Goal: Task Accomplishment & Management: Use online tool/utility

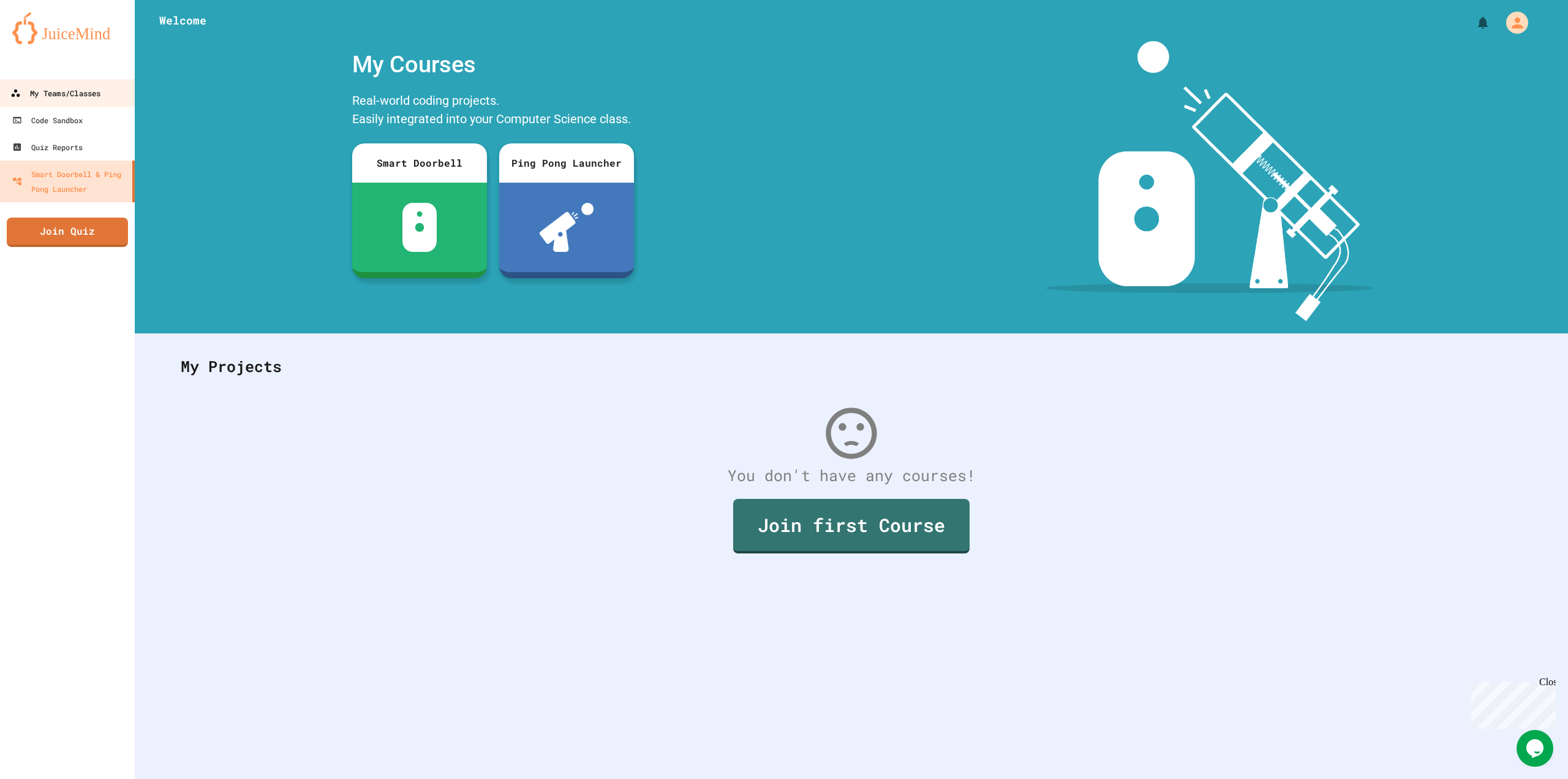
click at [60, 86] on div "My Teams/Classes" at bounding box center [55, 93] width 90 height 15
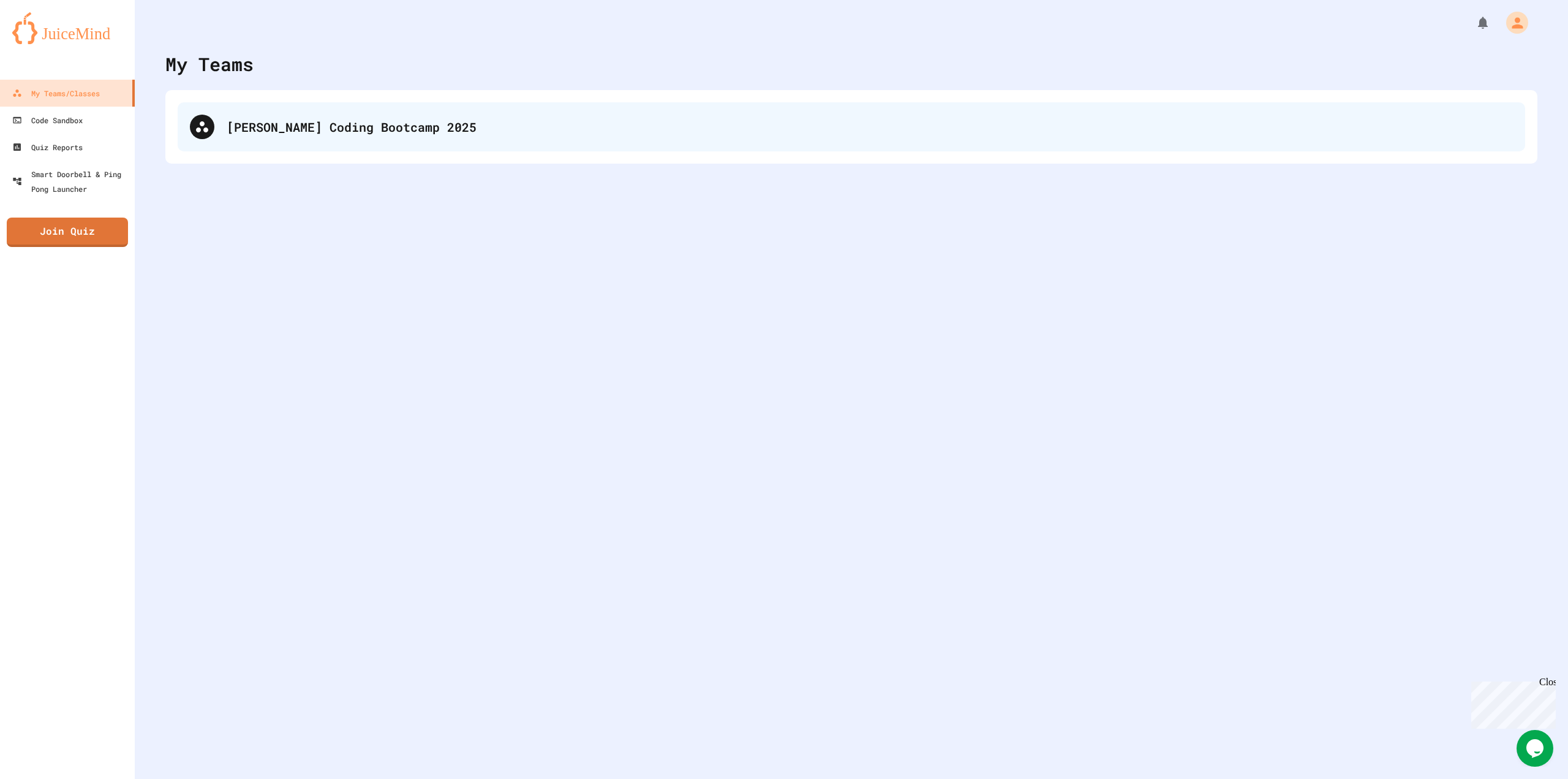
click at [300, 130] on div "[PERSON_NAME] Coding Bootcamp 2025" at bounding box center [870, 127] width 1286 height 18
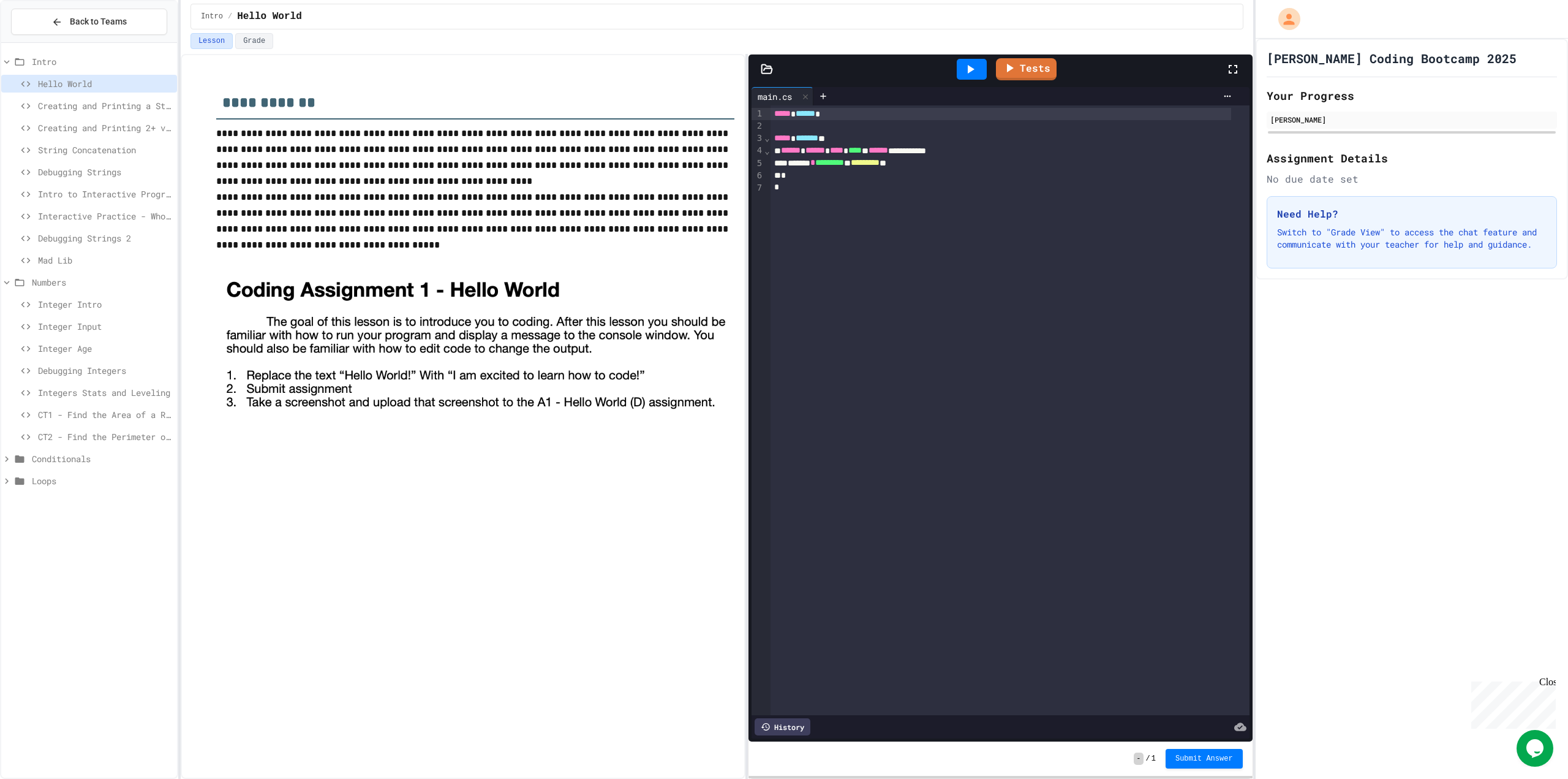
click at [69, 434] on span "CT2 - Find the Perimeter of a Rectangle" at bounding box center [105, 436] width 134 height 13
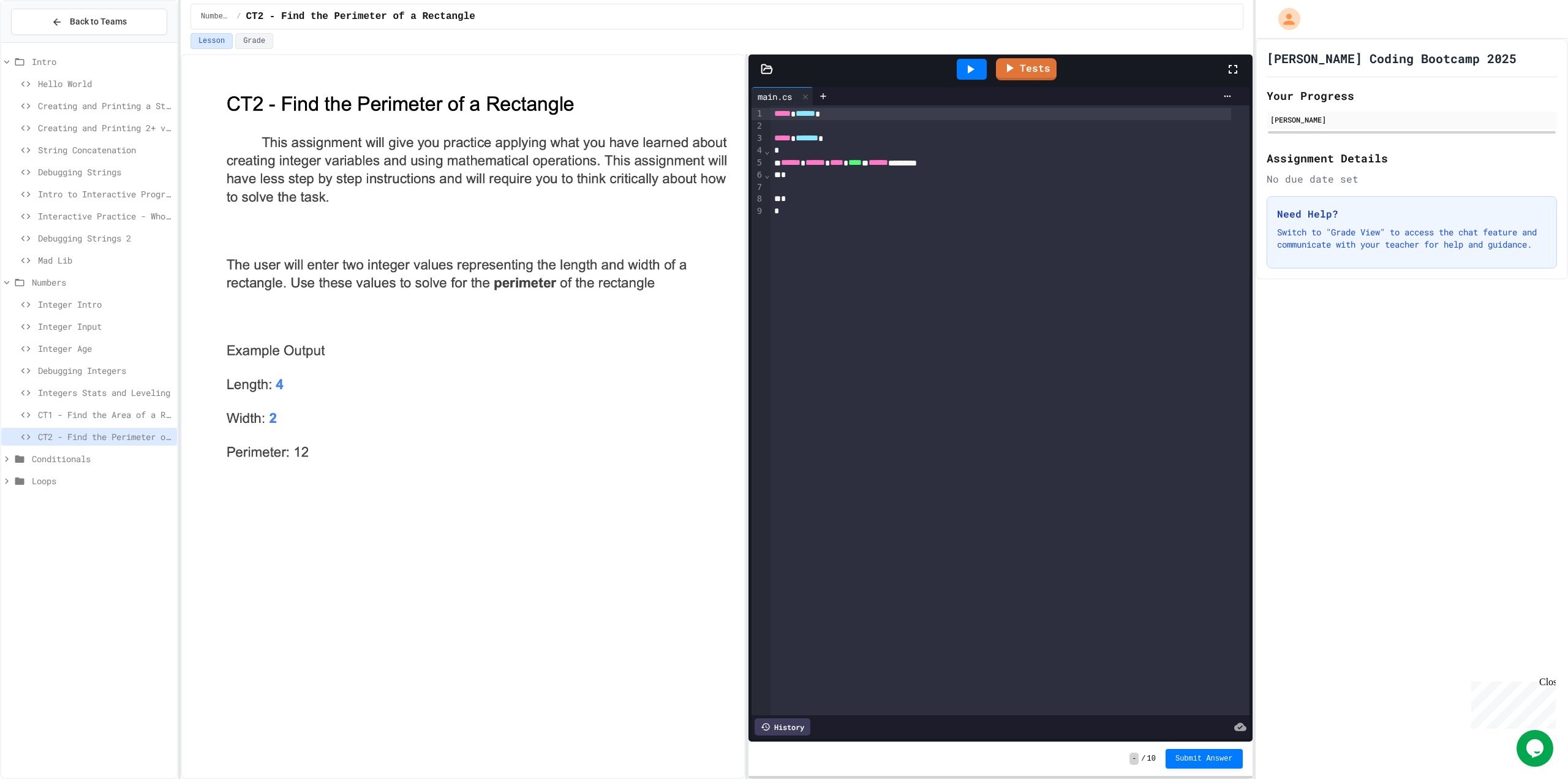
click at [109, 419] on span "CT1 - Find the Area of a Rectangle" at bounding box center [105, 414] width 134 height 13
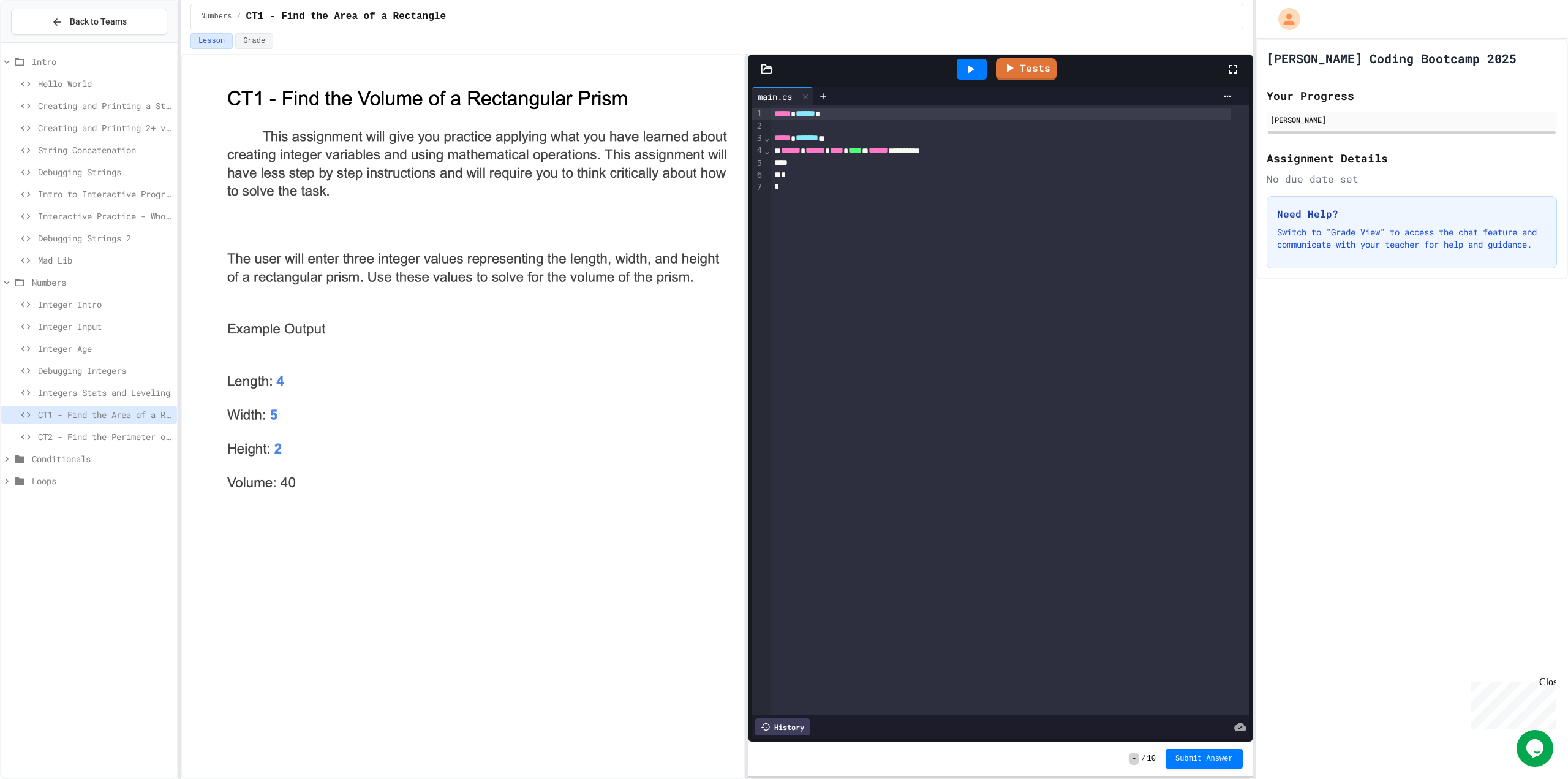
click at [115, 390] on span "Integers Stats and Leveling" at bounding box center [105, 392] width 134 height 13
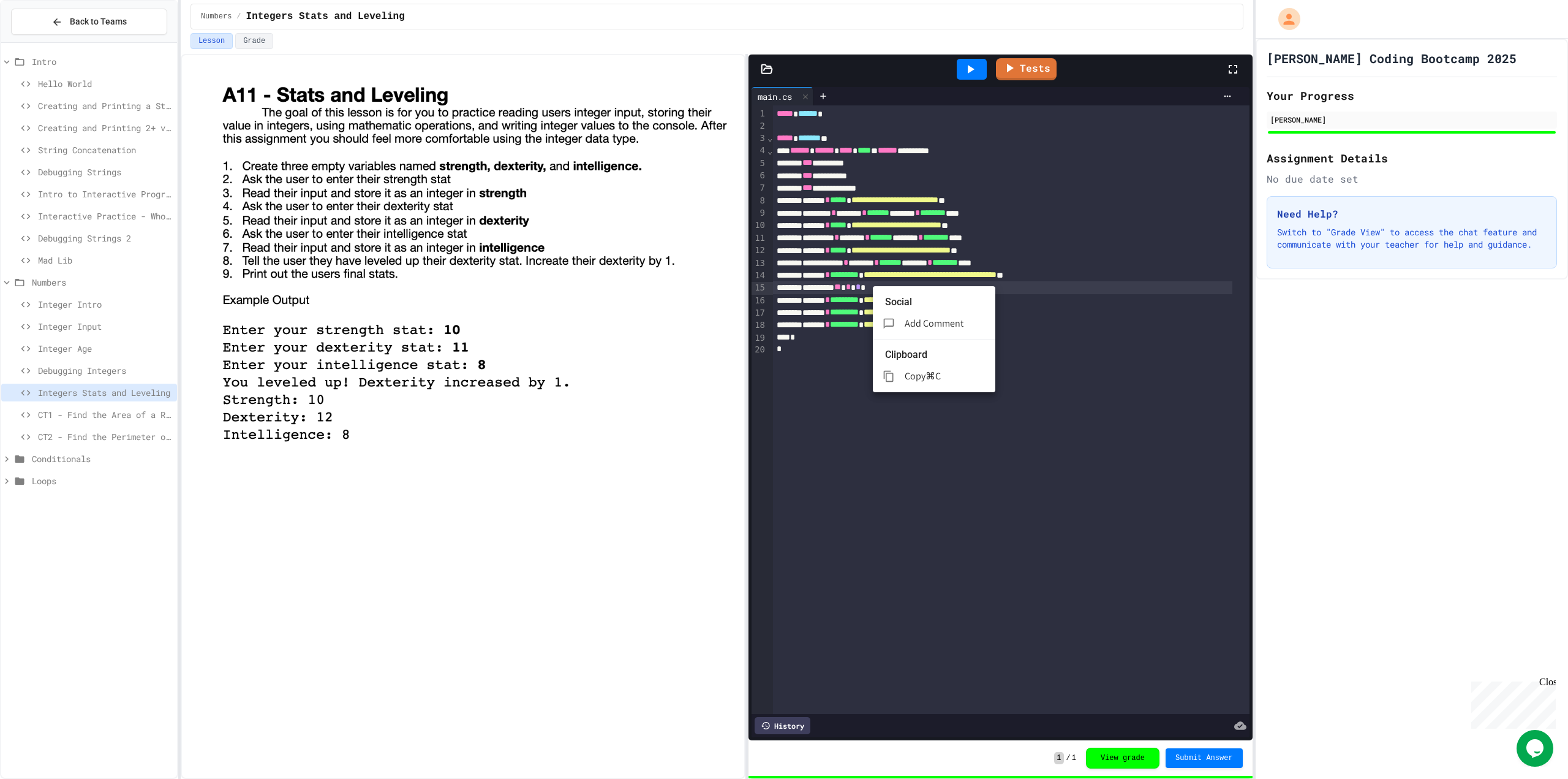
click at [814, 360] on div at bounding box center [784, 390] width 1568 height 779
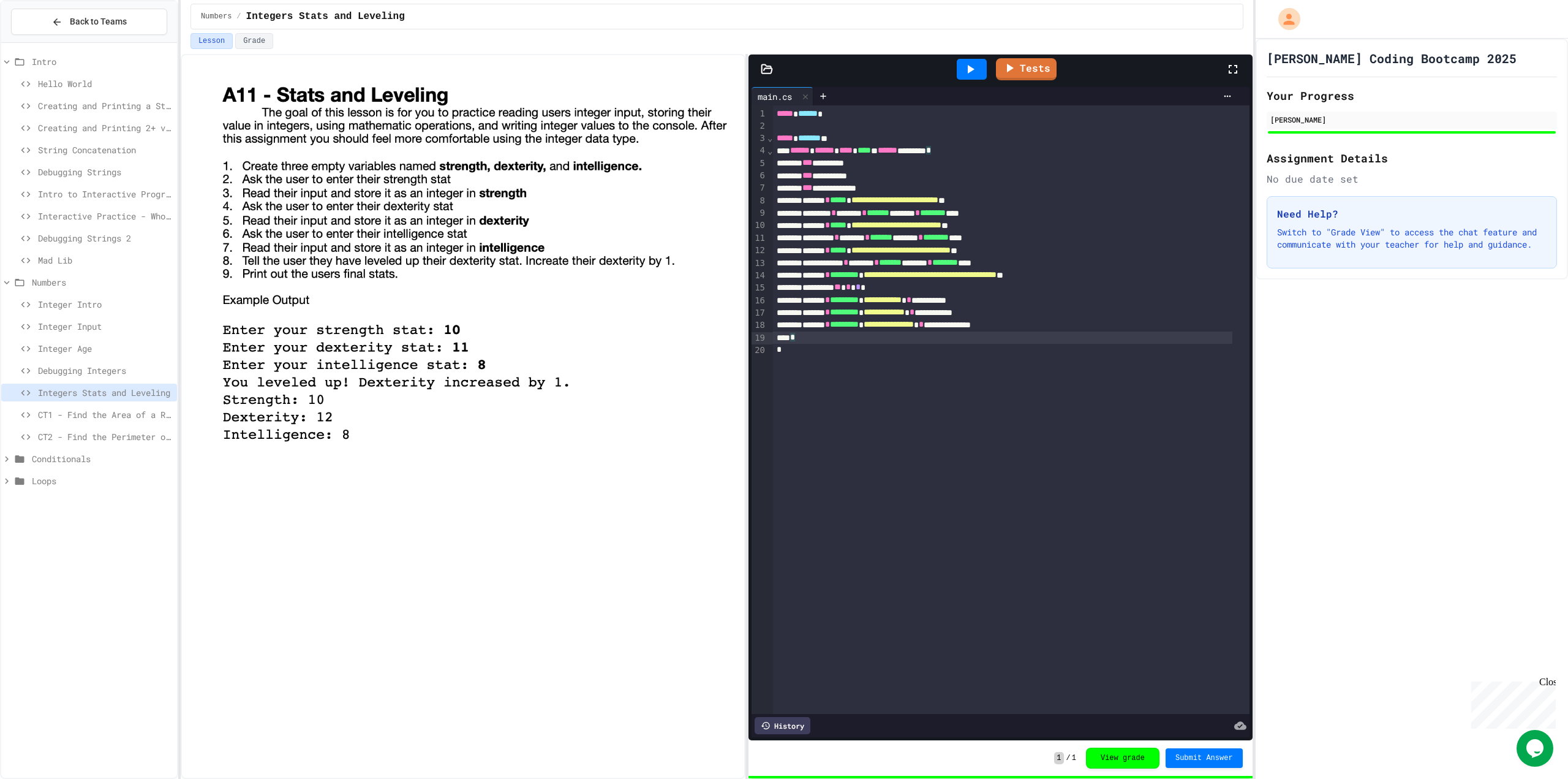
click at [1071, 332] on div "*" at bounding box center [1002, 338] width 459 height 12
click at [1069, 321] on div "**********" at bounding box center [1002, 325] width 459 height 12
drag, startPoint x: 131, startPoint y: 405, endPoint x: 128, endPoint y: 415, distance: 10.4
click at [128, 415] on div "CT1 - Find the Area of a Rectangle" at bounding box center [89, 414] width 176 height 18
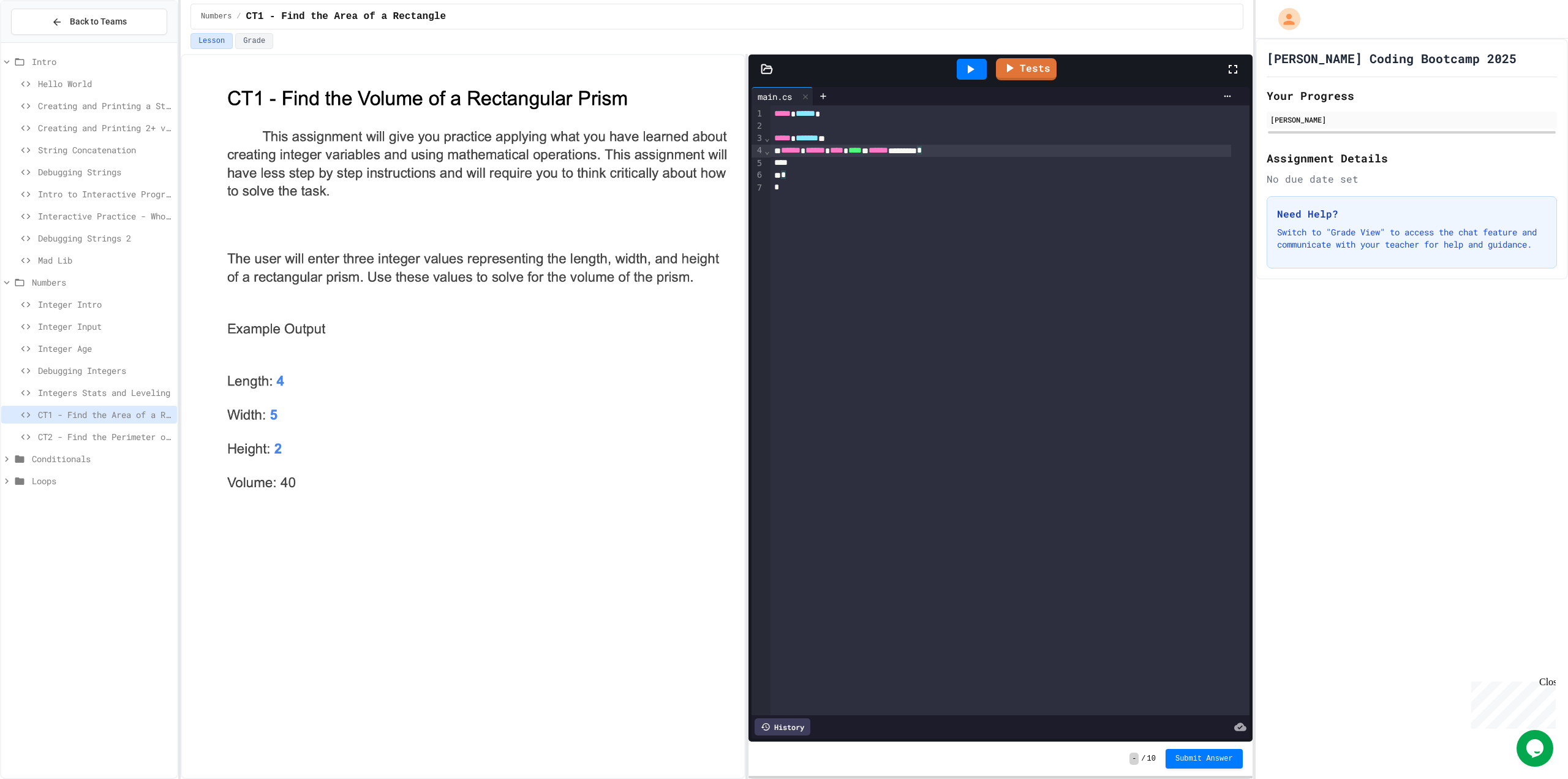
click at [992, 148] on div "****** ****** **** **** * ****** ******** *" at bounding box center [1001, 150] width 461 height 12
drag, startPoint x: 673, startPoint y: 216, endPoint x: 743, endPoint y: 254, distance: 79.6
click at [743, 254] on div at bounding box center [462, 416] width 564 height 725
drag, startPoint x: 1277, startPoint y: 334, endPoint x: 1266, endPoint y: 337, distance: 11.4
click at [1266, 337] on div "[PERSON_NAME] Coding Bootcamp 2025 Your Progress [PERSON_NAME] Assignment Detai…" at bounding box center [1412, 408] width 313 height 740
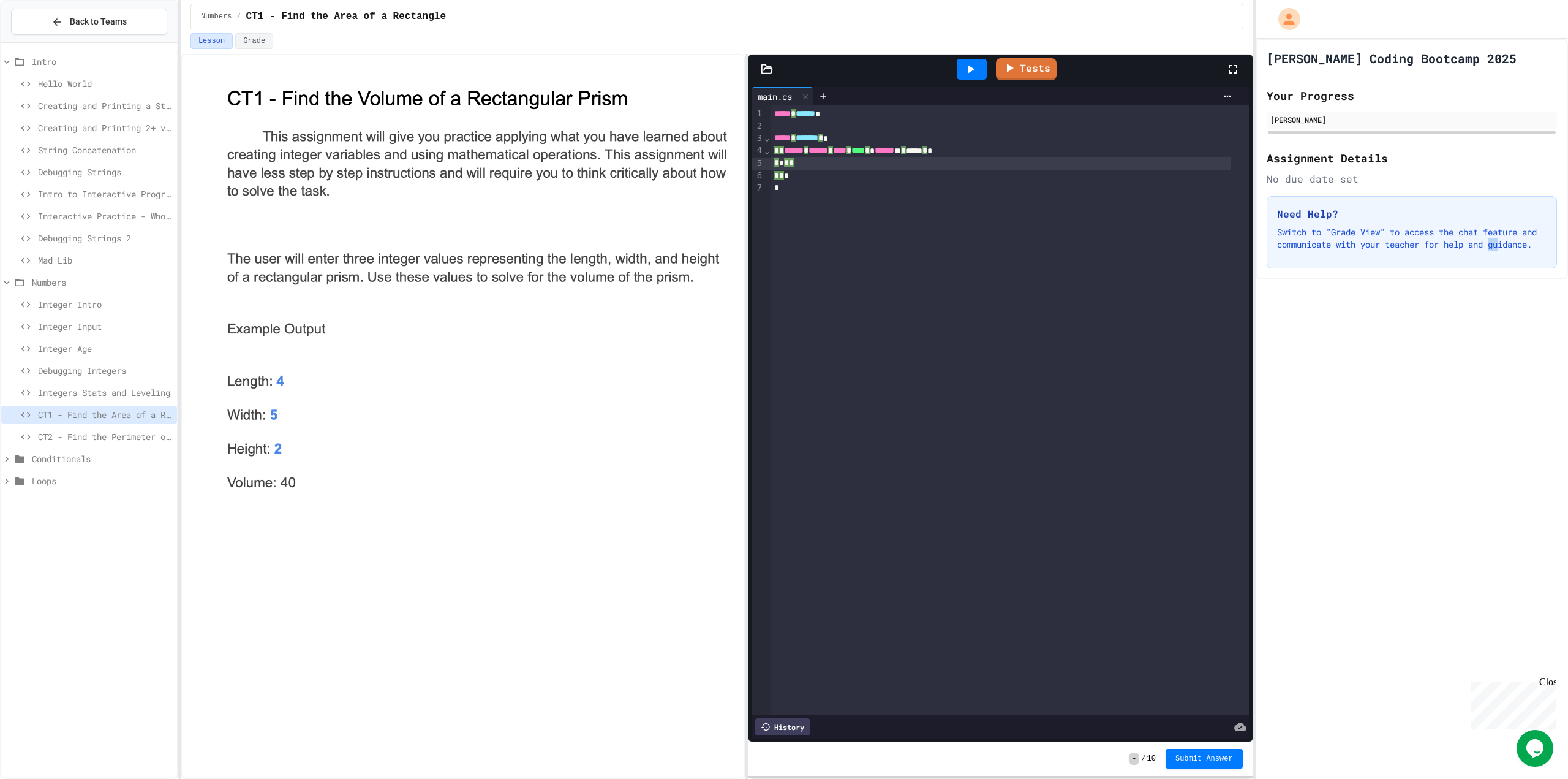
drag, startPoint x: 223, startPoint y: 381, endPoint x: 289, endPoint y: 445, distance: 91.9
click at [291, 446] on img at bounding box center [475, 289] width 518 height 422
click at [106, 390] on span "Integers Stats and Leveling" at bounding box center [105, 392] width 134 height 13
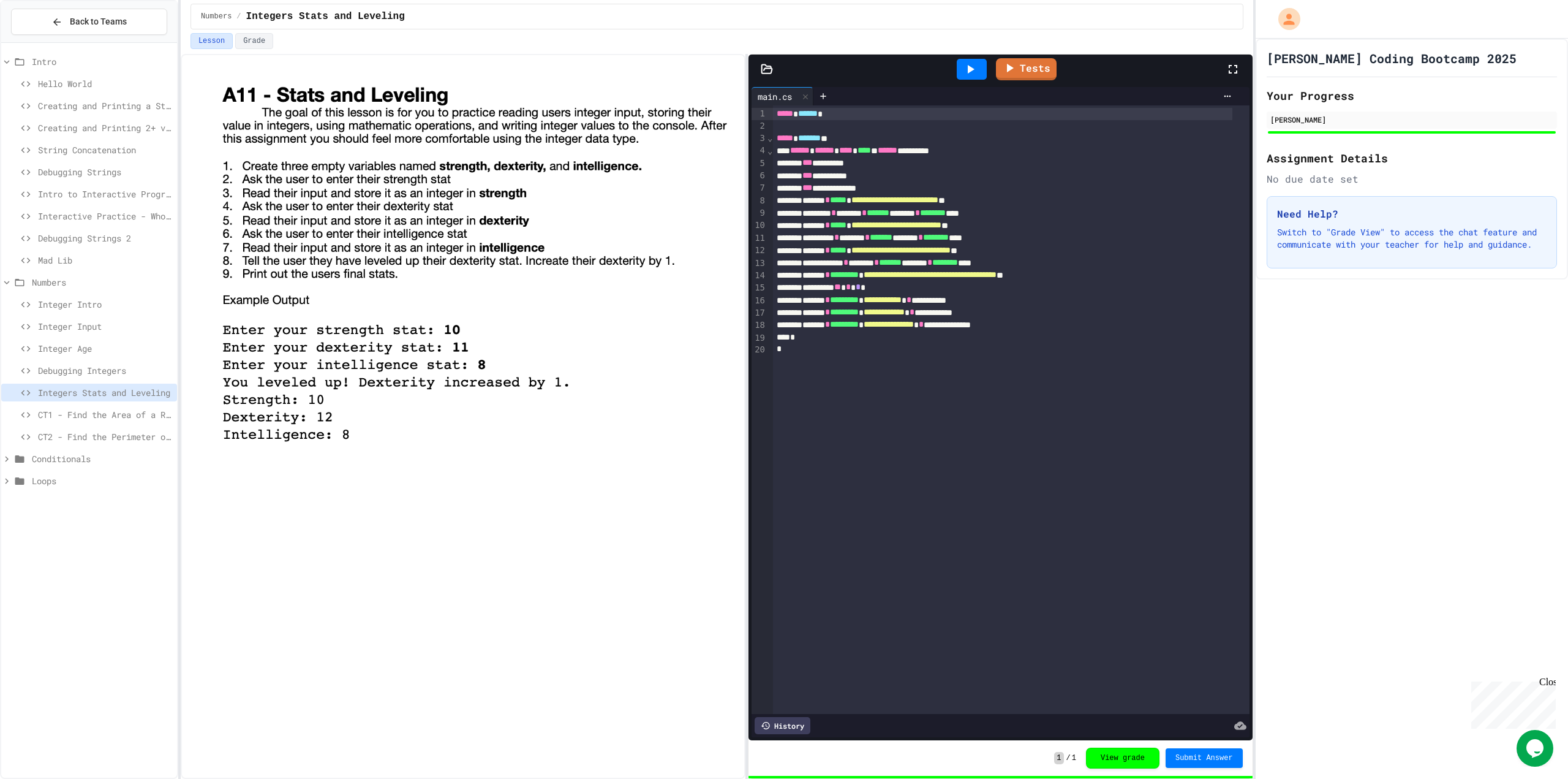
click at [50, 407] on div "CT1 - Find the Area of a Rectangle" at bounding box center [89, 414] width 176 height 18
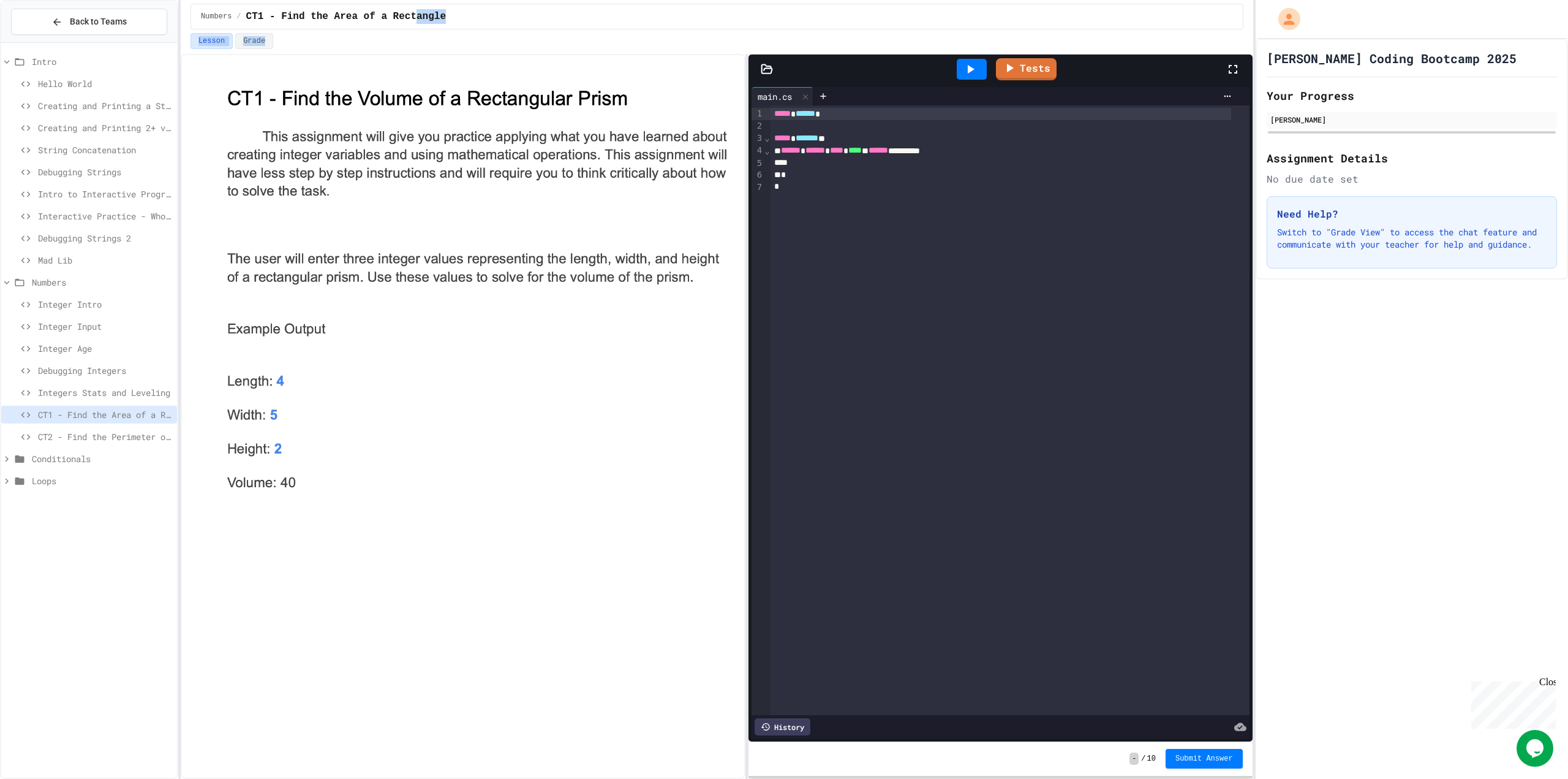
drag, startPoint x: 397, startPoint y: 33, endPoint x: 430, endPoint y: 44, distance: 34.8
click at [402, 32] on div "Numbers / CT1 - Find the Area of a Rectangle" at bounding box center [716, 16] width 1072 height 33
drag, startPoint x: 879, startPoint y: 197, endPoint x: 738, endPoint y: 77, distance: 185.2
click at [738, 77] on div "**********" at bounding box center [716, 416] width 1072 height 725
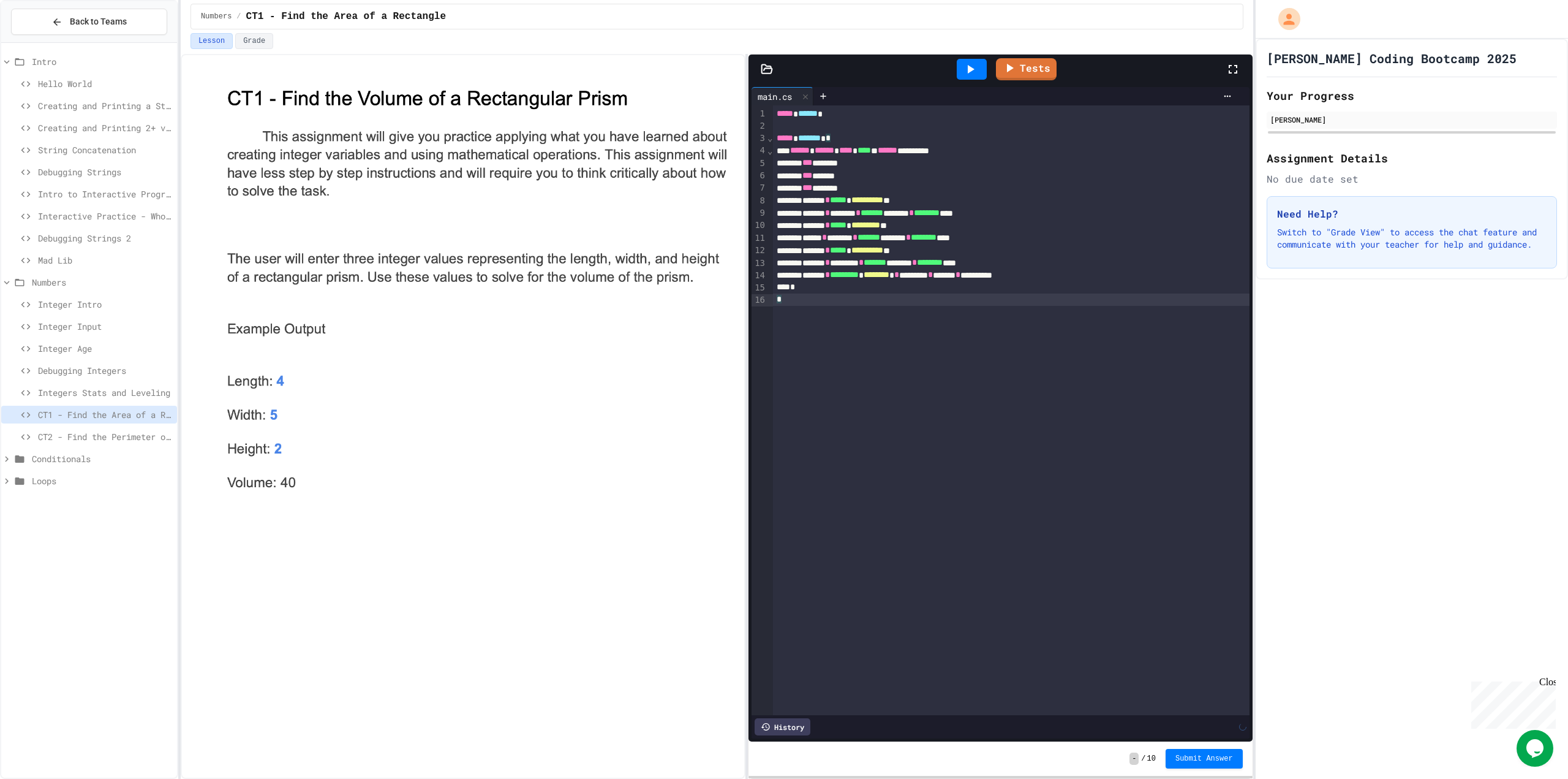
click at [1208, 762] on span "Submit Answer" at bounding box center [1205, 759] width 58 height 10
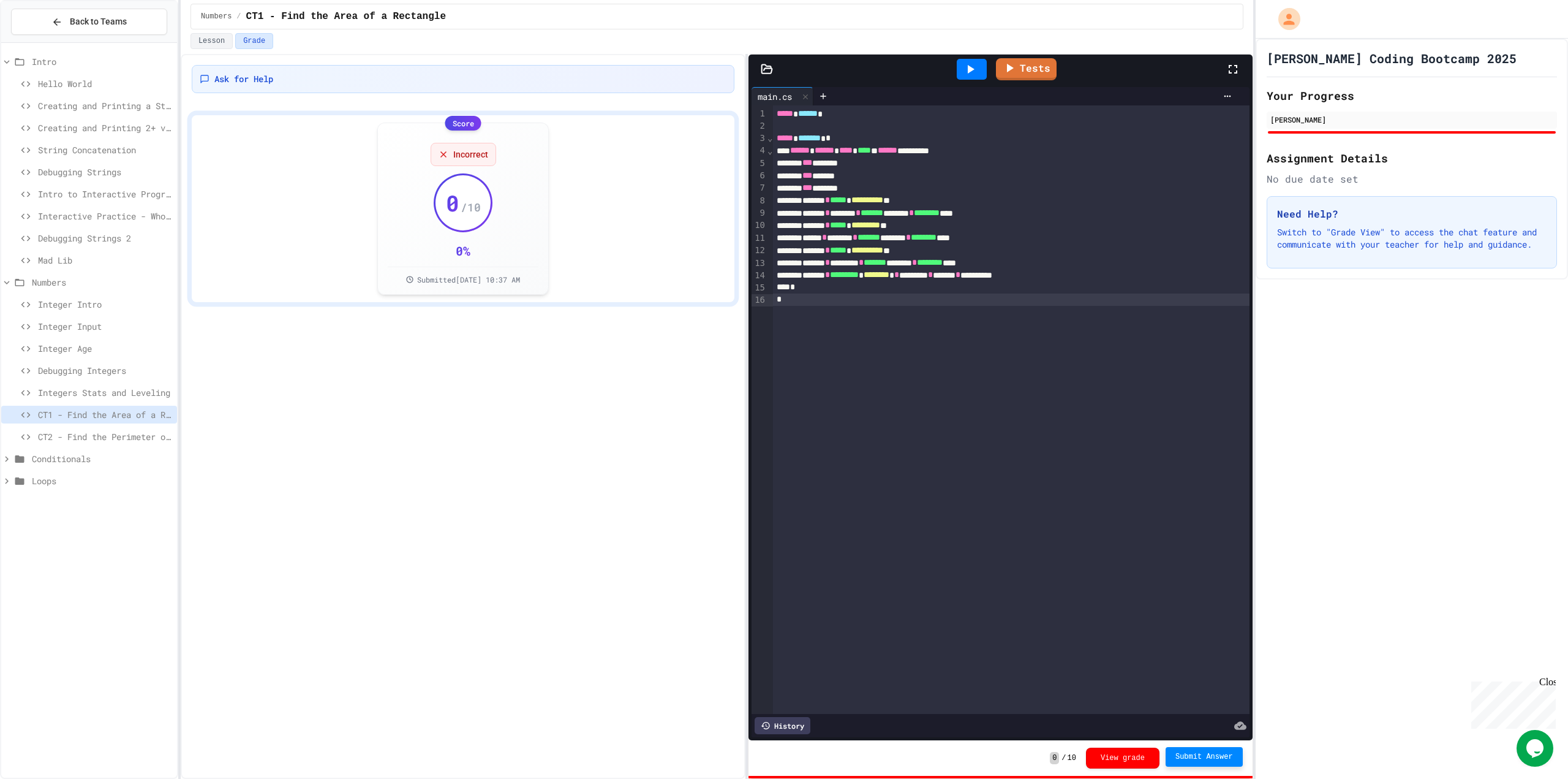
click at [1048, 69] on link "Tests" at bounding box center [1025, 69] width 61 height 22
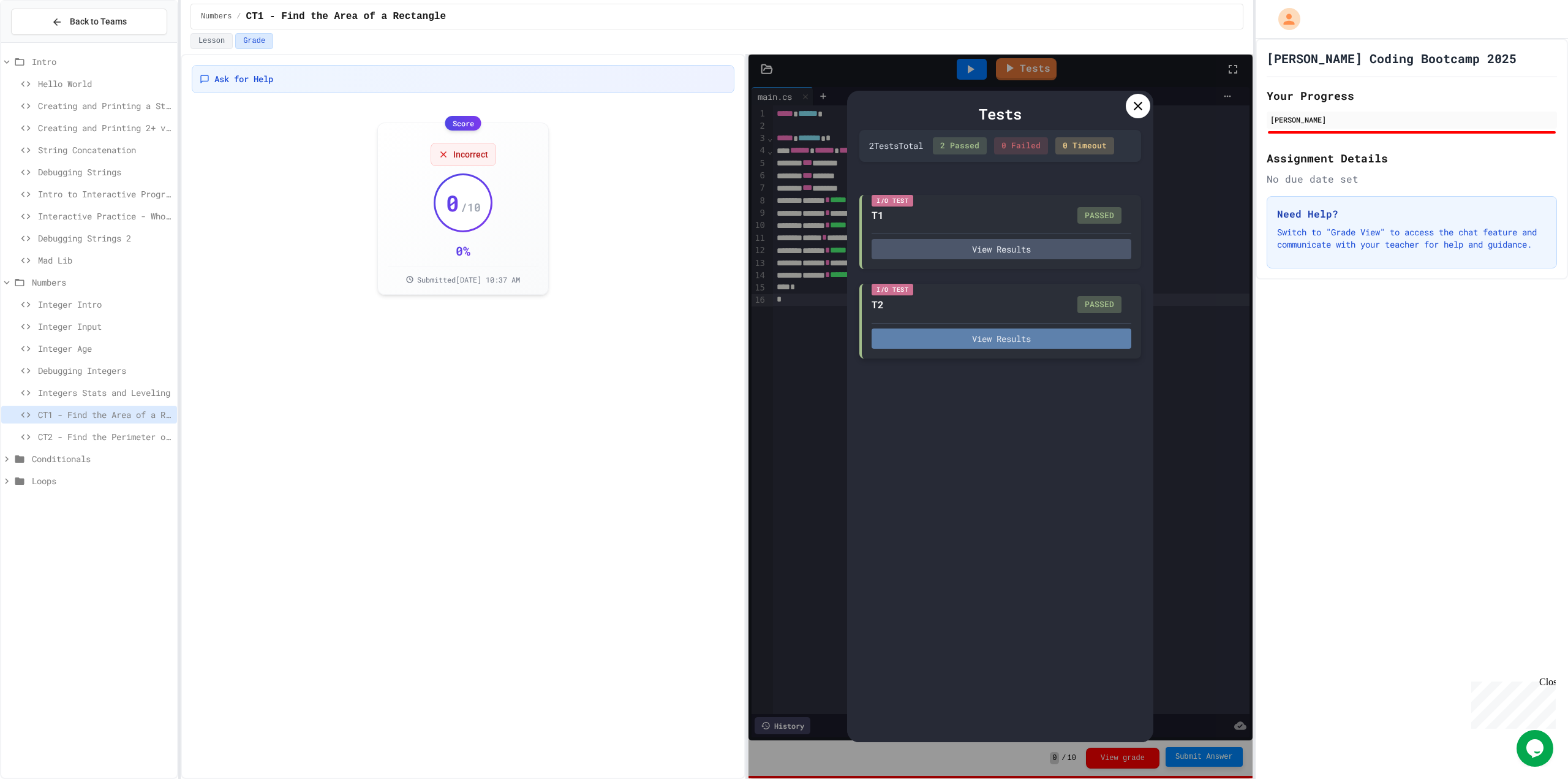
click at [1038, 337] on button "View Results" at bounding box center [1001, 339] width 260 height 20
click at [1147, 102] on div at bounding box center [1138, 106] width 25 height 25
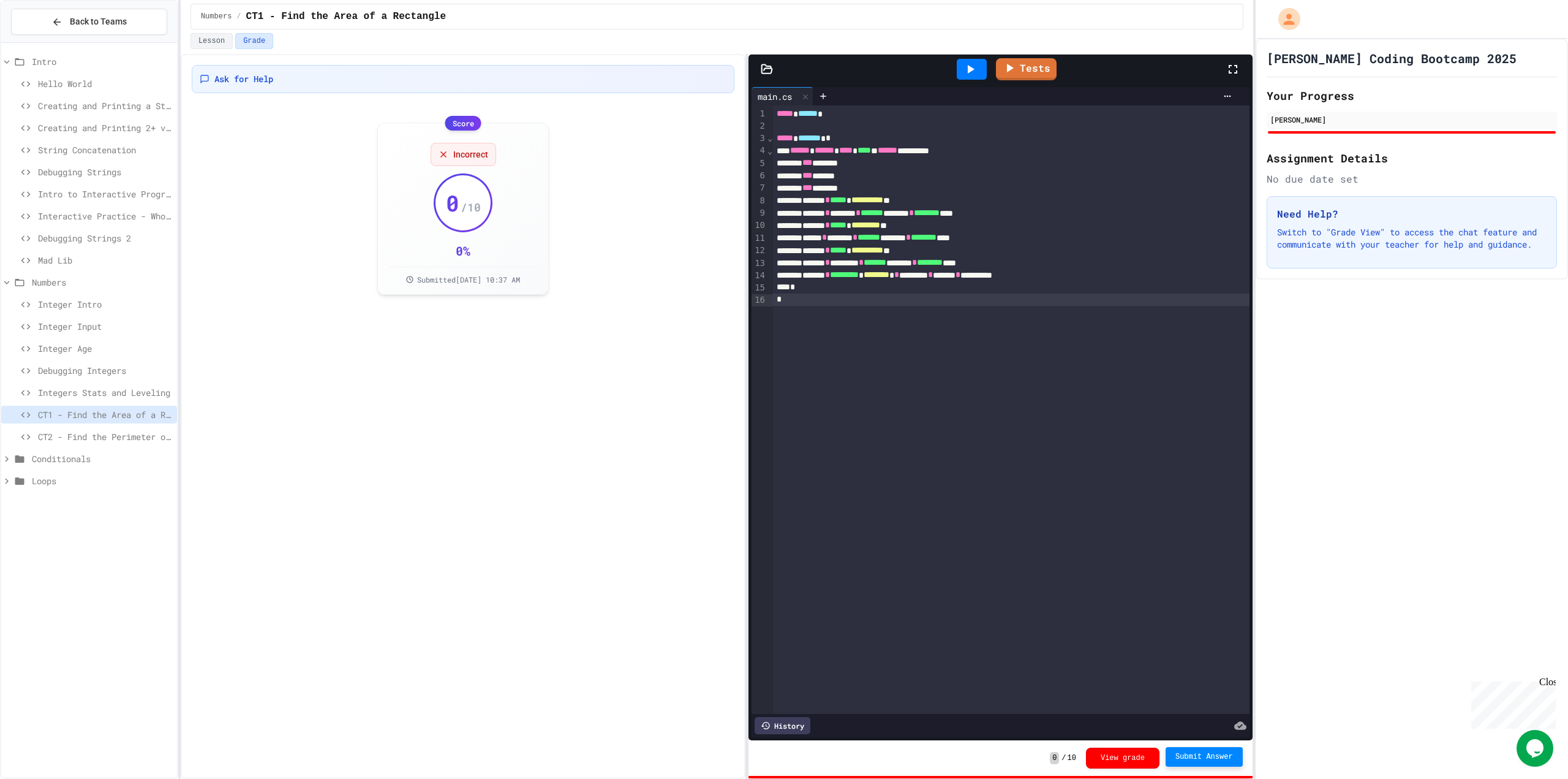
click at [880, 225] on span "*********" at bounding box center [865, 224] width 29 height 9
click at [1003, 278] on div "******* * ********* * ******** * ******* * ***** * *********" at bounding box center [1002, 275] width 459 height 12
click at [1040, 277] on div "******* * ********* * ******** * ******* * ***** * *********" at bounding box center [1002, 275] width 459 height 12
click at [883, 250] on span "**********" at bounding box center [867, 250] width 32 height 9
click at [1205, 754] on span "Submit Answer" at bounding box center [1205, 757] width 58 height 10
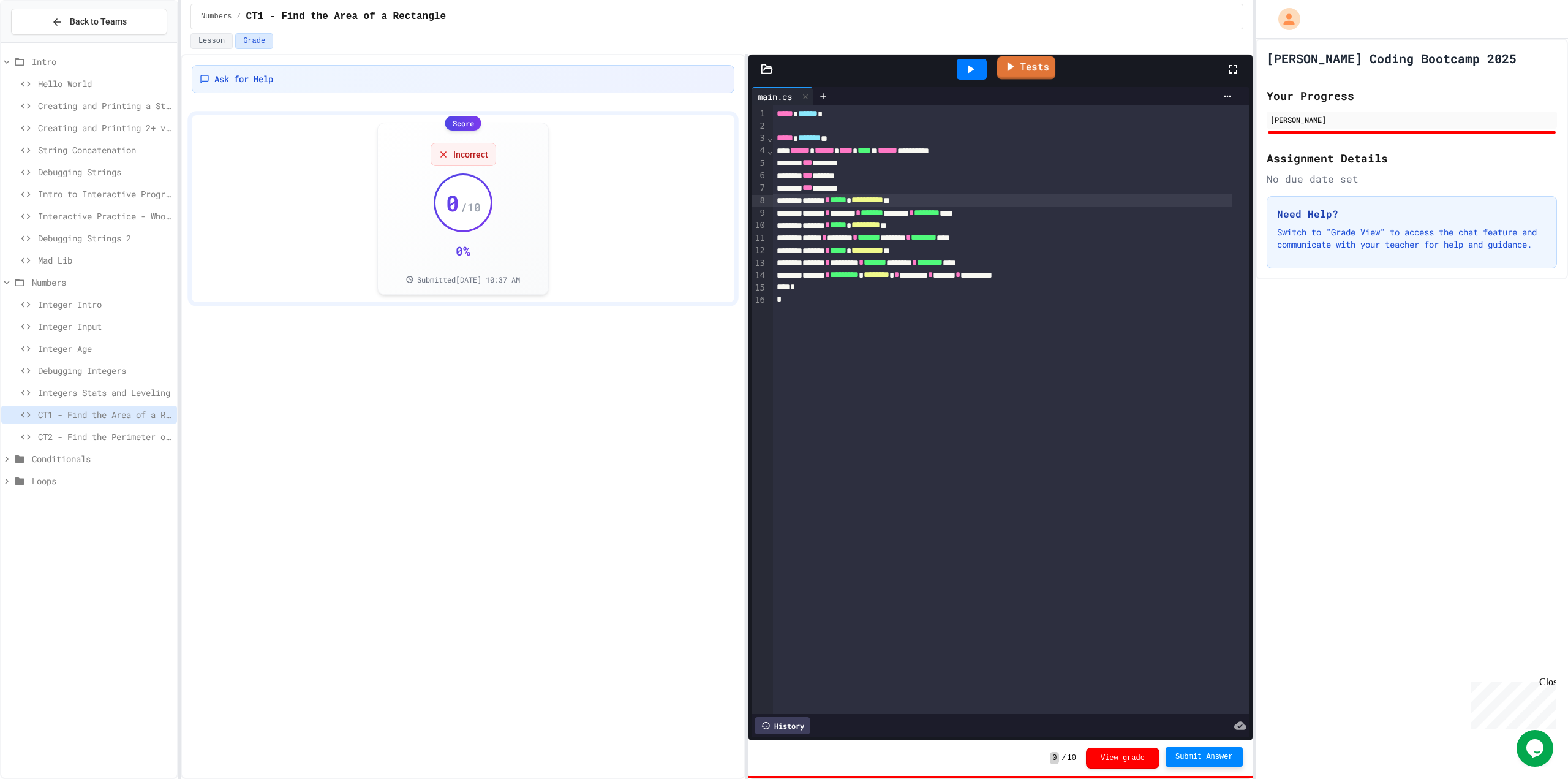
click at [1036, 79] on link "Tests" at bounding box center [1026, 68] width 58 height 23
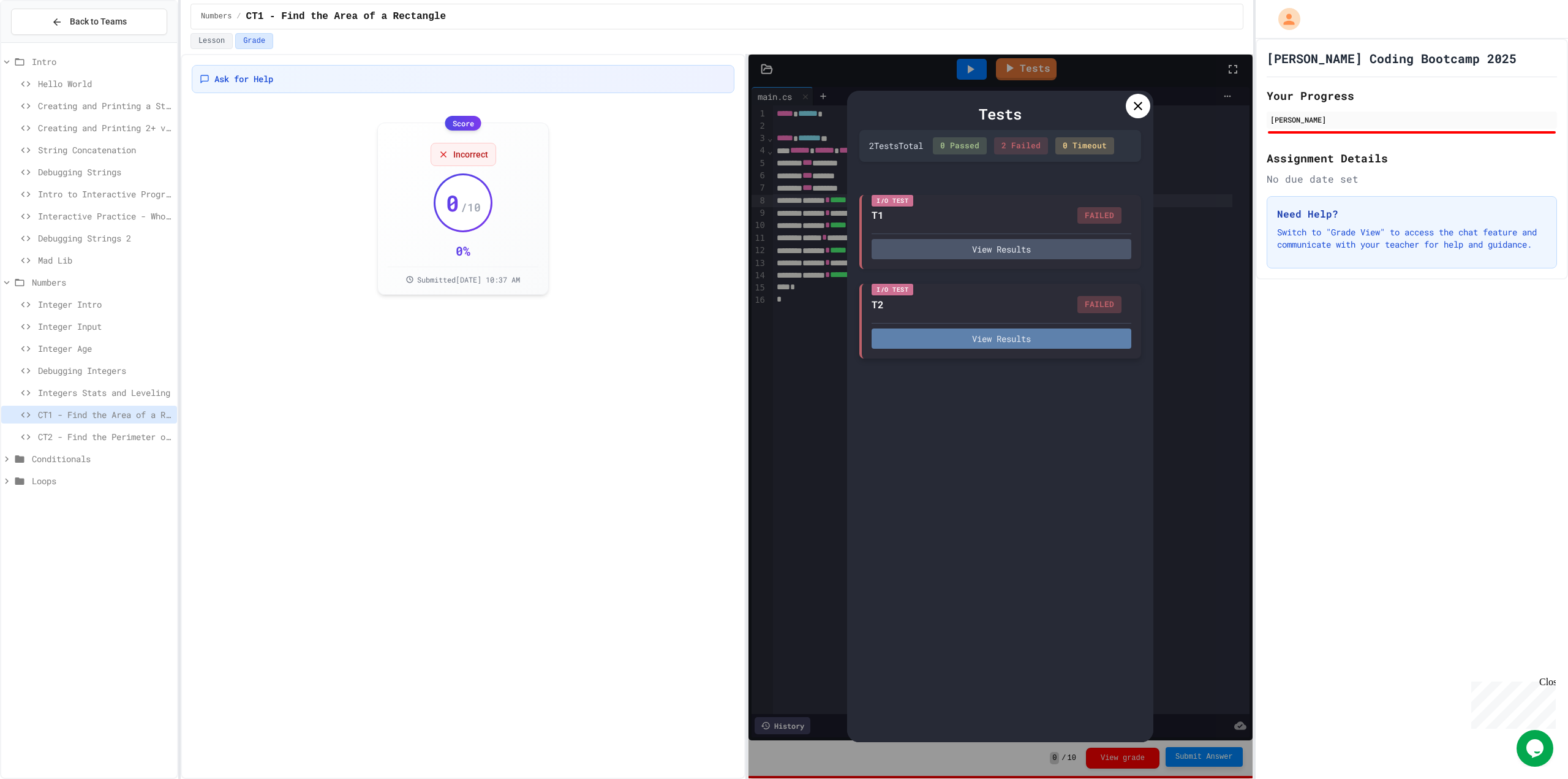
click at [1039, 334] on button "View Results" at bounding box center [1001, 339] width 260 height 20
click at [1138, 109] on icon at bounding box center [1138, 106] width 15 height 15
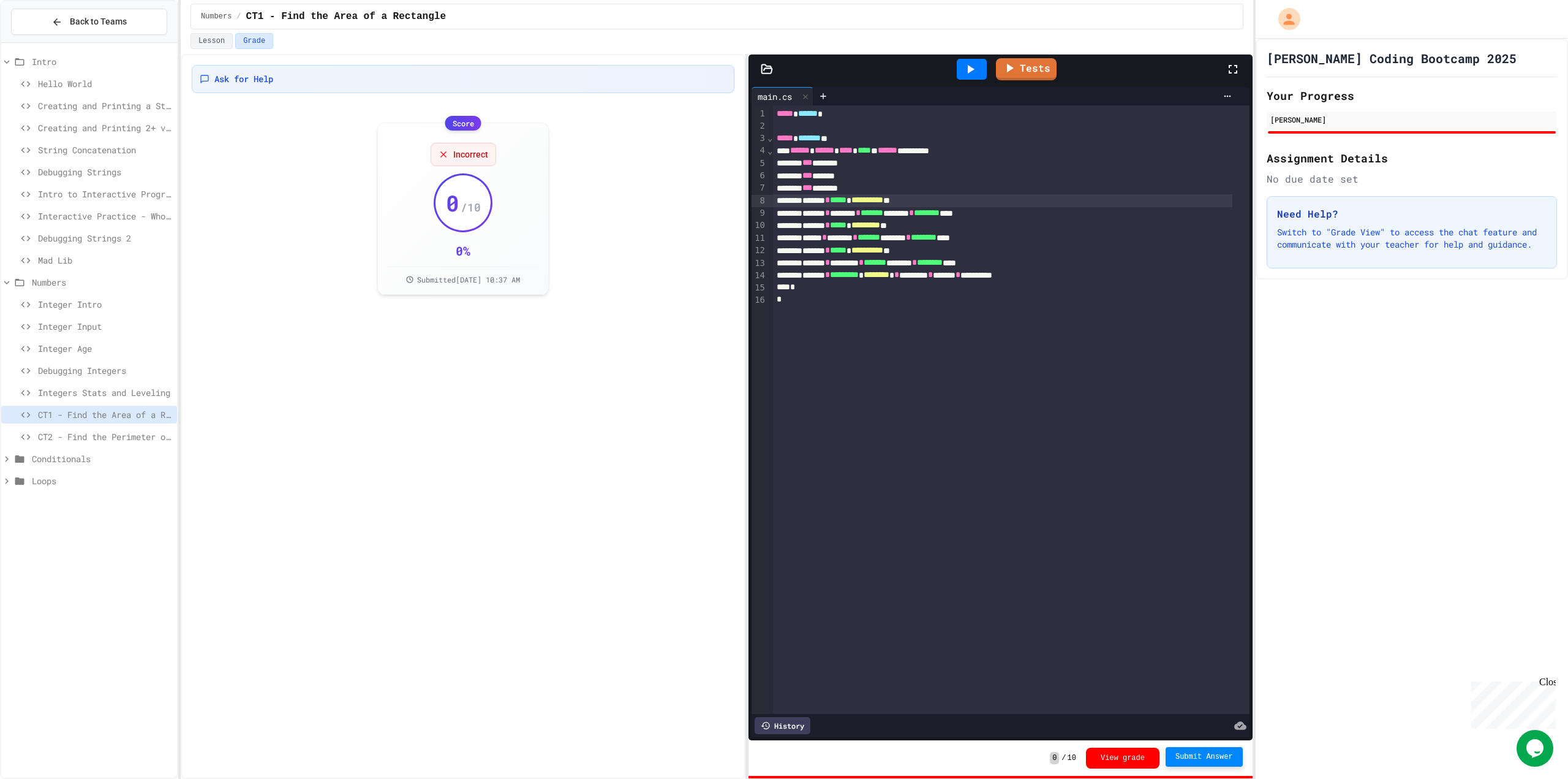
click at [980, 71] on div at bounding box center [972, 69] width 30 height 21
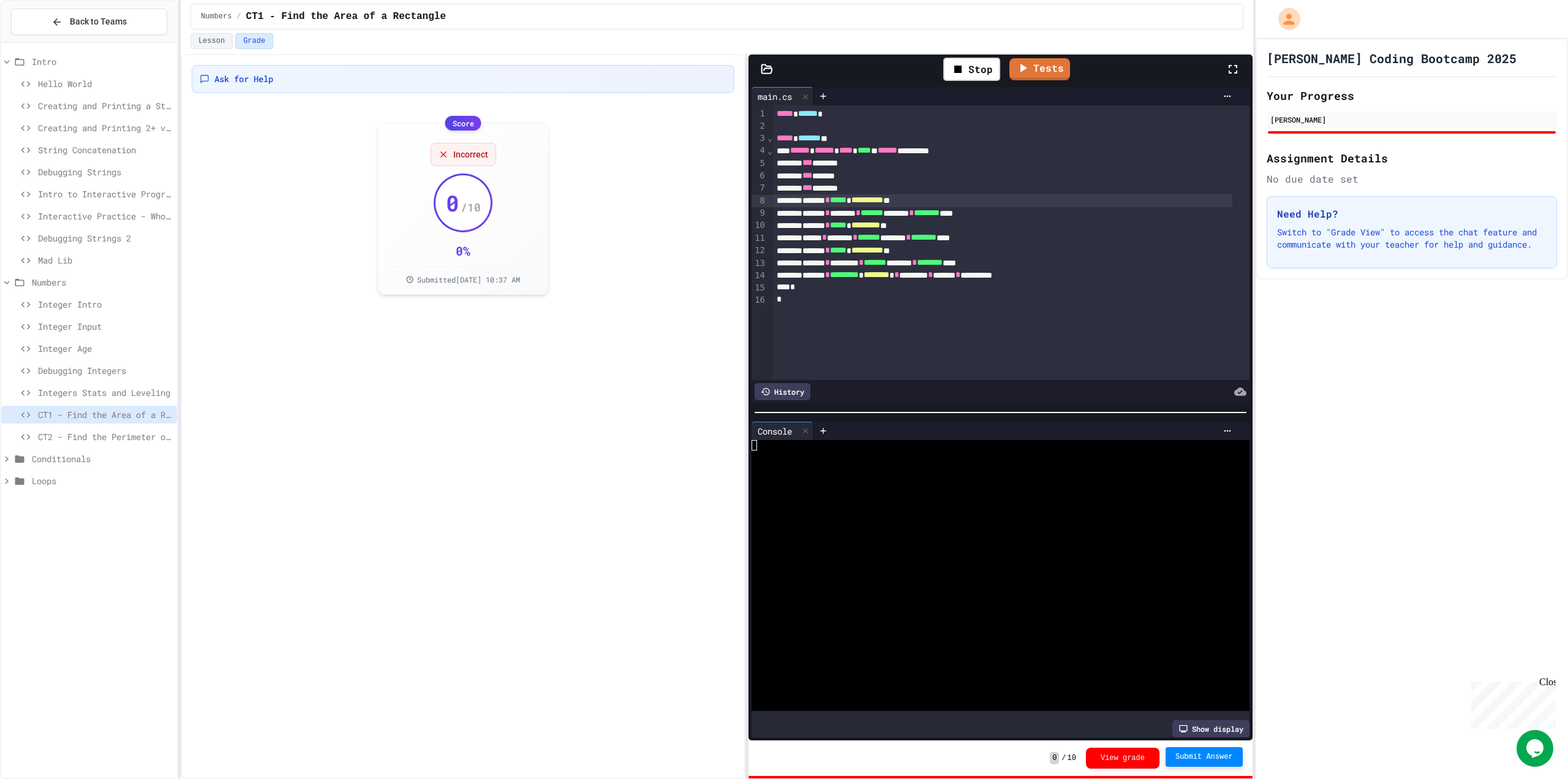
click at [905, 464] on div at bounding box center [989, 466] width 474 height 10
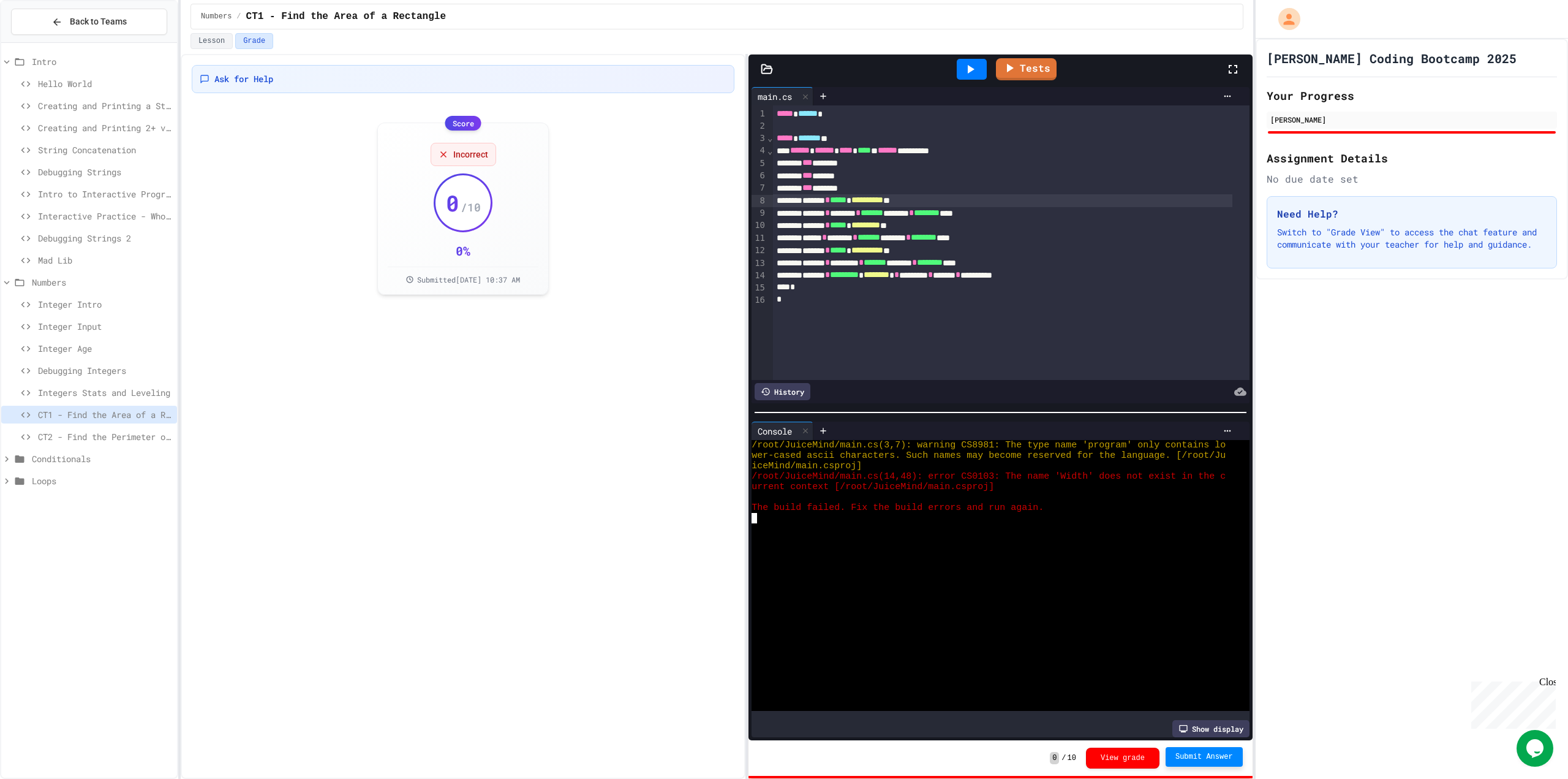
click at [888, 514] on div at bounding box center [989, 518] width 474 height 10
click at [1000, 272] on div "******* * ********* * ******** * ******* * ***** * *********" at bounding box center [1002, 275] width 459 height 12
click at [1002, 272] on div "******* * ********* * ******** * ******* * ***** * *********" at bounding box center [1002, 275] width 459 height 12
click at [1002, 273] on div "******* * ********* * ******** * ******* * ***** * *********" at bounding box center [1002, 276] width 459 height 12
click at [1207, 752] on button "Submit Answer" at bounding box center [1205, 757] width 78 height 20
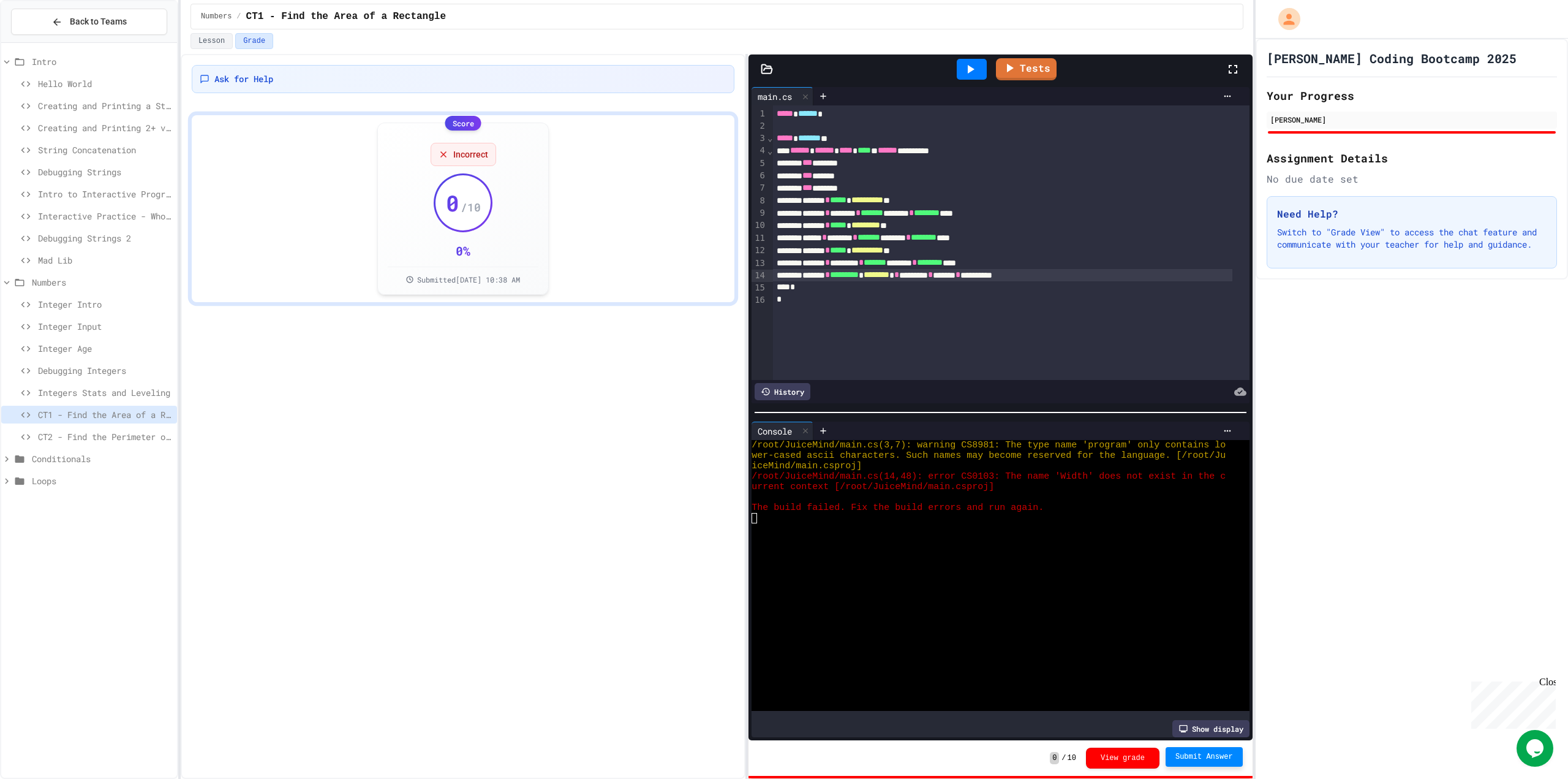
click at [1019, 71] on link "Tests" at bounding box center [1025, 69] width 61 height 22
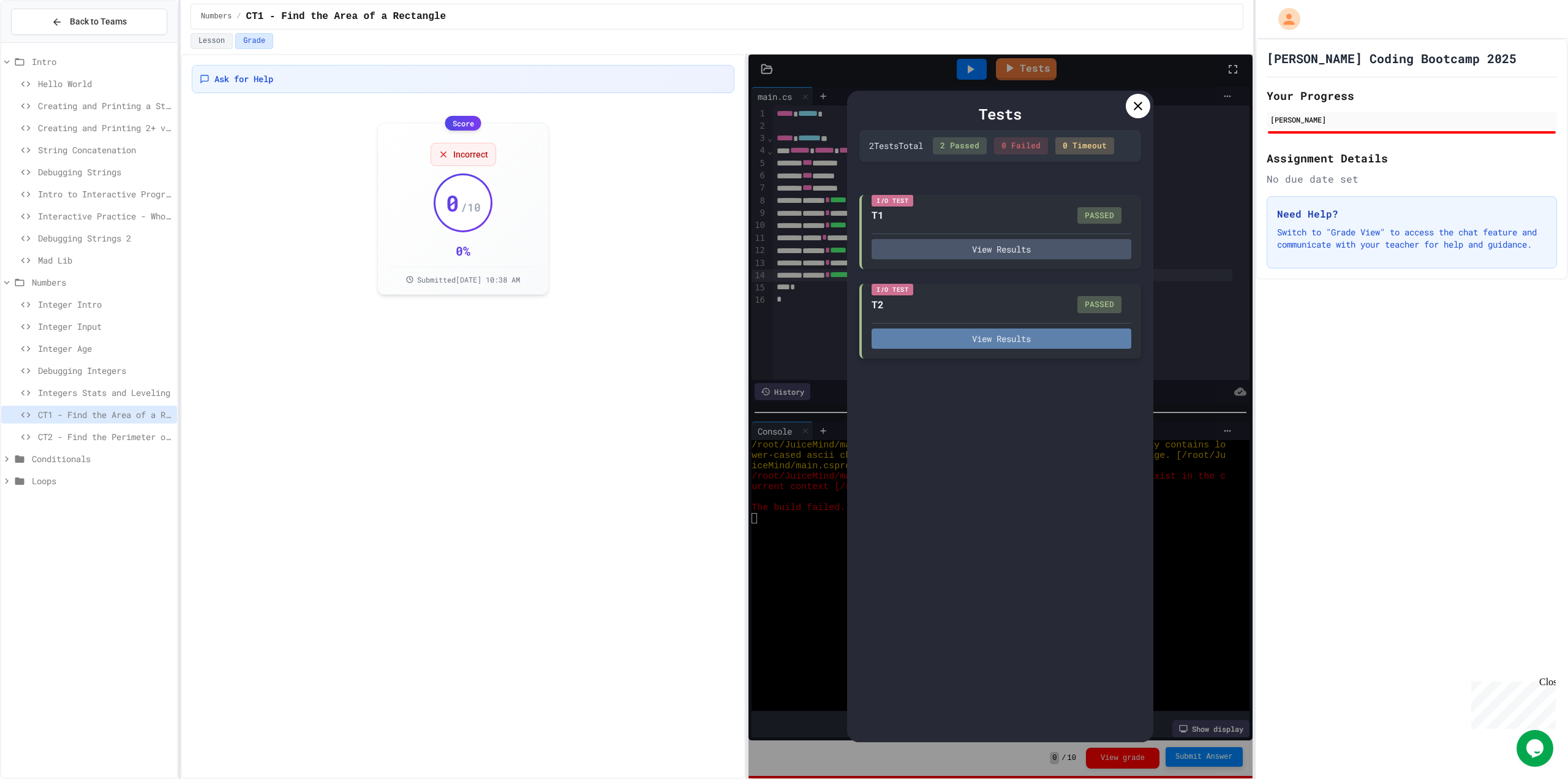
click at [1024, 348] on button "View Results" at bounding box center [1001, 339] width 260 height 20
drag, startPoint x: 1141, startPoint y: 100, endPoint x: 1142, endPoint y: 107, distance: 7.1
click at [1142, 101] on icon at bounding box center [1138, 106] width 15 height 15
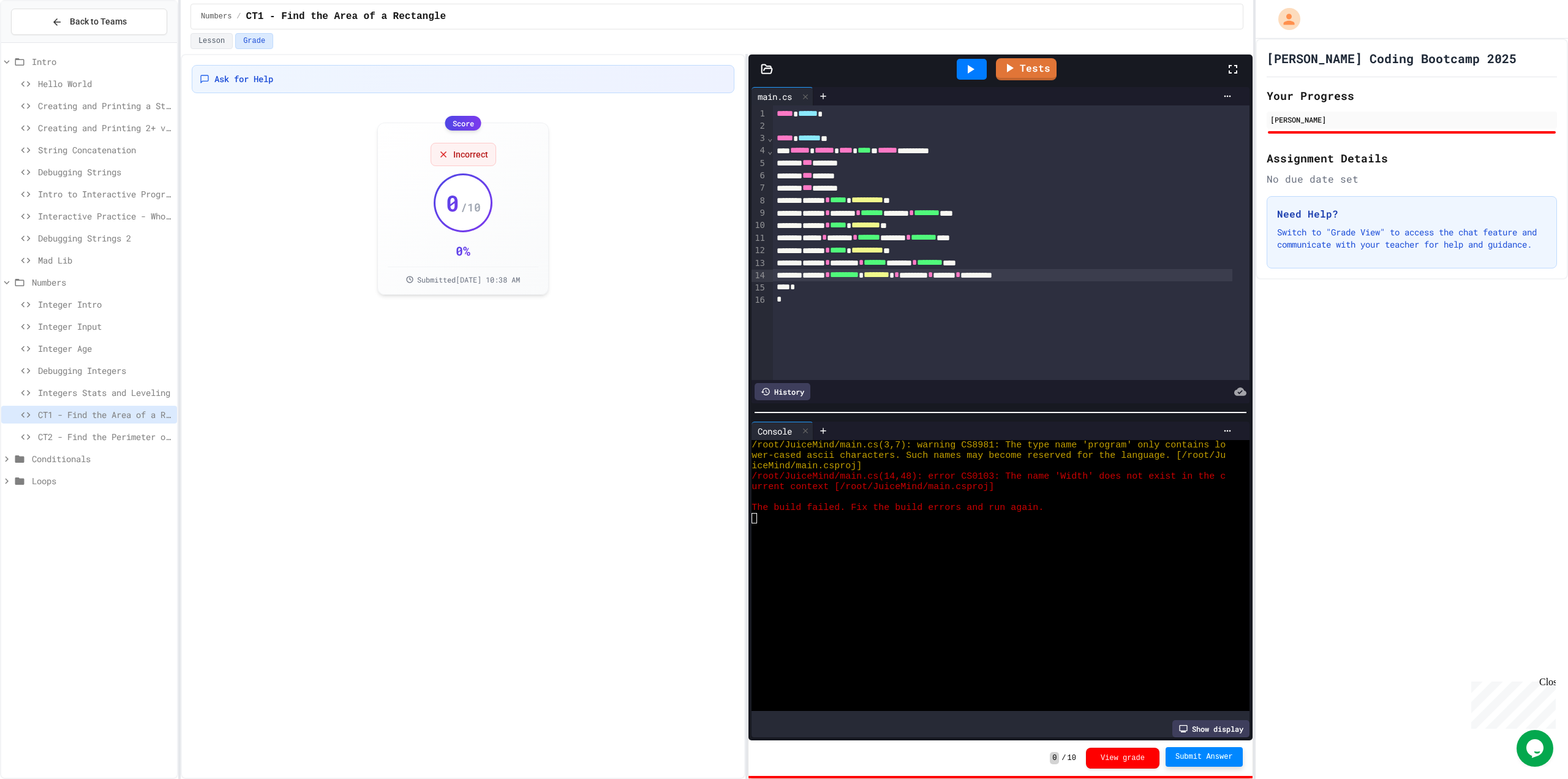
click at [889, 278] on span "********" at bounding box center [876, 274] width 26 height 9
click at [1192, 752] on button "Submit Answer" at bounding box center [1205, 758] width 78 height 20
click at [1033, 71] on link "Tests" at bounding box center [1025, 69] width 61 height 22
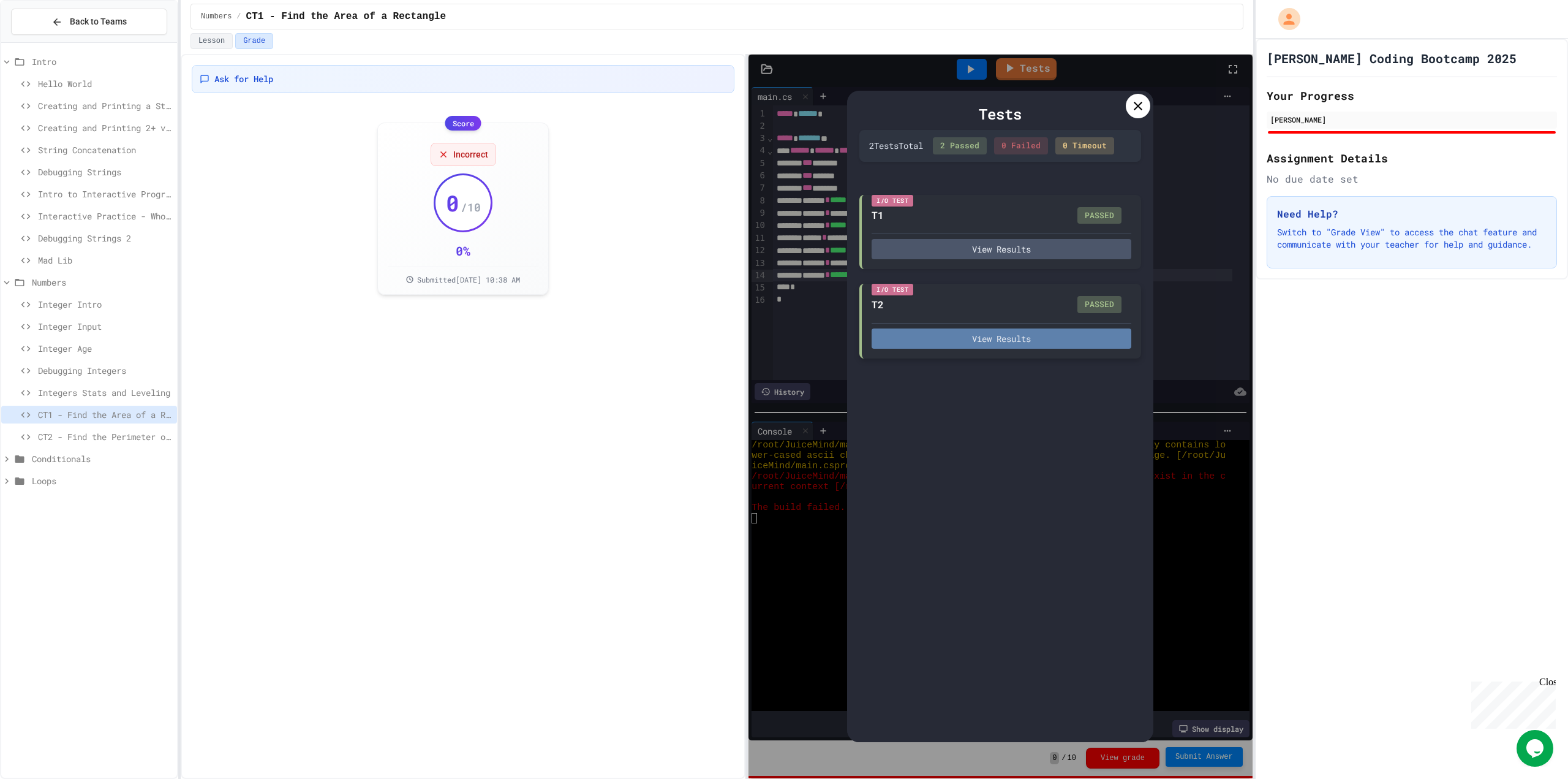
click at [1013, 342] on button "View Results" at bounding box center [1001, 339] width 260 height 20
drag, startPoint x: 1016, startPoint y: 280, endPoint x: 1023, endPoint y: 271, distance: 11.4
click at [1141, 106] on icon at bounding box center [1138, 106] width 15 height 15
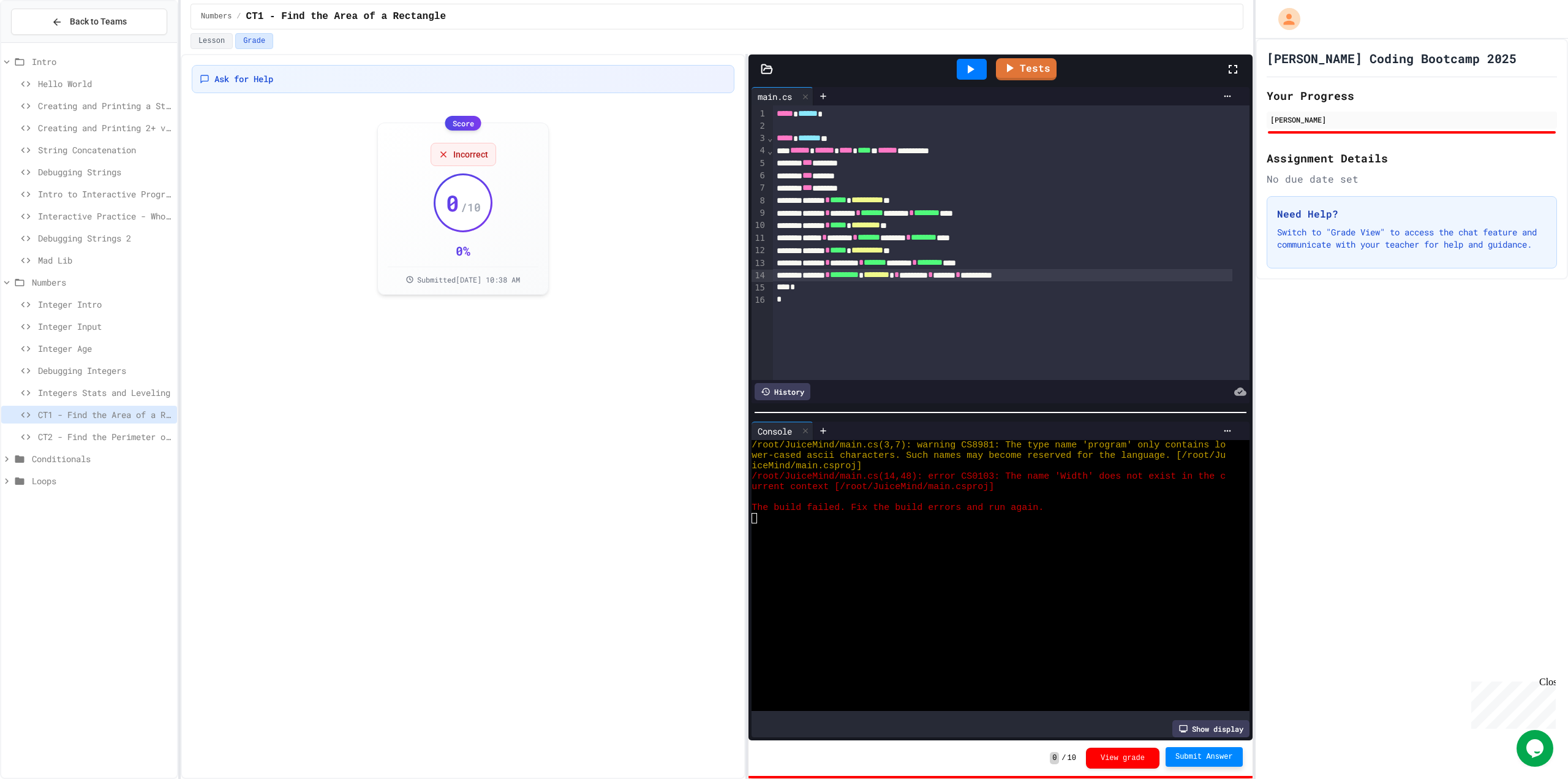
click at [889, 278] on span "********" at bounding box center [876, 274] width 26 height 9
click at [1040, 83] on div "Tests" at bounding box center [1006, 69] width 440 height 33
click at [1045, 71] on link "Tests" at bounding box center [1025, 67] width 55 height 23
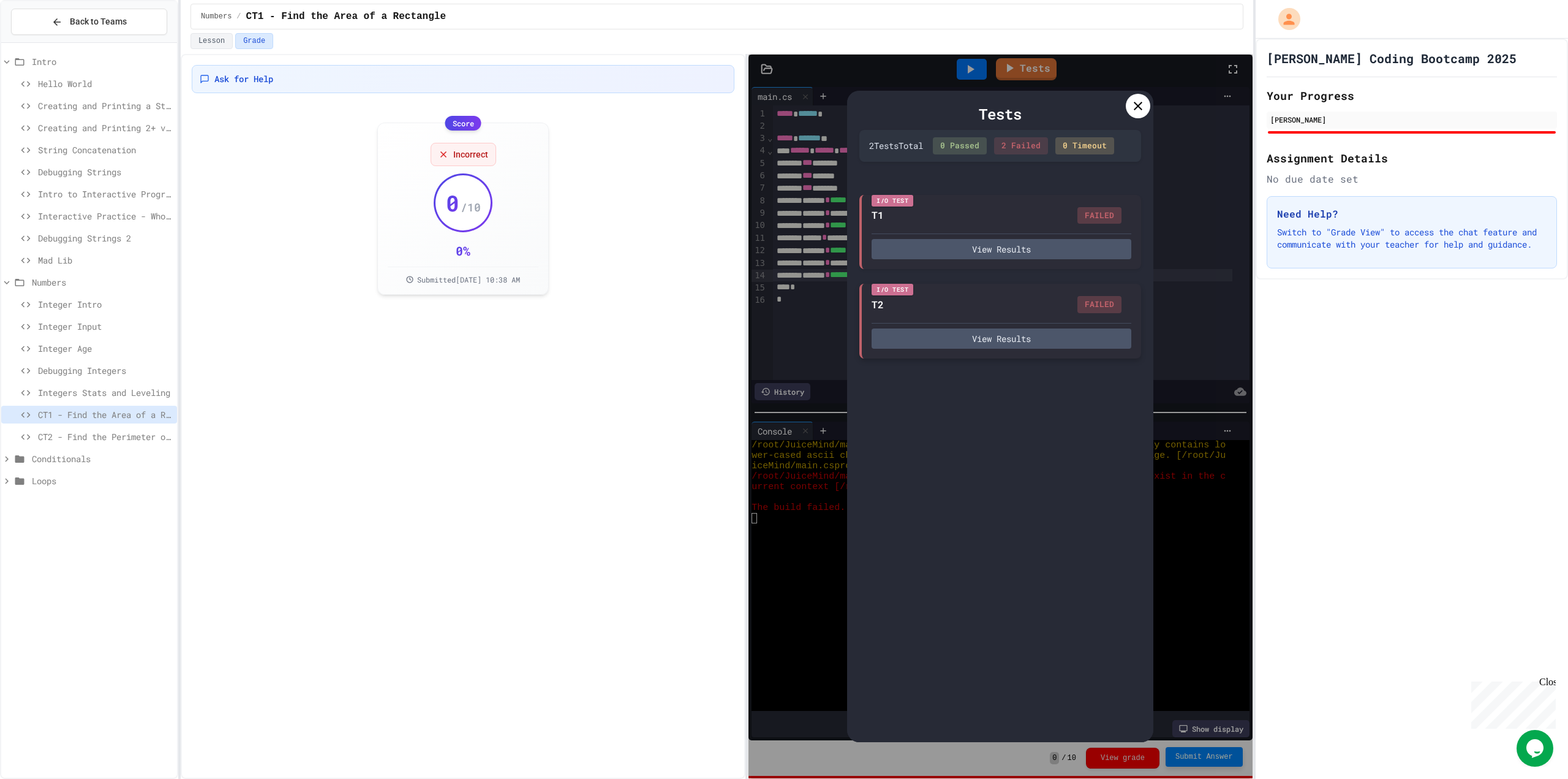
click at [1028, 325] on div "I/O Test T2 FAILED View Results" at bounding box center [1000, 321] width 282 height 75
click at [1027, 332] on button "View Results" at bounding box center [1001, 339] width 260 height 20
click at [1141, 102] on icon at bounding box center [1138, 106] width 15 height 15
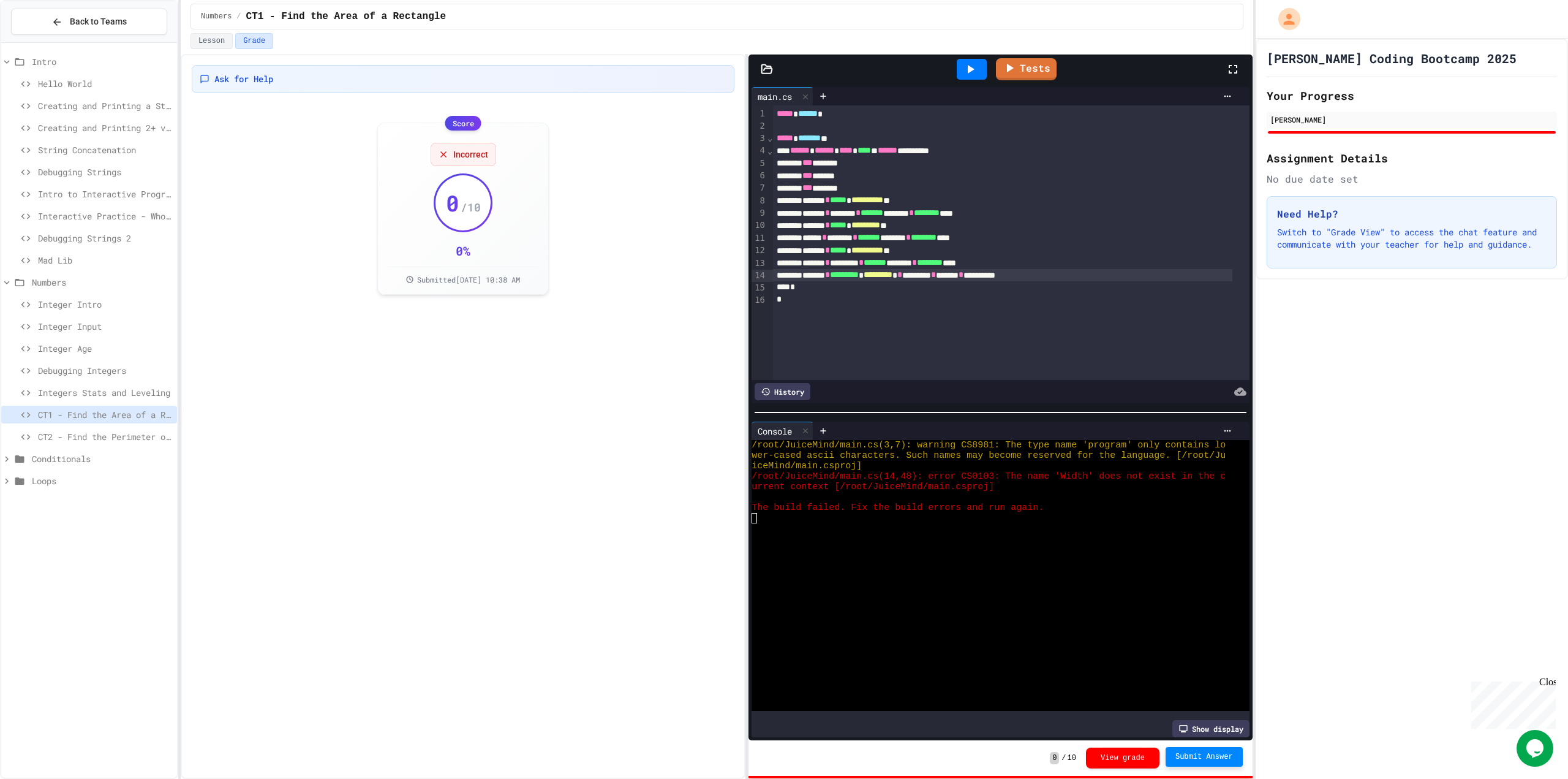
click at [1189, 758] on span "Submit Answer" at bounding box center [1205, 757] width 58 height 10
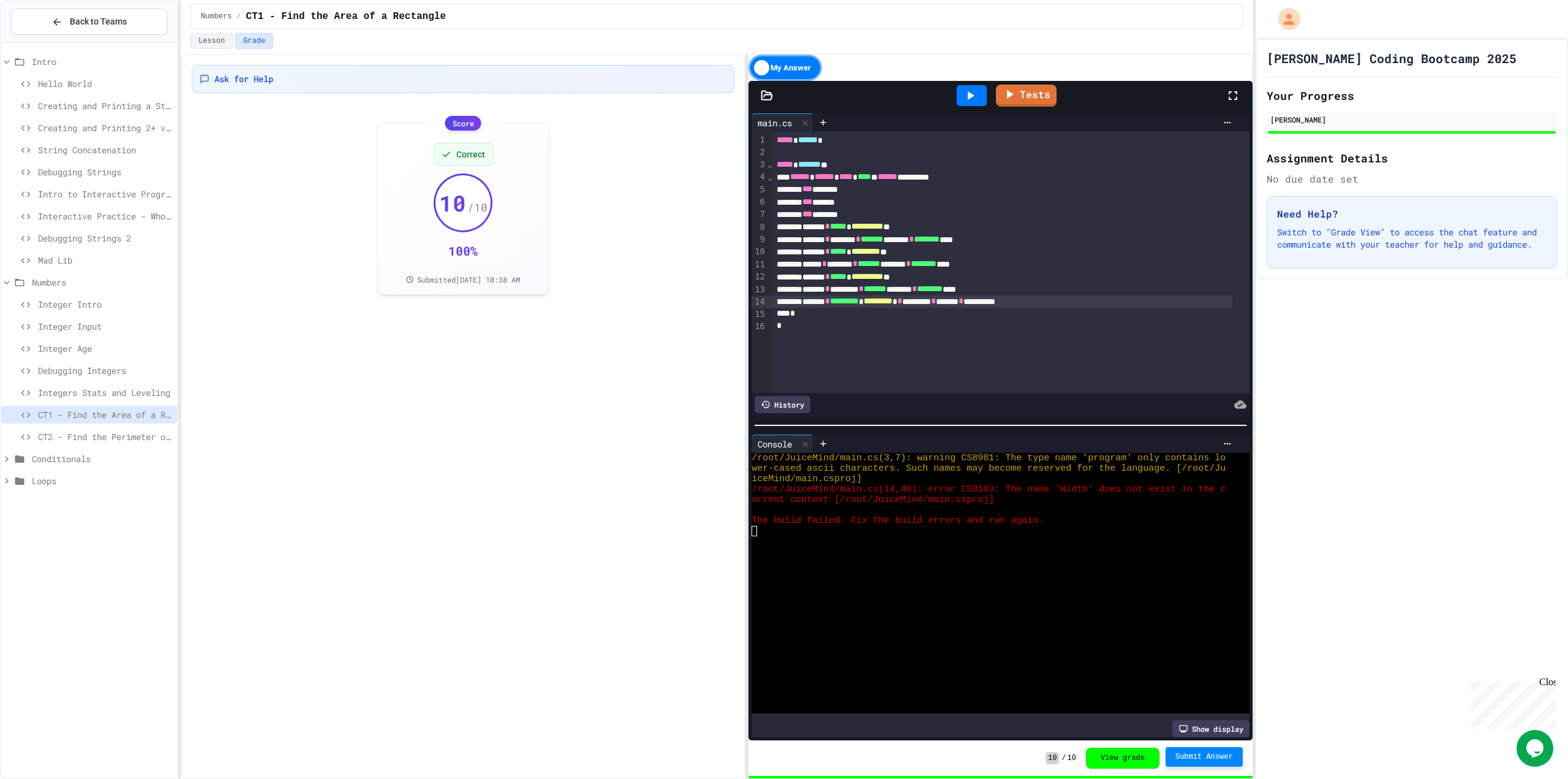
click at [128, 435] on span "CT2 - Find the Perimeter of a Rectangle" at bounding box center [105, 436] width 134 height 13
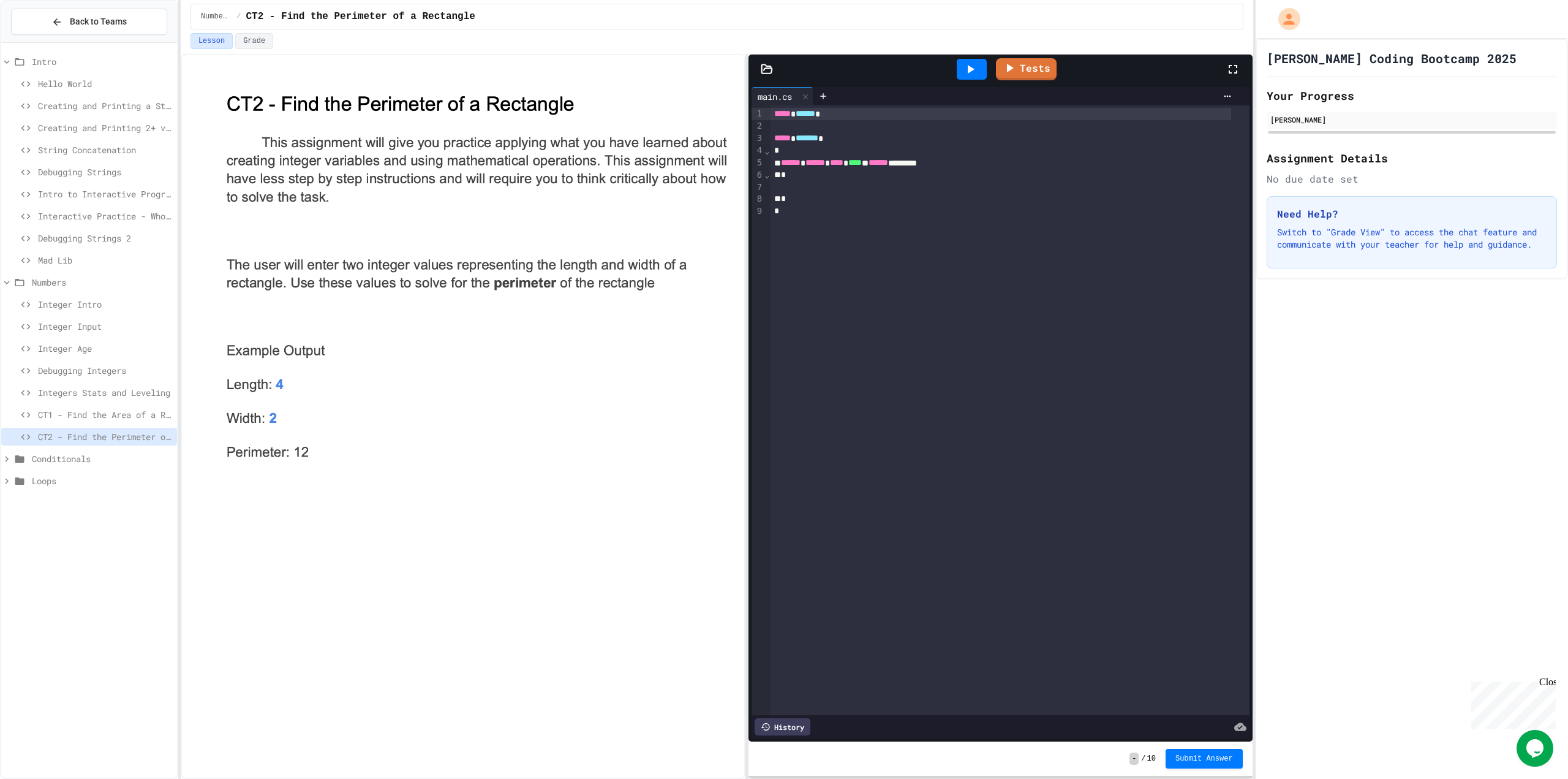
click at [732, 84] on div at bounding box center [462, 416] width 564 height 725
drag, startPoint x: 768, startPoint y: 111, endPoint x: 780, endPoint y: 61, distance: 51.4
click at [773, 64] on div "Tests Files main.cs main.csproj Tools Settings Output main.cs 9 1 2 3 4 5 6 7 8…" at bounding box center [1001, 398] width 504 height 687
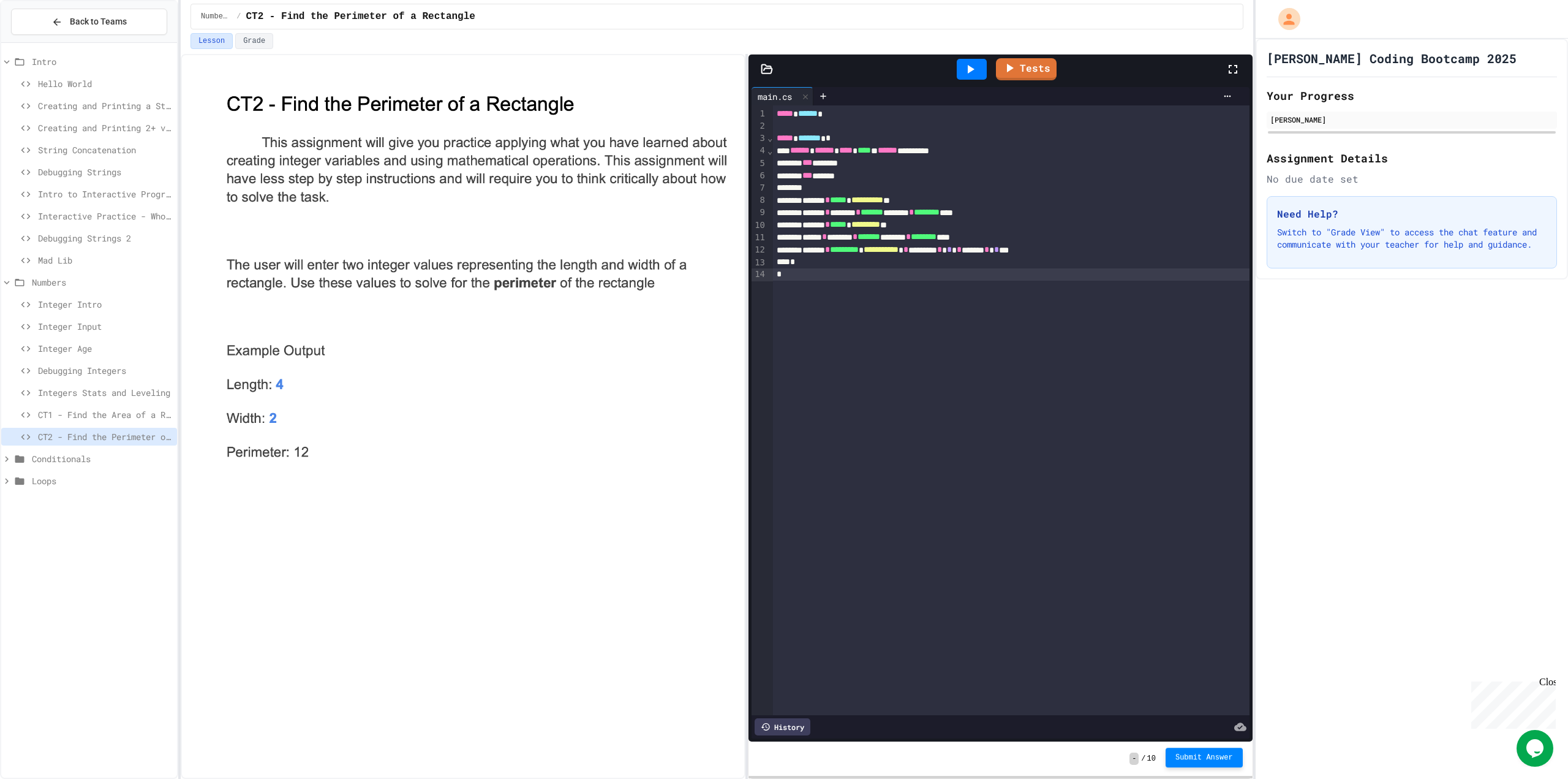
click at [1192, 749] on button "Submit Answer" at bounding box center [1205, 758] width 78 height 20
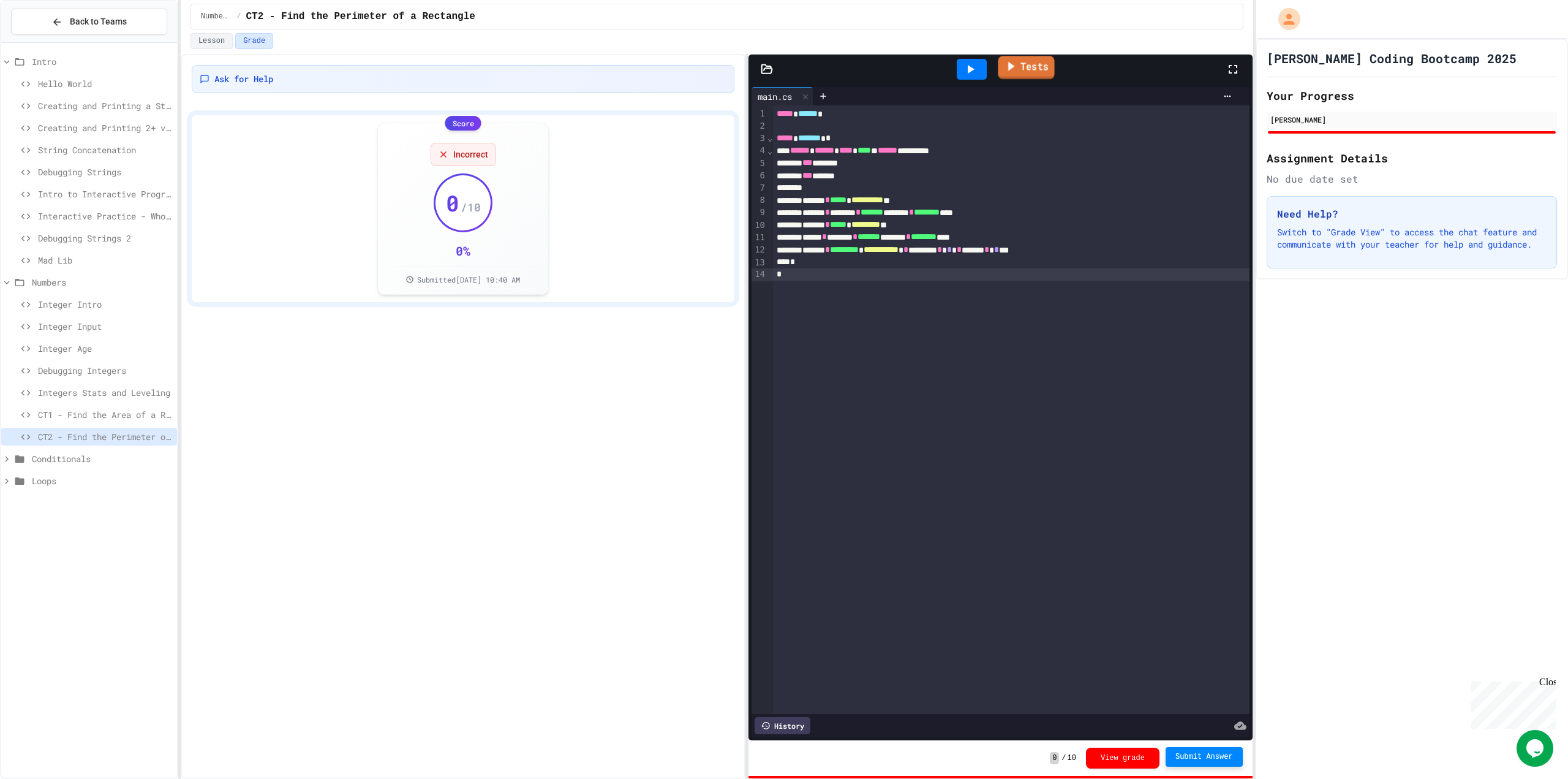
click at [1028, 70] on link "Tests" at bounding box center [1026, 67] width 57 height 23
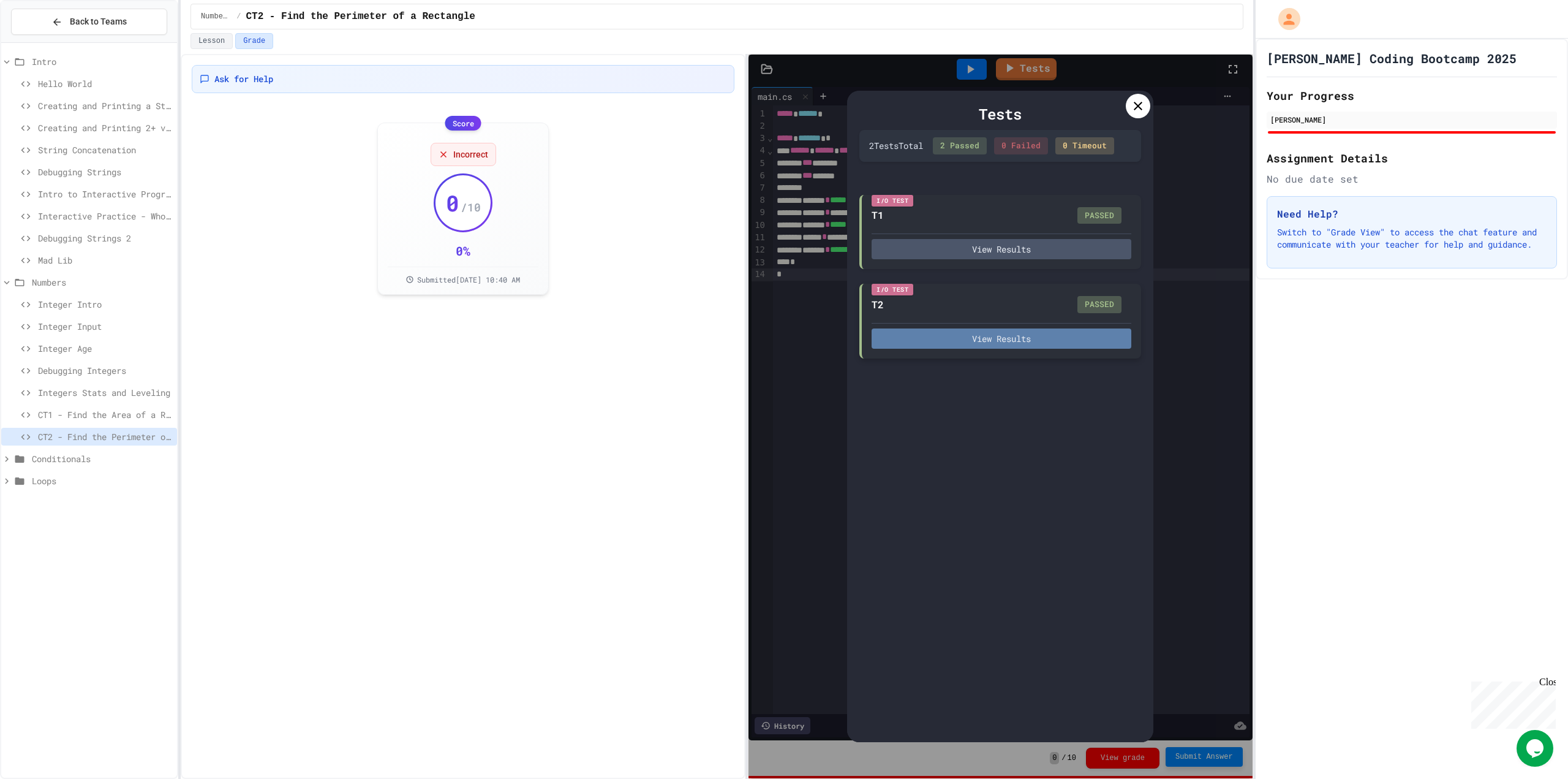
click at [1008, 333] on button "View Results" at bounding box center [1001, 339] width 260 height 20
click at [1144, 114] on icon at bounding box center [1138, 106] width 15 height 15
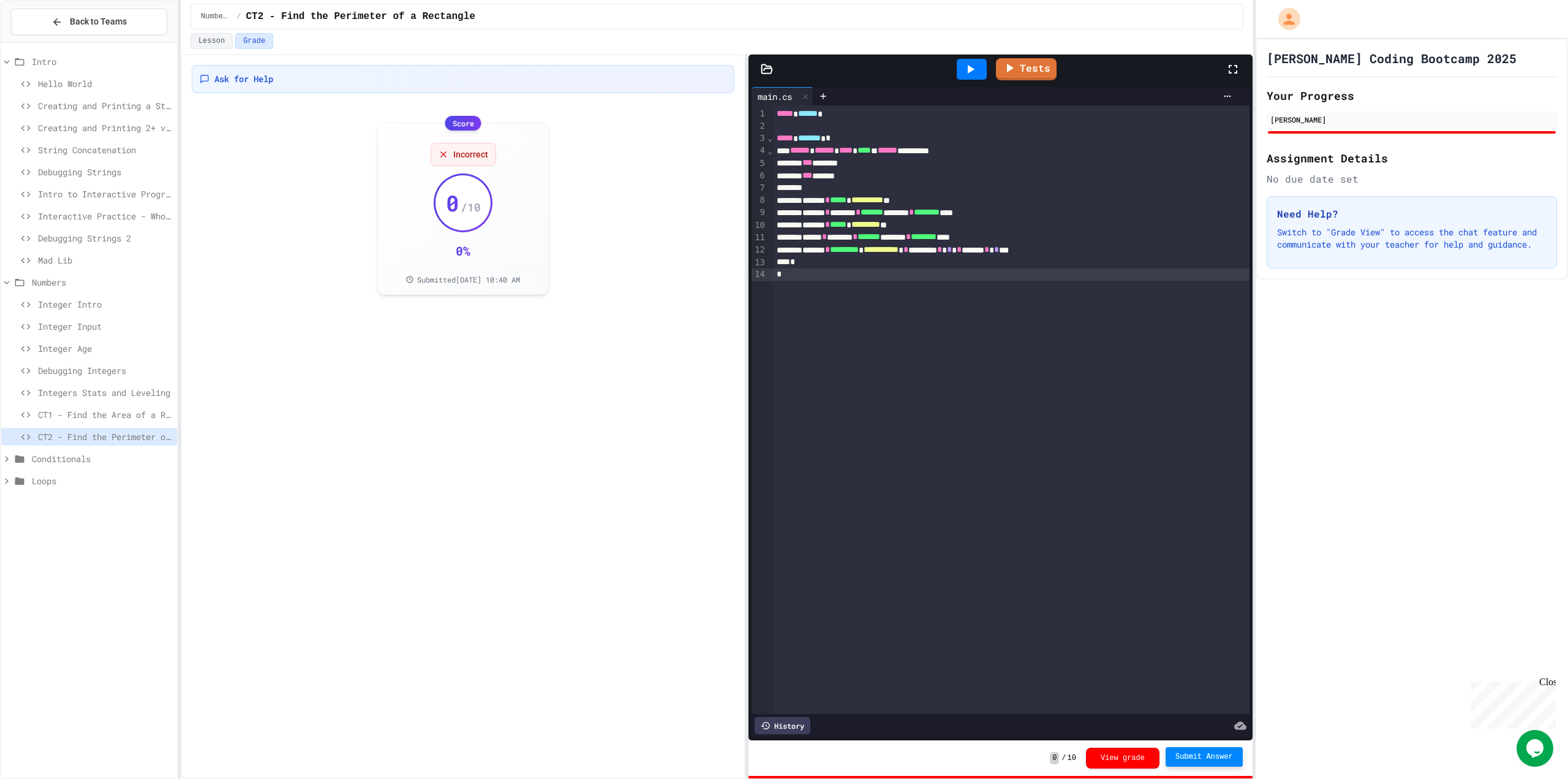
click at [880, 226] on span "*********" at bounding box center [865, 224] width 29 height 9
click at [1035, 70] on link "Tests" at bounding box center [1026, 68] width 62 height 23
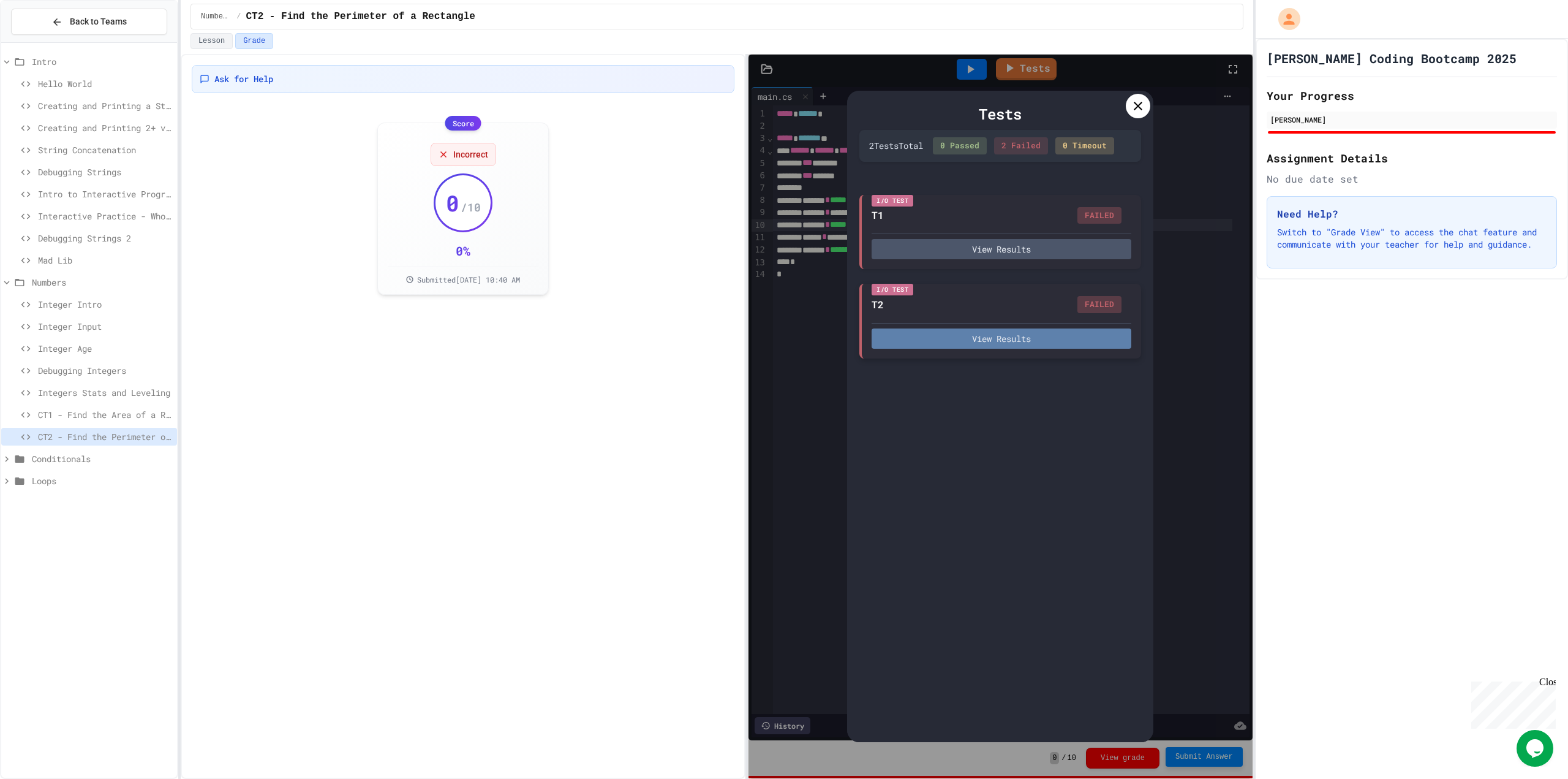
click at [1009, 337] on button "View Results" at bounding box center [1001, 339] width 260 height 20
click at [1144, 114] on div at bounding box center [1138, 106] width 25 height 25
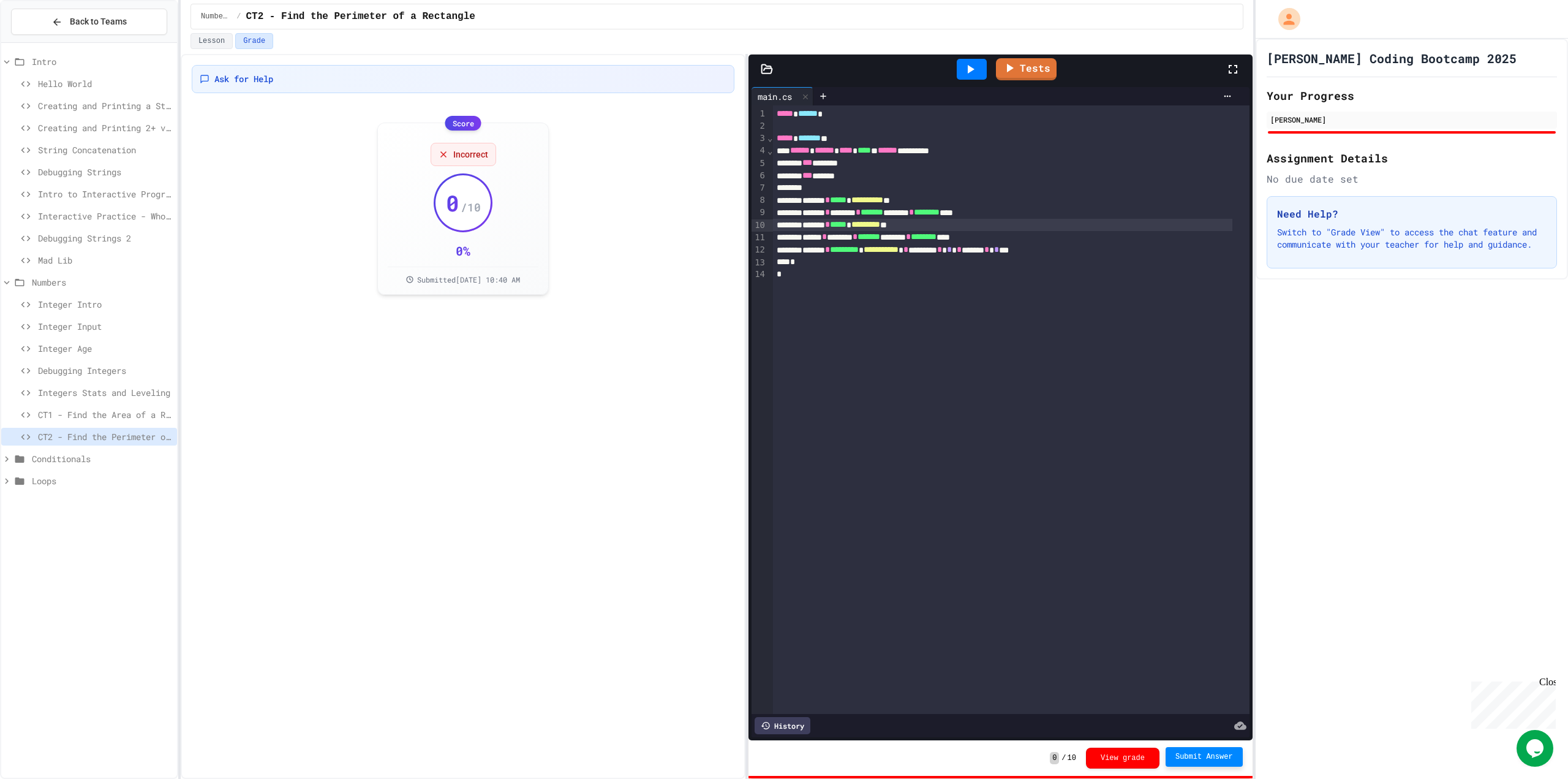
click at [899, 250] on span "**********" at bounding box center [880, 249] width 35 height 9
click at [899, 249] on span "**********" at bounding box center [880, 249] width 35 height 9
click at [1220, 756] on span "Submit Answer" at bounding box center [1205, 757] width 58 height 10
click at [1024, 73] on link "Tests" at bounding box center [1026, 68] width 60 height 23
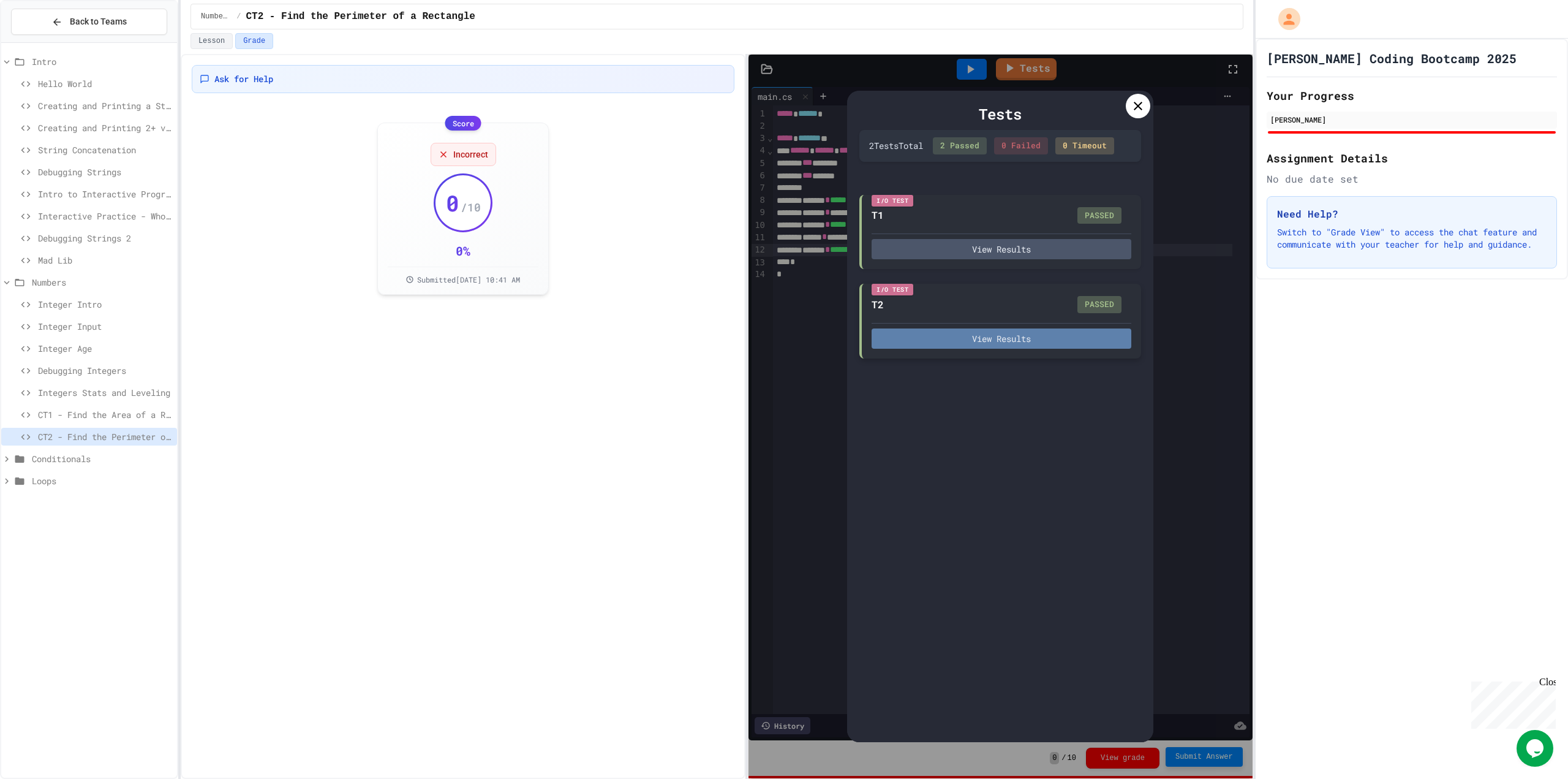
click at [988, 340] on button "View Results" at bounding box center [1001, 339] width 260 height 20
click at [1135, 117] on div at bounding box center [1138, 106] width 25 height 25
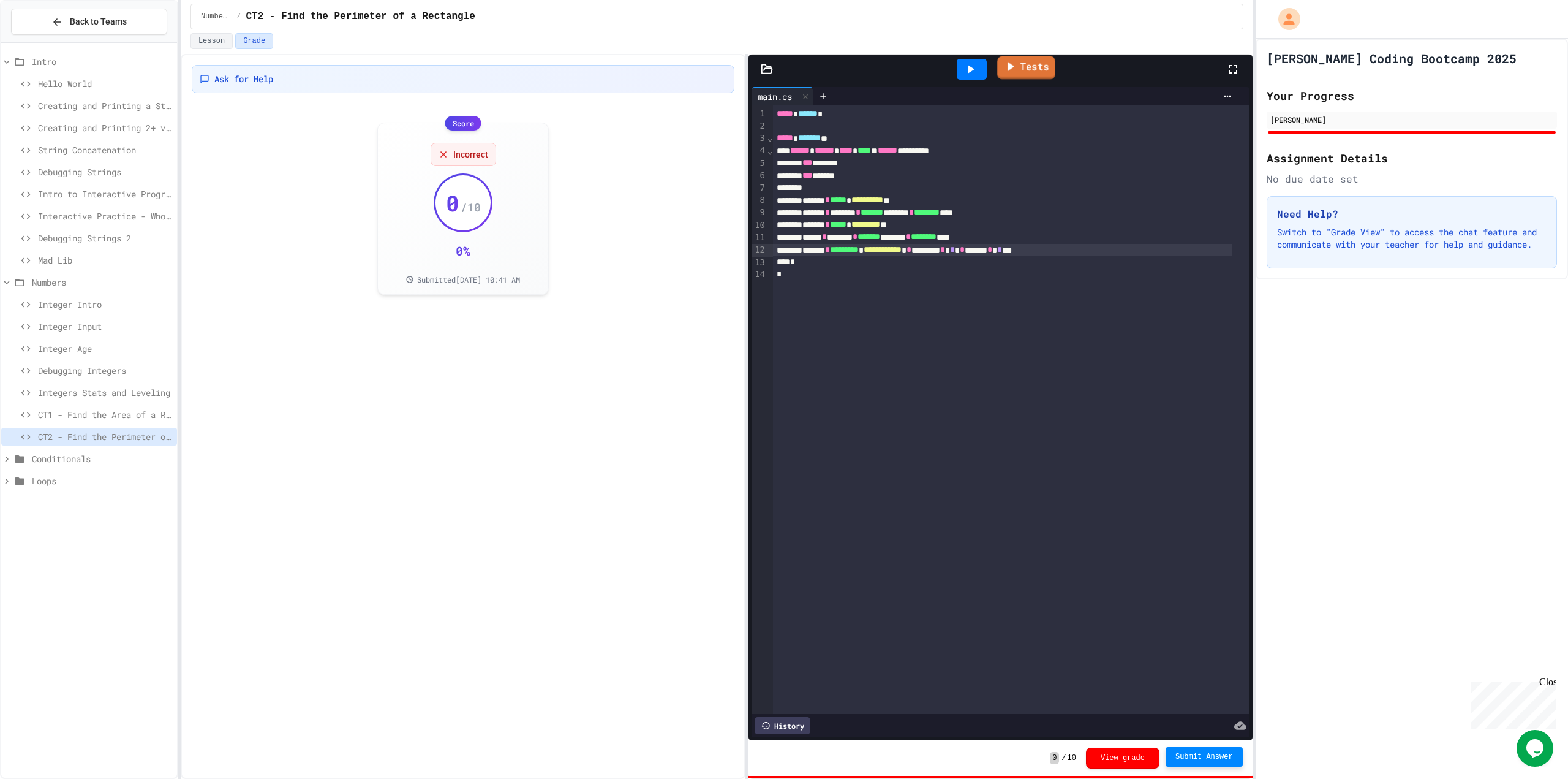
click at [1026, 77] on link "Tests" at bounding box center [1026, 68] width 58 height 23
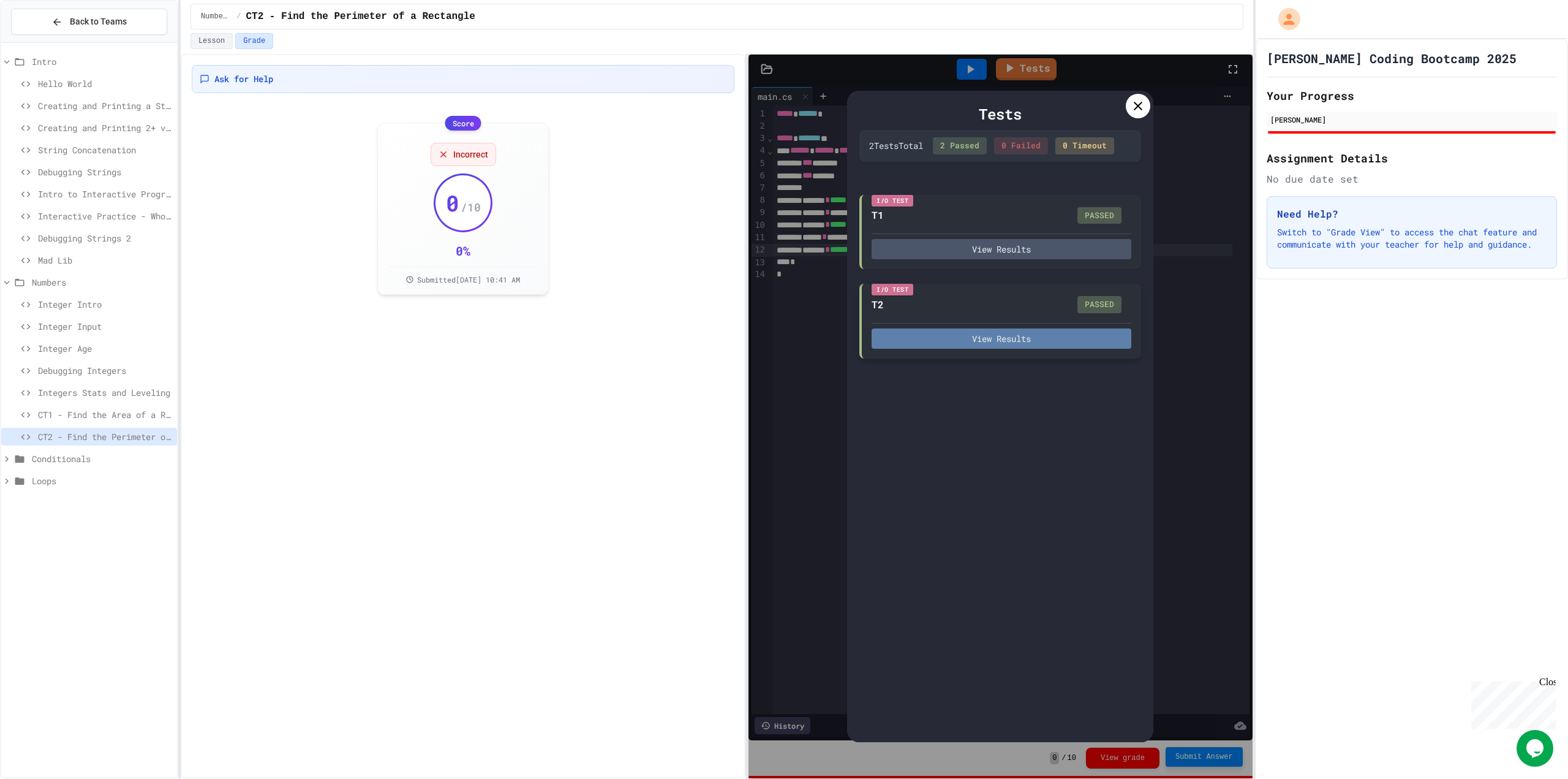
click at [978, 341] on button "View Results" at bounding box center [1001, 339] width 260 height 20
click at [1139, 113] on icon at bounding box center [1138, 106] width 15 height 15
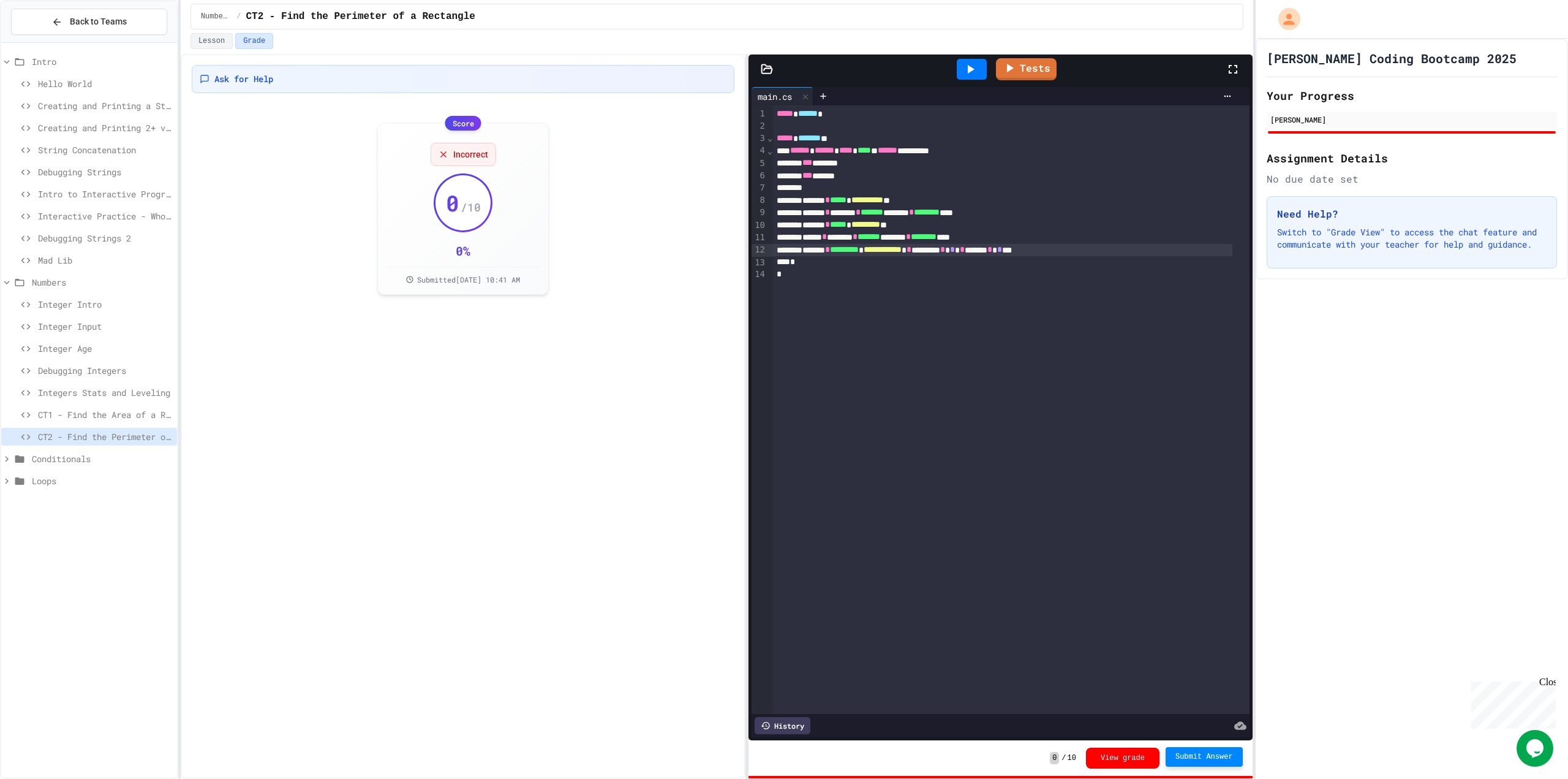
click at [955, 251] on div "**********" at bounding box center [1002, 250] width 459 height 12
click at [1013, 73] on icon at bounding box center [1009, 69] width 14 height 15
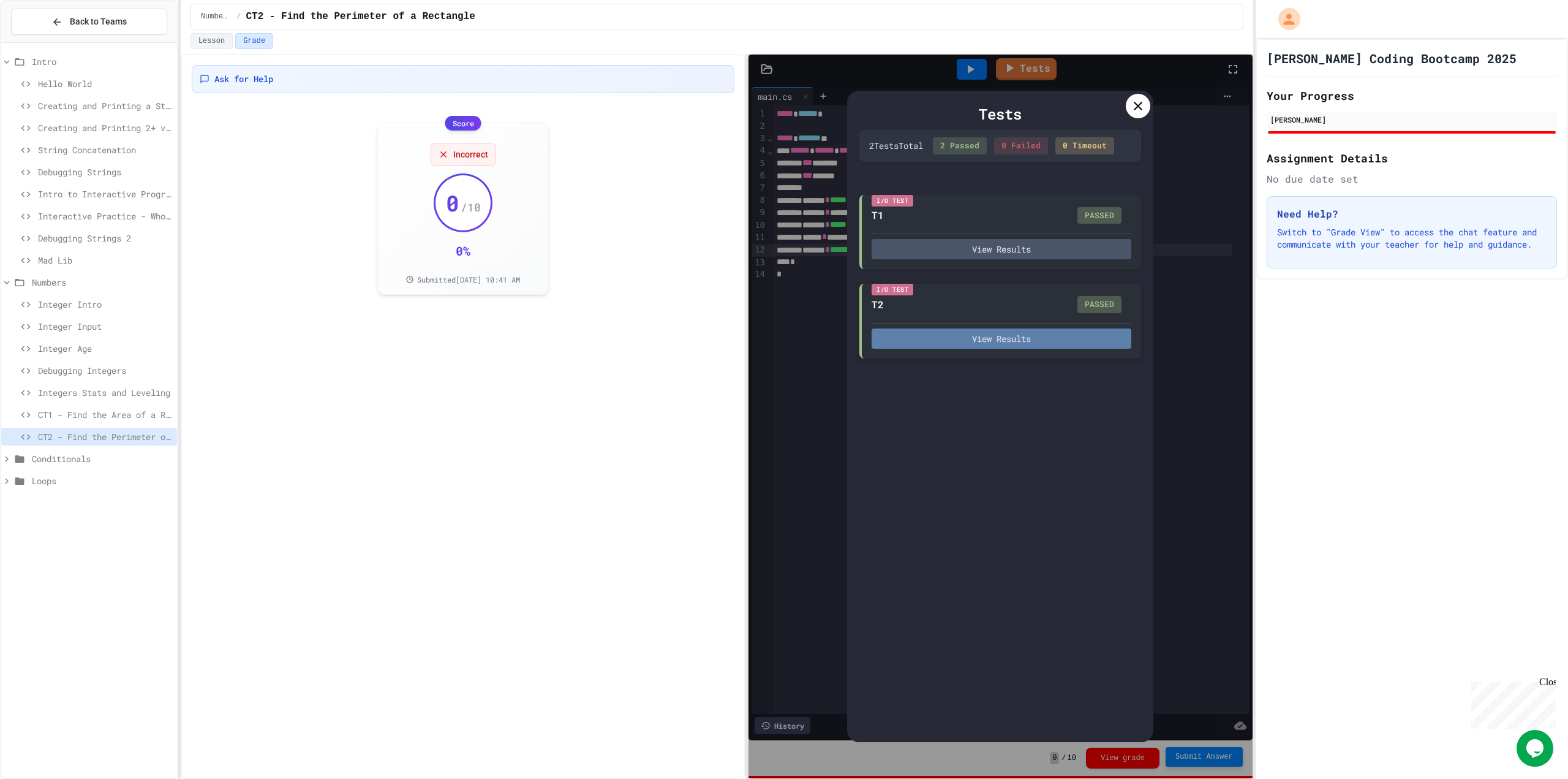
click at [1058, 335] on button "View Results" at bounding box center [1001, 339] width 260 height 20
drag, startPoint x: 1135, startPoint y: 107, endPoint x: 1134, endPoint y: 121, distance: 14.0
click at [1130, 114] on div "Tests 2 Test s Total 2 Passed 0 Failed 0 Timeout I/O Test T1 PASSED View Result…" at bounding box center [1001, 416] width 307 height 651
click at [1137, 113] on div at bounding box center [1138, 106] width 25 height 25
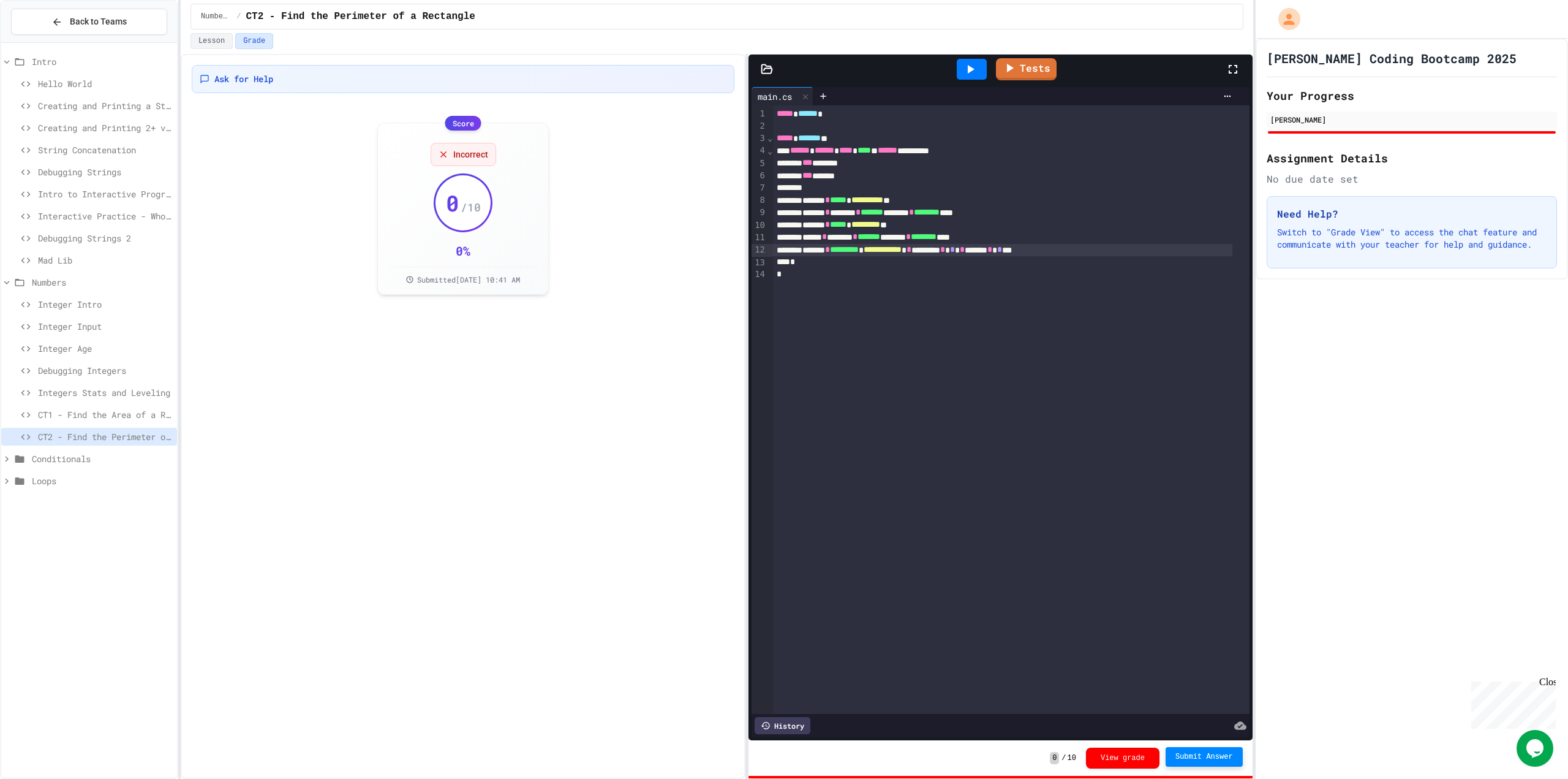
click at [902, 250] on span "**********" at bounding box center [882, 249] width 38 height 9
click at [956, 250] on div "**********" at bounding box center [1002, 250] width 459 height 12
click at [958, 253] on div "**********" at bounding box center [1002, 250] width 459 height 12
click at [1200, 745] on div "0 / 10 View grade Submit Answer" at bounding box center [1001, 758] width 504 height 36
click at [1201, 760] on span "Submit Answer" at bounding box center [1205, 757] width 58 height 10
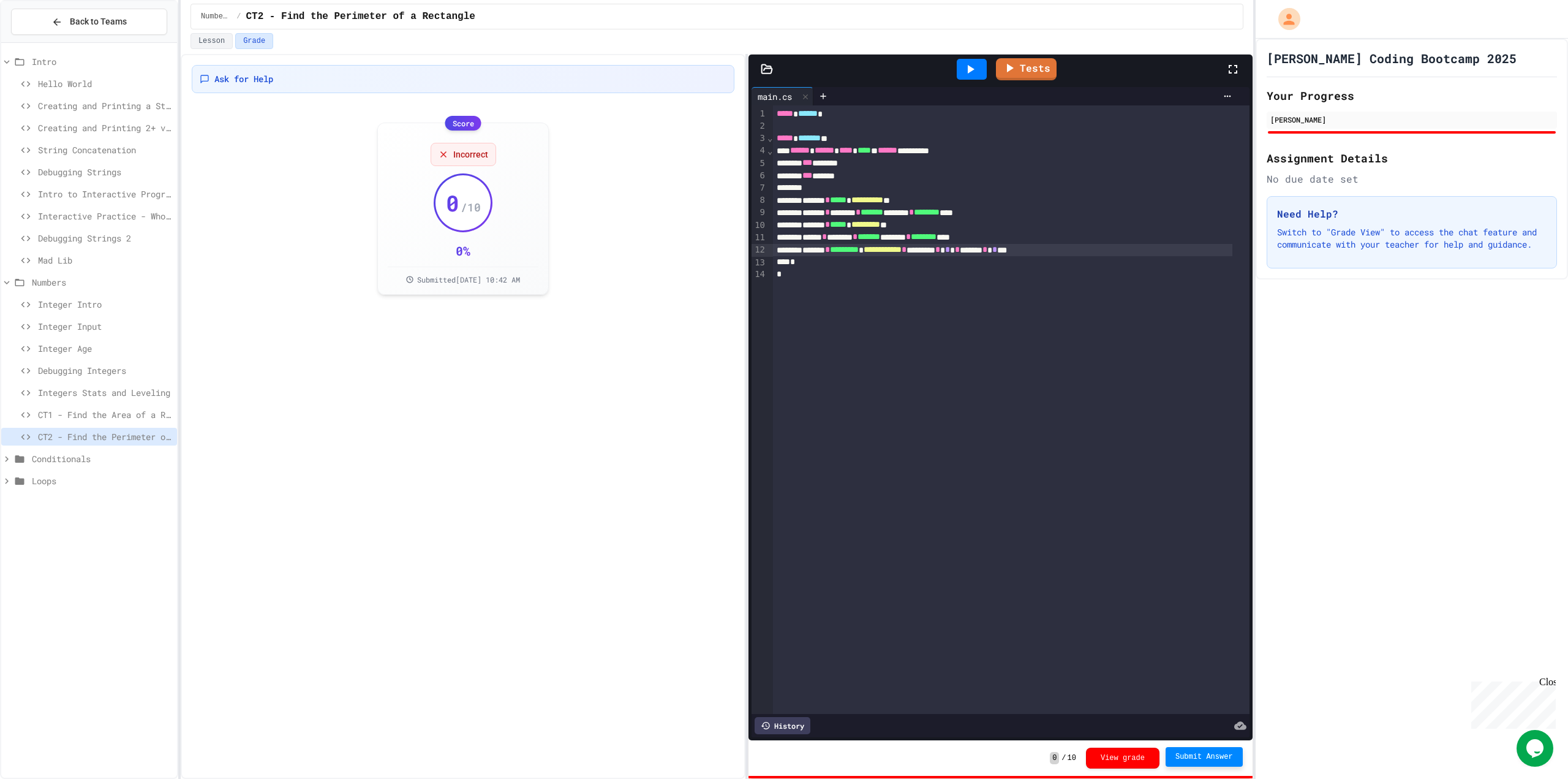
click at [902, 250] on span "**********" at bounding box center [882, 249] width 38 height 9
click at [968, 251] on div "**********" at bounding box center [1002, 250] width 459 height 12
click at [1182, 750] on button "Submit Answer" at bounding box center [1205, 758] width 78 height 20
click at [905, 251] on span "**********" at bounding box center [883, 249] width 41 height 9
drag, startPoint x: 1186, startPoint y: 768, endPoint x: 1184, endPoint y: 757, distance: 11.2
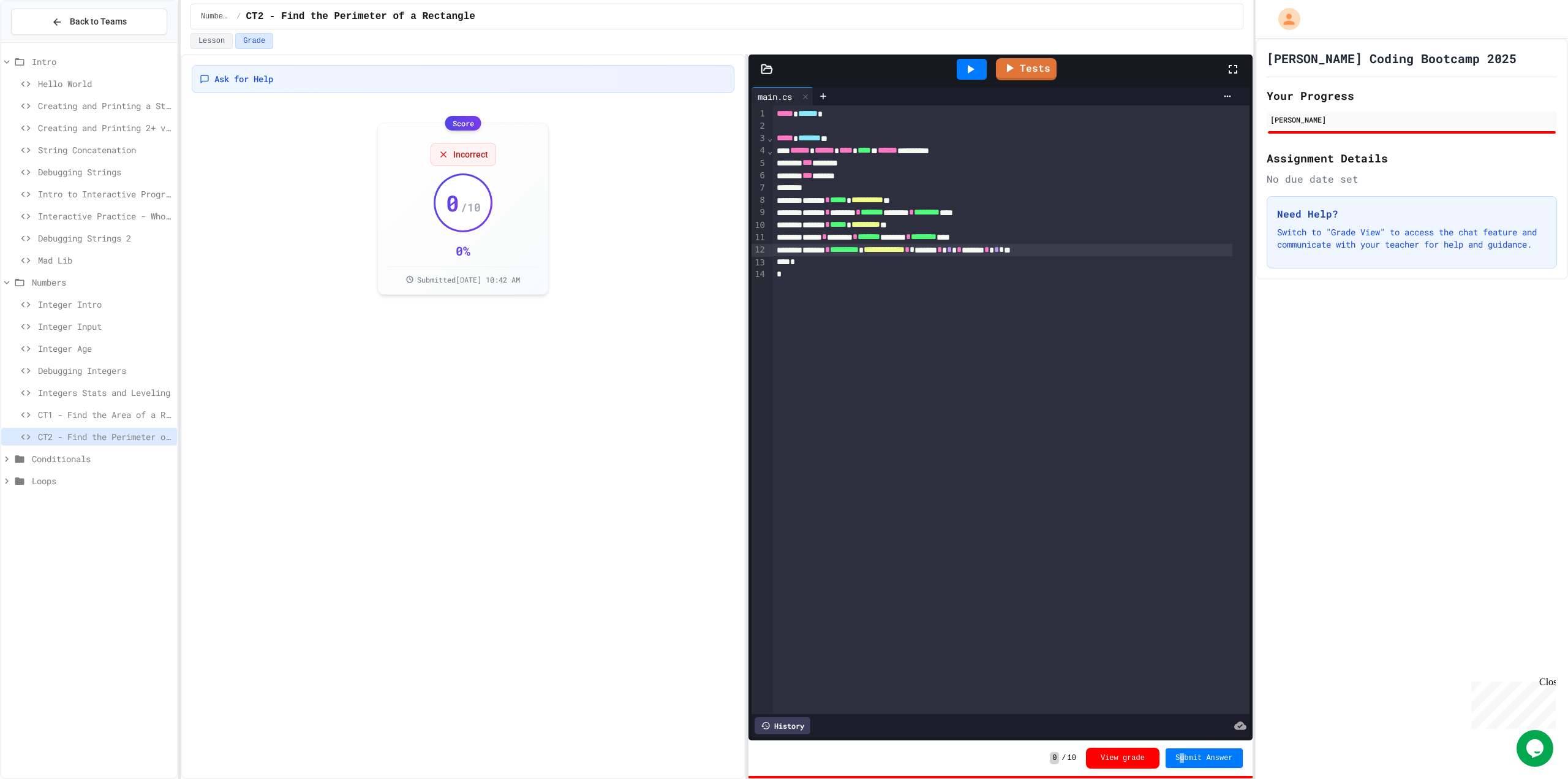
click at [1184, 766] on div "0 / 10 View grade Submit Answer" at bounding box center [1001, 758] width 504 height 36
click at [1184, 757] on span "Submit Answer" at bounding box center [1205, 758] width 58 height 10
click at [1027, 59] on link "Tests" at bounding box center [1026, 68] width 60 height 23
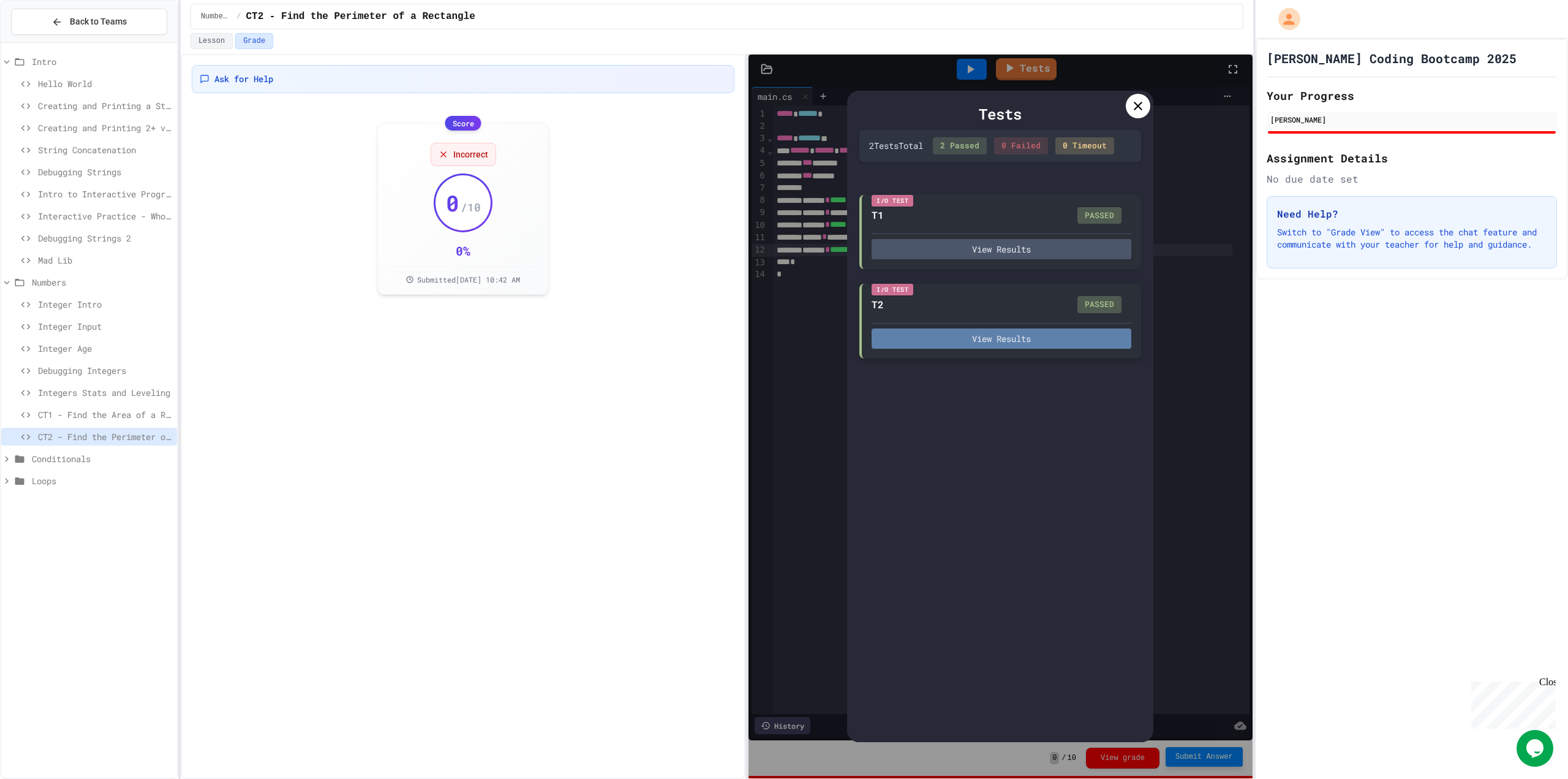
click at [1064, 339] on button "View Results" at bounding box center [1001, 339] width 260 height 20
click at [1045, 344] on button "View Results" at bounding box center [1001, 339] width 260 height 20
drag, startPoint x: 1139, startPoint y: 106, endPoint x: 1140, endPoint y: 112, distance: 6.1
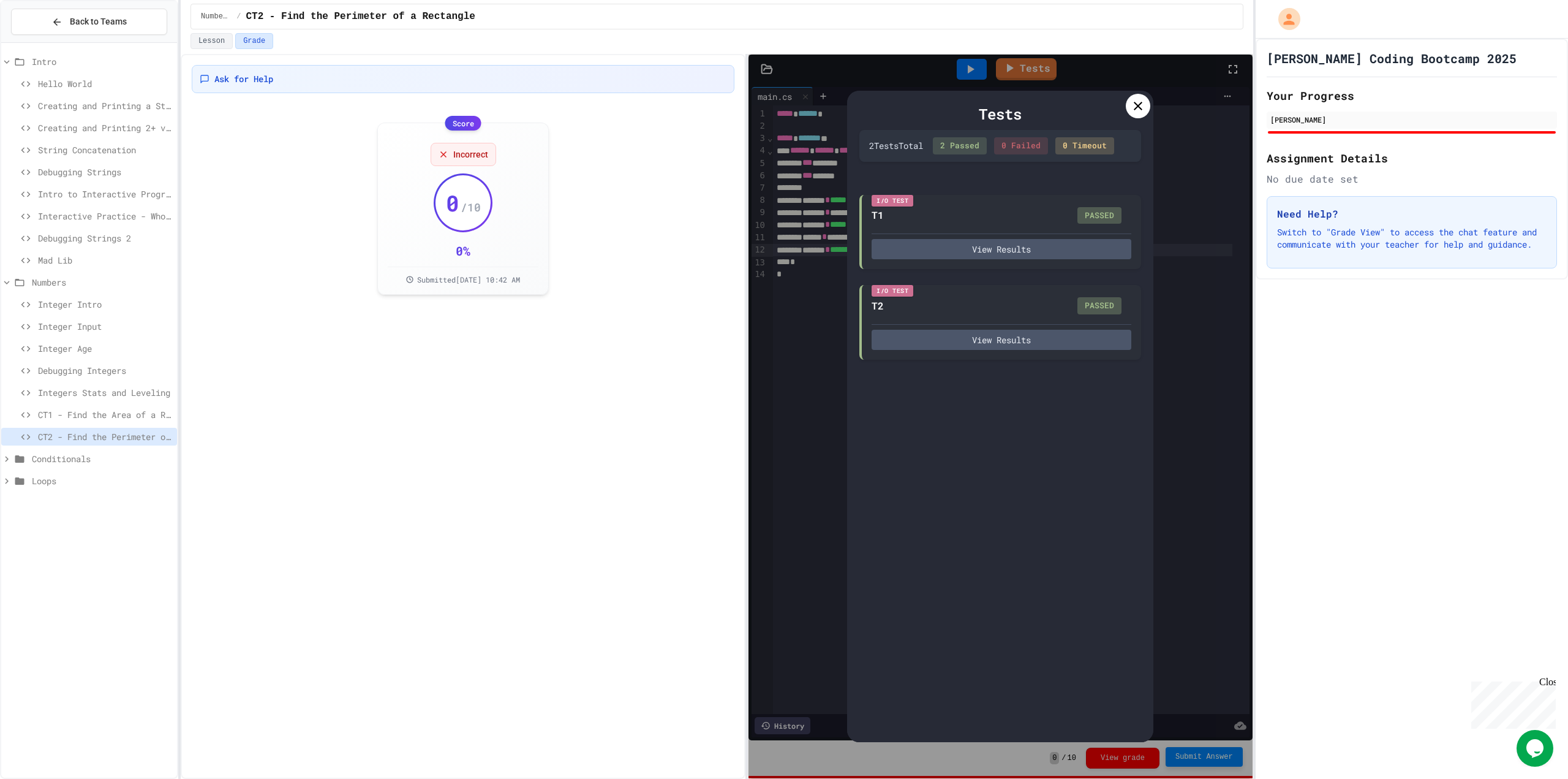
click at [1140, 106] on icon at bounding box center [1138, 106] width 15 height 15
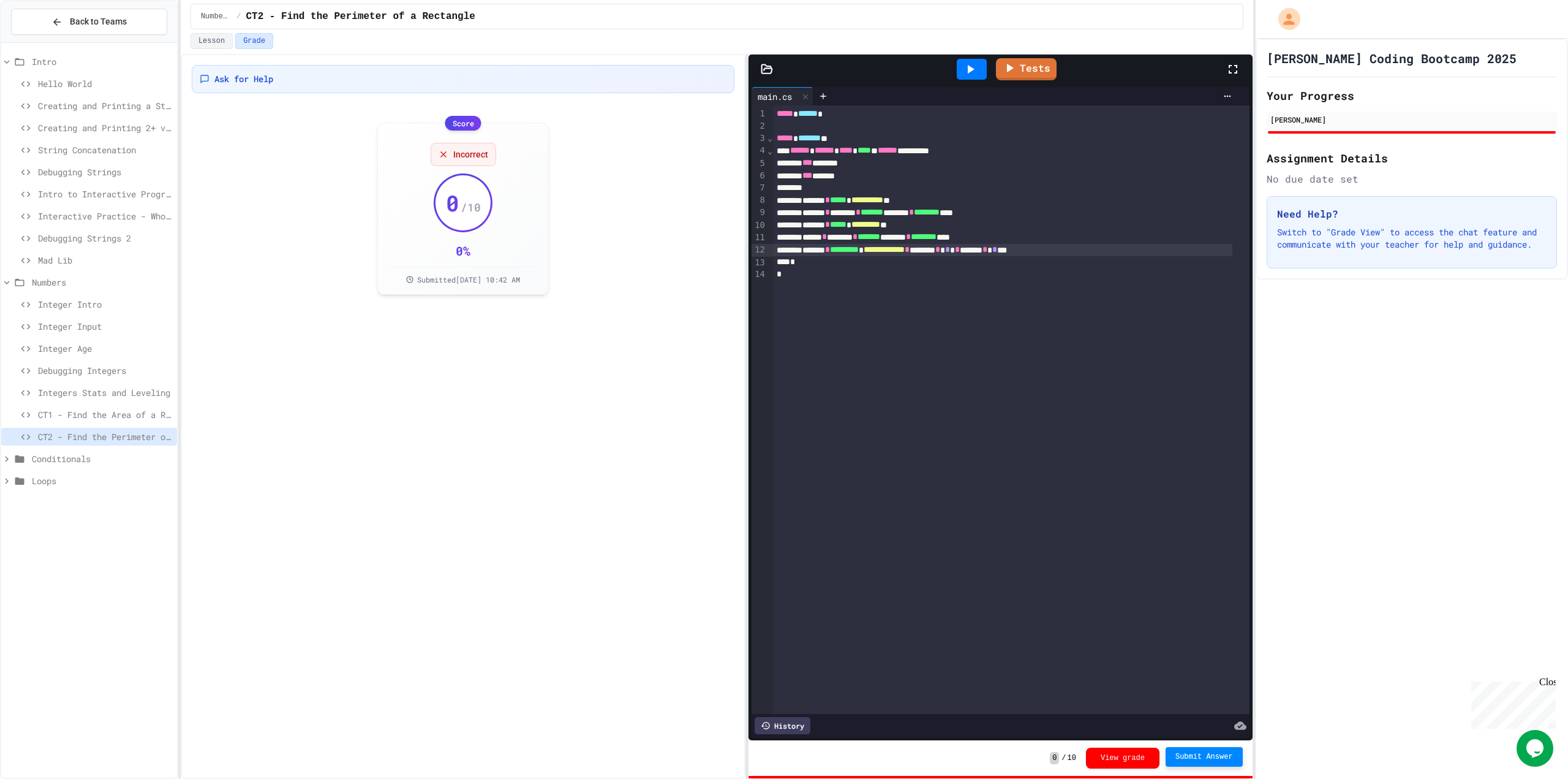
click at [905, 252] on span "**********" at bounding box center [883, 249] width 41 height 9
click at [1025, 73] on link "Tests" at bounding box center [1025, 68] width 61 height 23
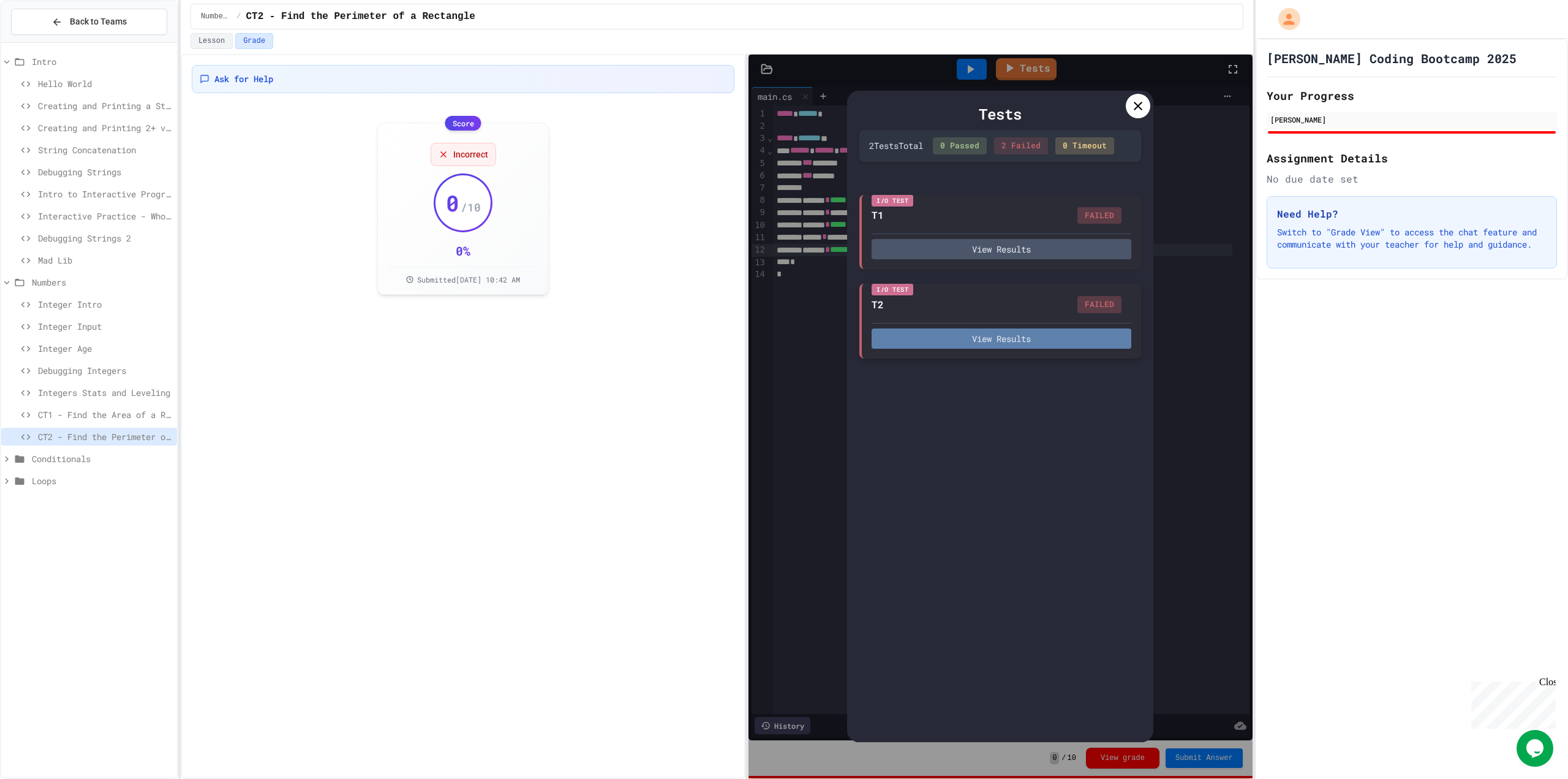
click at [992, 345] on button "View Results" at bounding box center [1001, 339] width 260 height 20
click at [1152, 102] on div "Tests 2 Test s Total 0 Passed 2 Failed 0 Timeout I/O Test T1 FAILED View Result…" at bounding box center [1001, 416] width 307 height 651
click at [1149, 103] on div at bounding box center [1138, 106] width 25 height 25
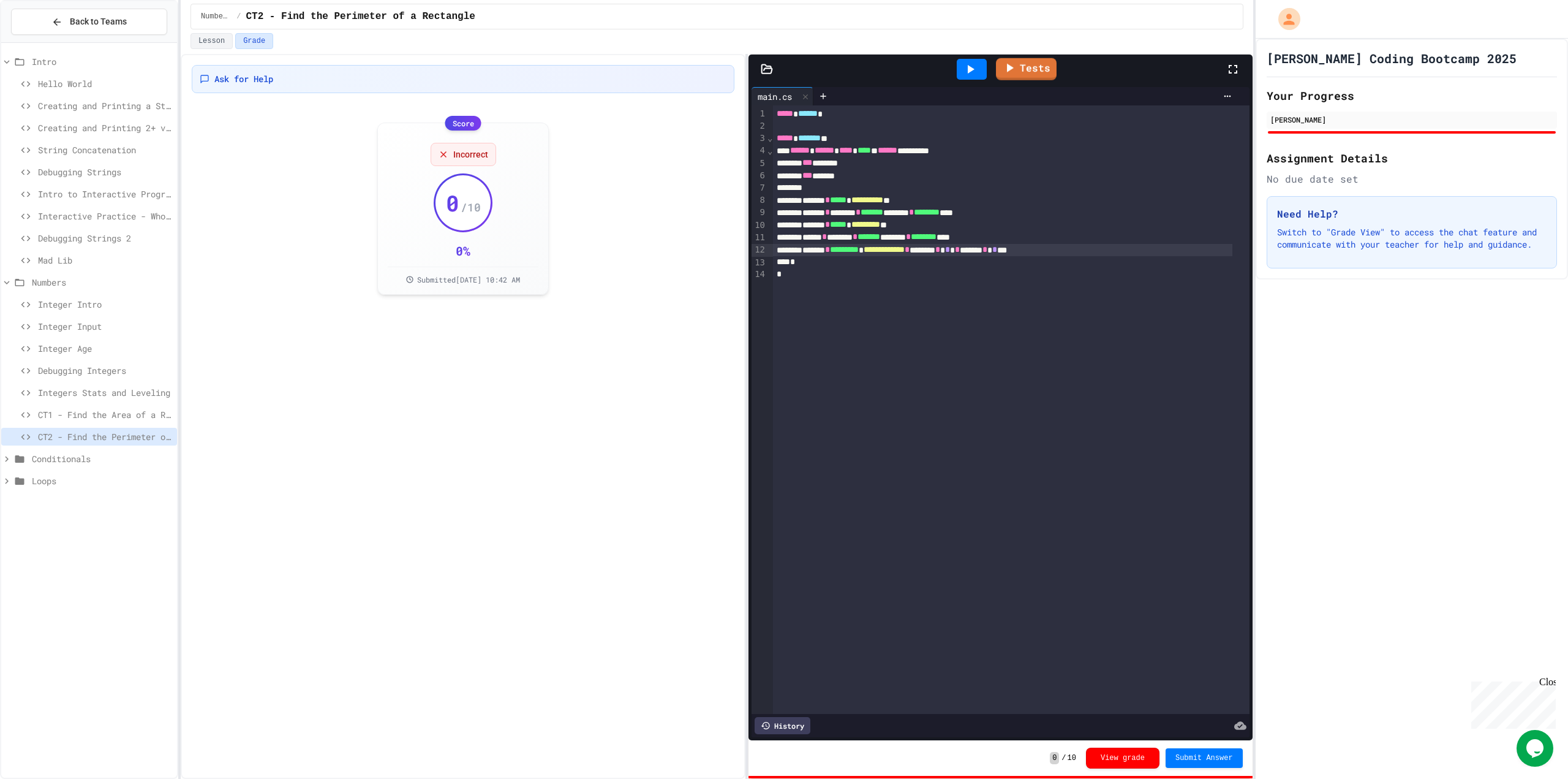
click at [982, 62] on div at bounding box center [972, 69] width 30 height 21
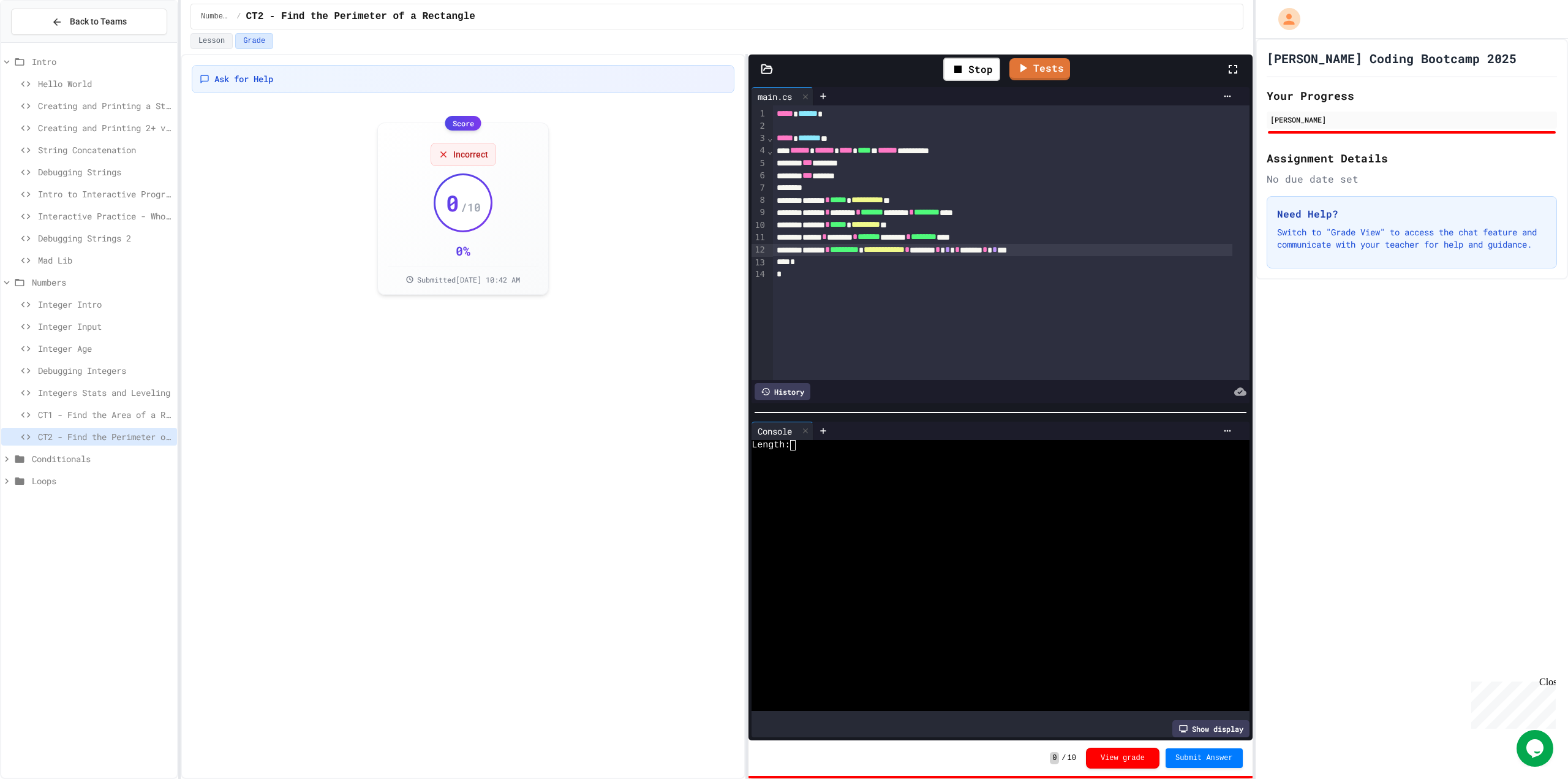
click at [902, 451] on div at bounding box center [989, 455] width 474 height 10
click at [1034, 71] on link "Tests" at bounding box center [1026, 69] width 62 height 22
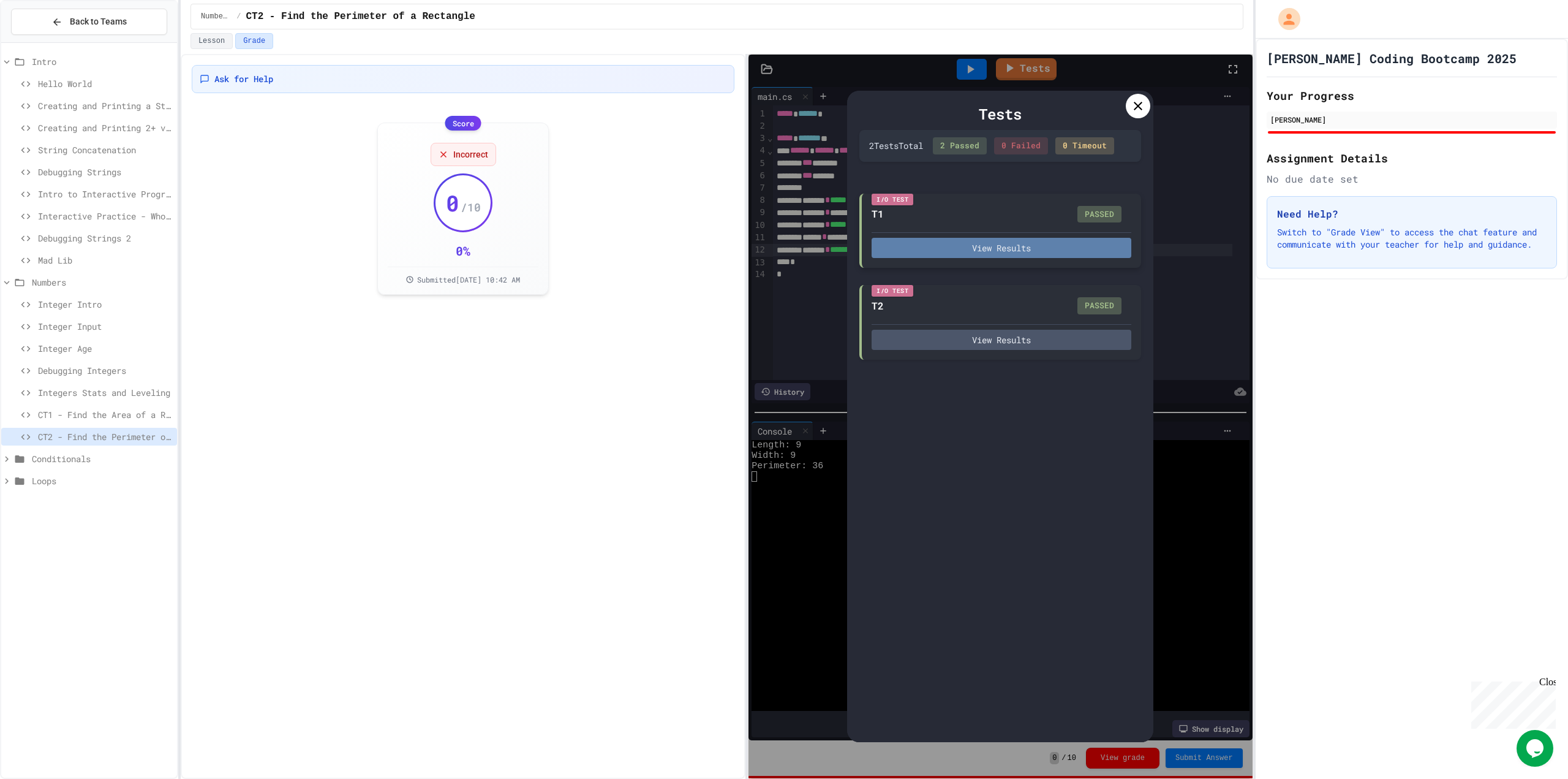
click at [1032, 238] on button "View Results" at bounding box center [1001, 248] width 260 height 20
drag, startPoint x: 1135, startPoint y: 103, endPoint x: 1126, endPoint y: 134, distance: 32.3
click at [1135, 104] on icon at bounding box center [1138, 106] width 9 height 9
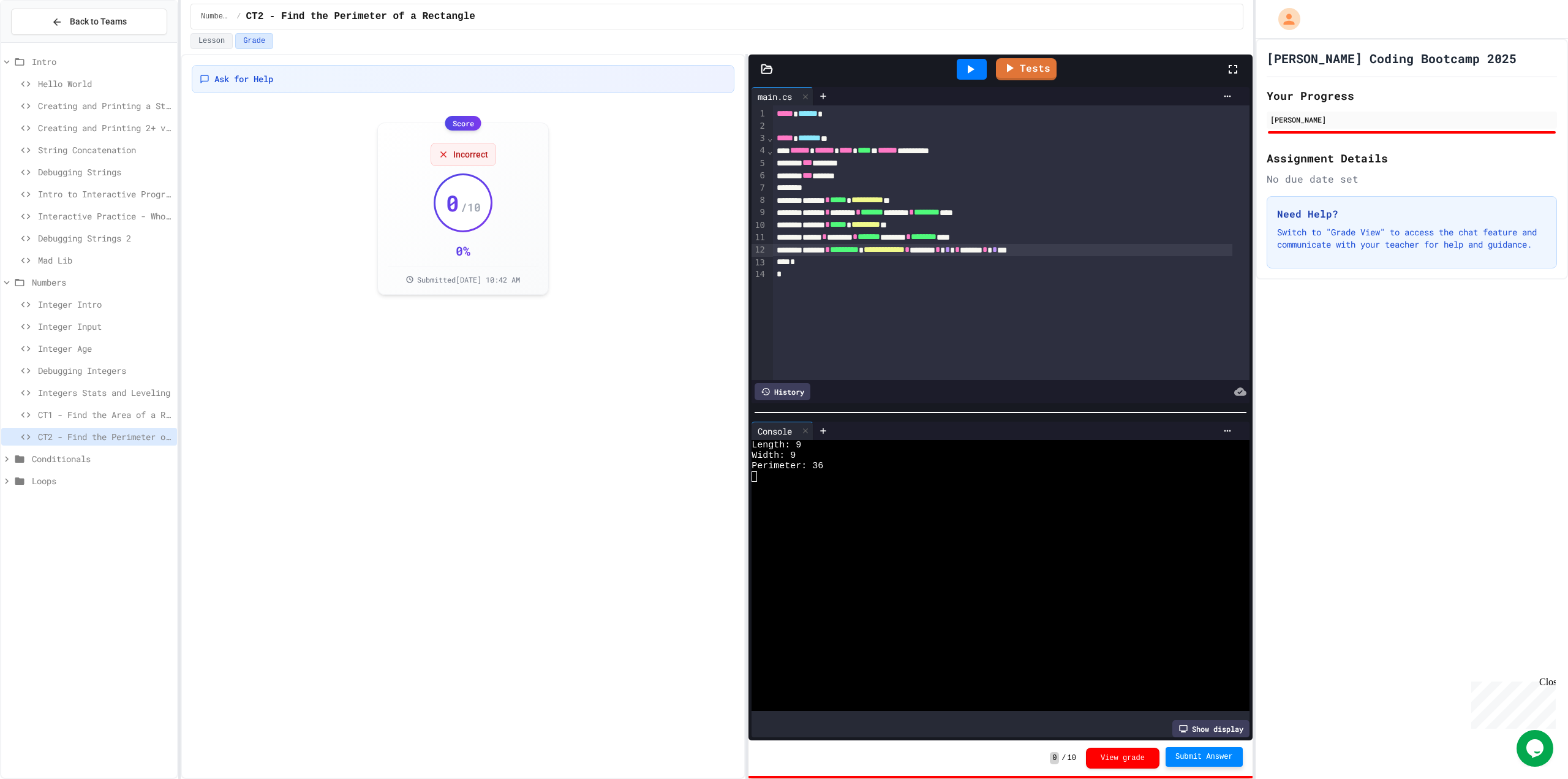
click at [1230, 753] on span "Submit Answer" at bounding box center [1205, 757] width 58 height 10
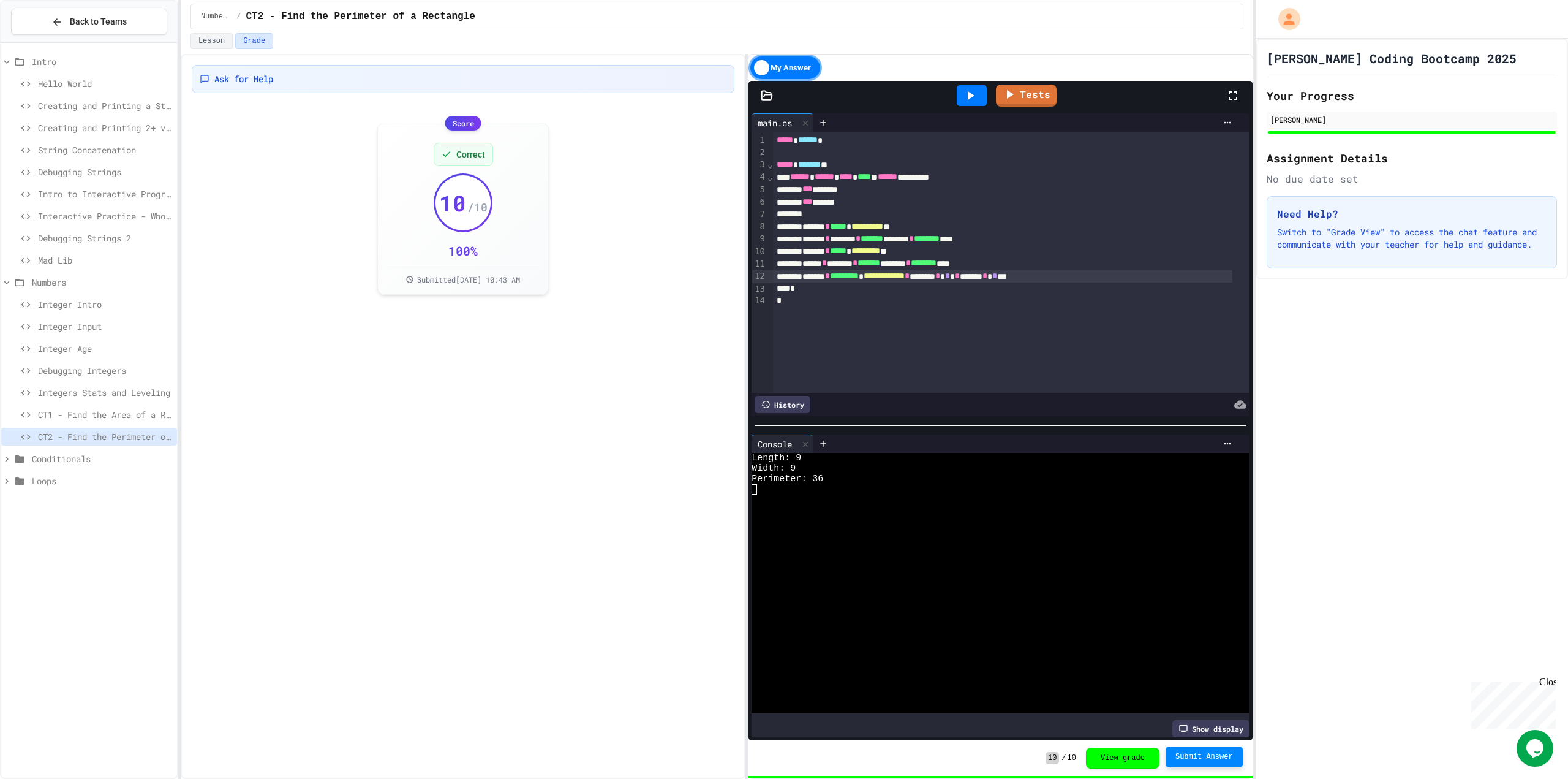
click at [310, 206] on div "Score Correct 10 / 10 100 % Submitted [DATE] 10:43 AM" at bounding box center [463, 209] width 543 height 187
click at [790, 73] on div "My Answer" at bounding box center [785, 68] width 74 height 26
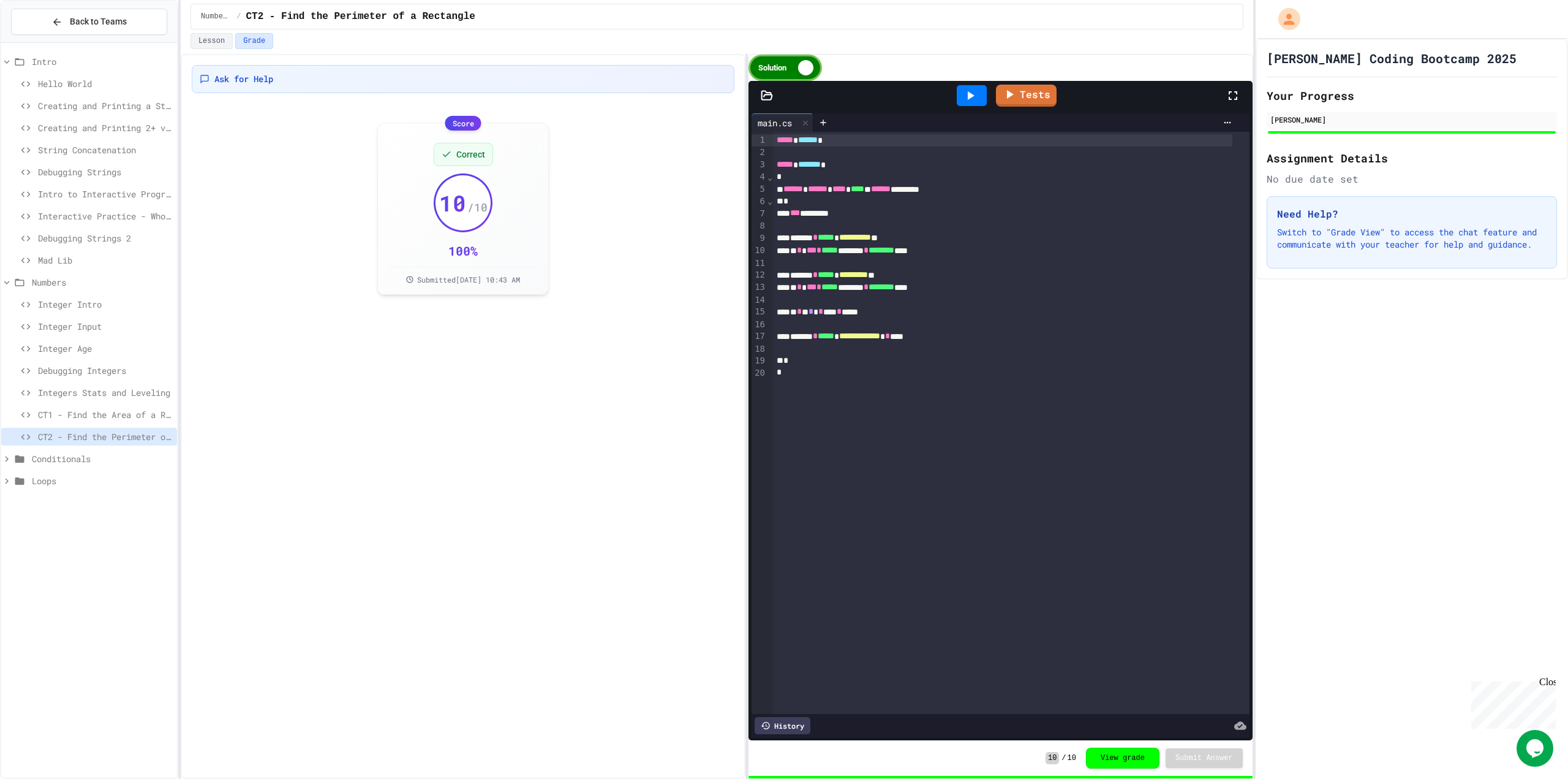
drag, startPoint x: 790, startPoint y: 73, endPoint x: 861, endPoint y: 66, distance: 71.3
click at [861, 66] on div "Solution" at bounding box center [1001, 68] width 504 height 26
drag, startPoint x: 817, startPoint y: 389, endPoint x: 854, endPoint y: 400, distance: 38.6
click at [854, 400] on div "**********" at bounding box center [1010, 422] width 476 height 582
click at [864, 390] on div "**********" at bounding box center [1010, 422] width 476 height 582
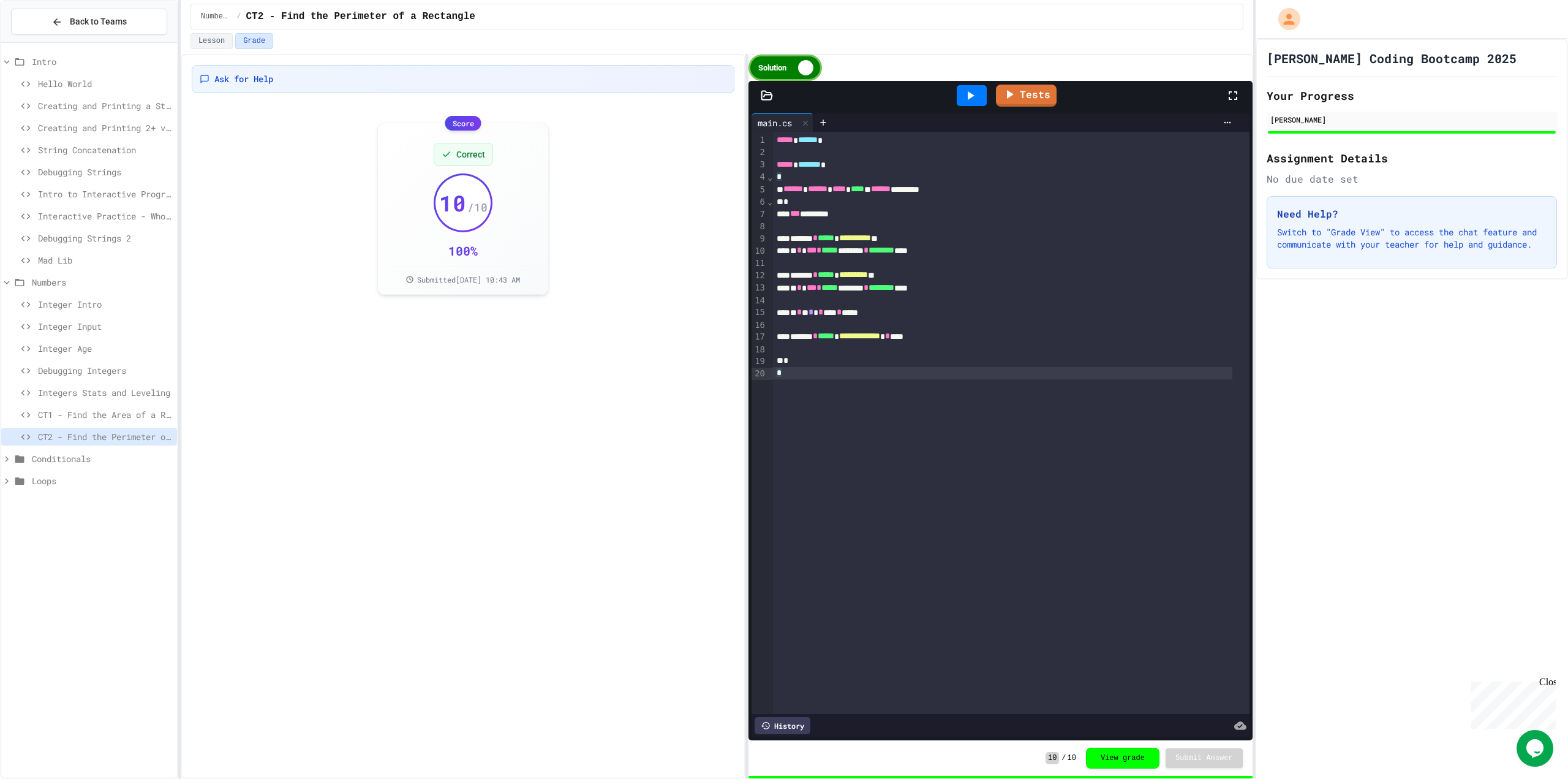
click at [979, 93] on div at bounding box center [972, 96] width 30 height 21
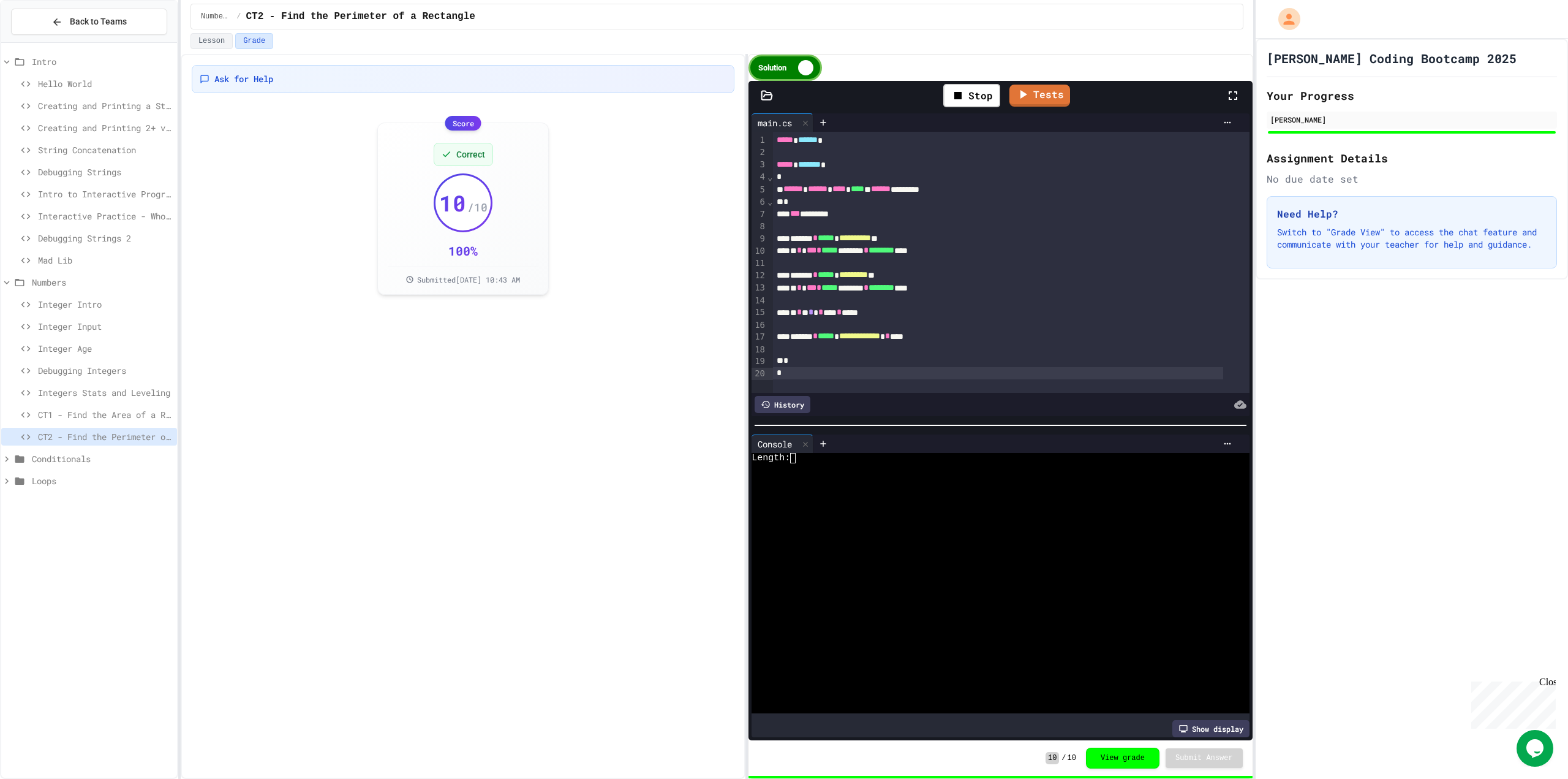
click at [836, 456] on div "Length:" at bounding box center [989, 458] width 474 height 10
click at [811, 73] on div "Solution" at bounding box center [785, 68] width 74 height 26
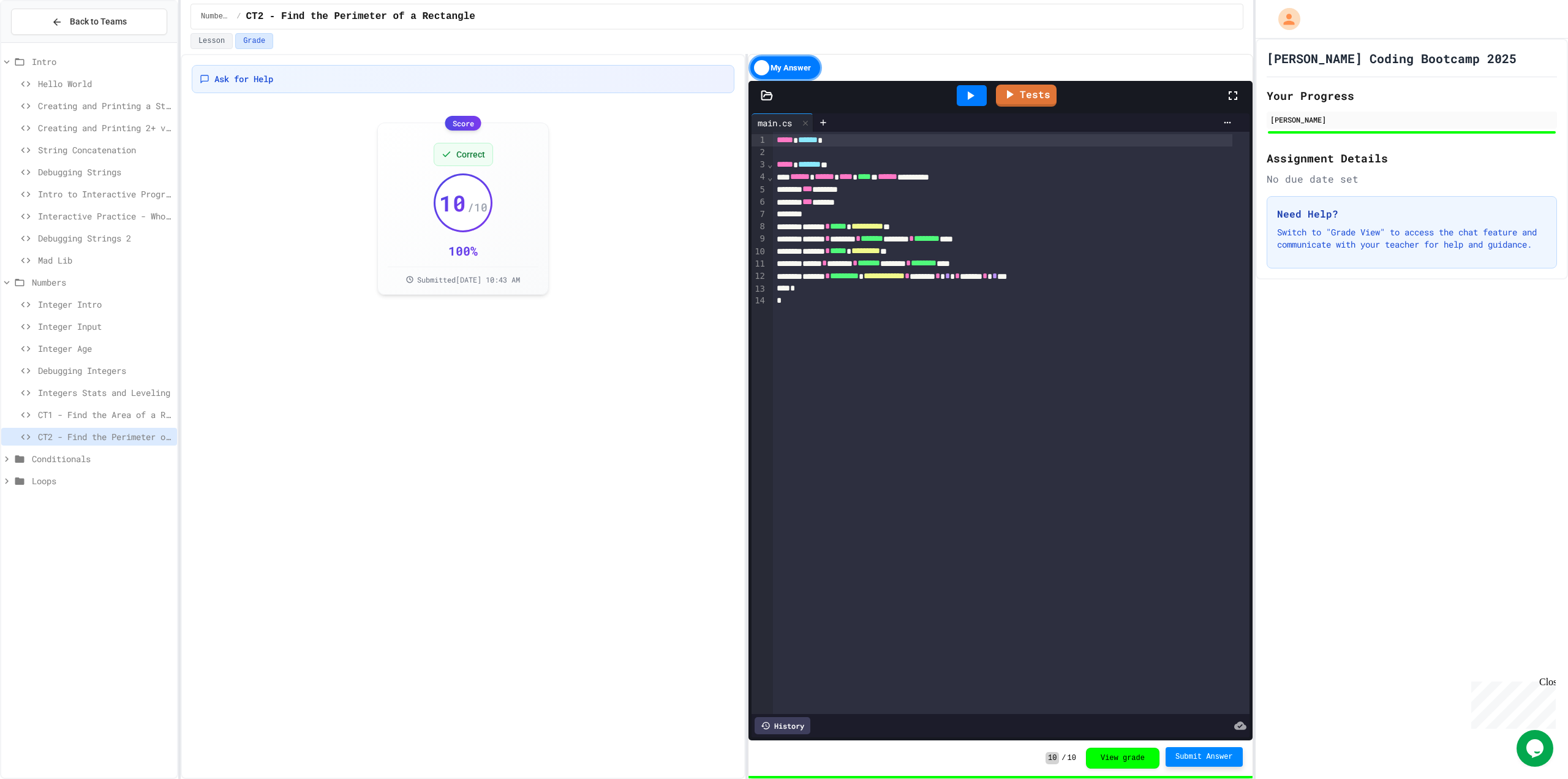
click at [786, 58] on div "My Answer" at bounding box center [785, 68] width 74 height 26
